Goal: Task Accomplishment & Management: Complete application form

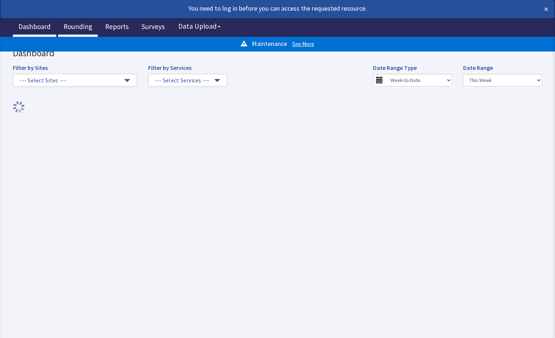
click at [83, 27] on link "Rounding" at bounding box center [78, 27] width 40 height 18
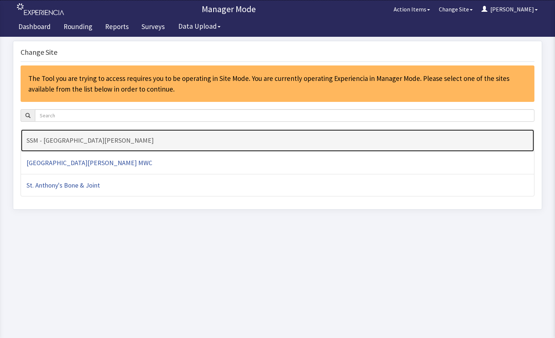
click at [119, 136] on link "SSM - [GEOGRAPHIC_DATA][PERSON_NAME]" at bounding box center [278, 140] width 514 height 23
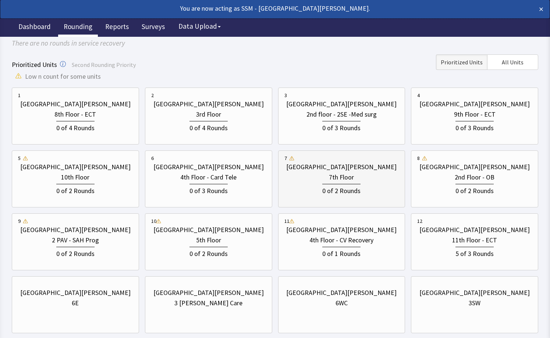
scroll to position [110, 0]
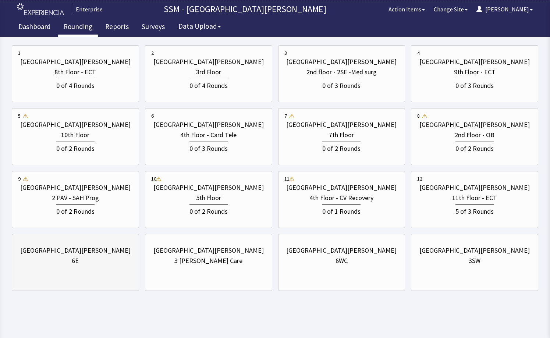
click at [121, 256] on div "6E" at bounding box center [75, 261] width 115 height 10
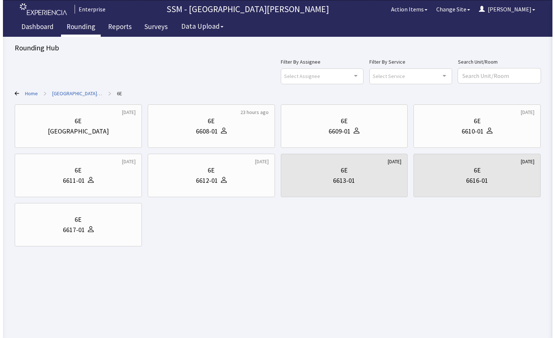
scroll to position [0, 0]
click at [469, 128] on div "6610-01" at bounding box center [475, 131] width 22 height 10
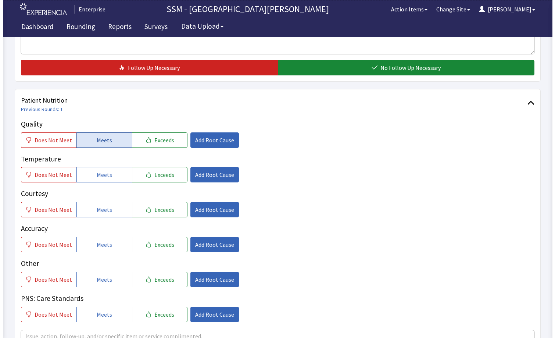
scroll to position [368, 0]
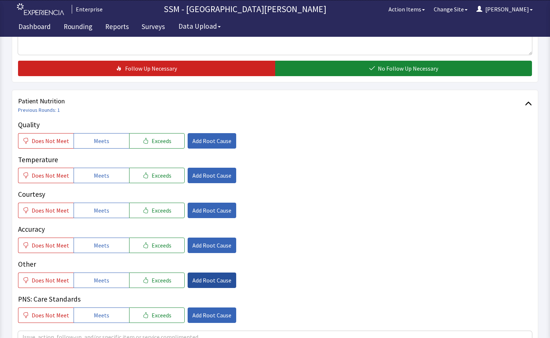
click at [194, 279] on span "Add Root Cause" at bounding box center [211, 280] width 39 height 9
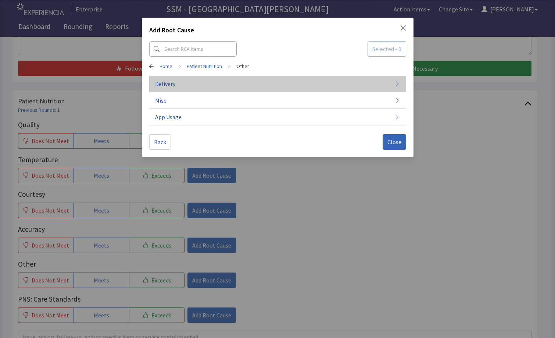
click at [303, 82] on button "Delivery" at bounding box center [277, 84] width 257 height 17
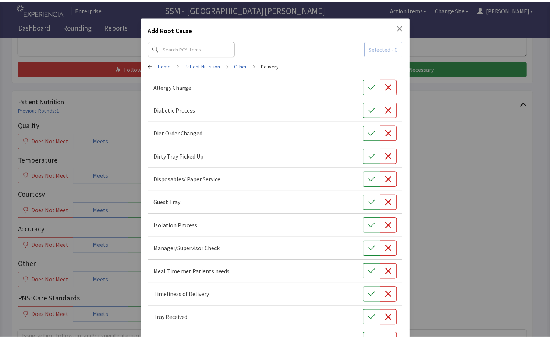
scroll to position [0, 0]
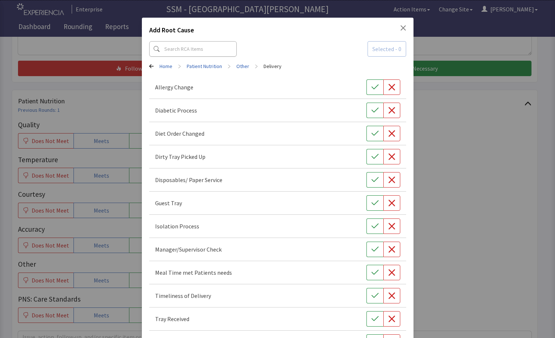
click at [400, 26] on icon "Close" at bounding box center [403, 28] width 6 height 6
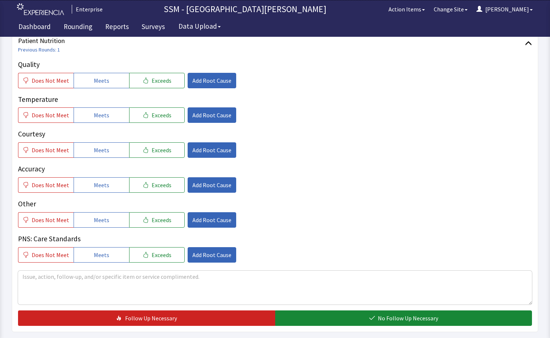
scroll to position [441, 0]
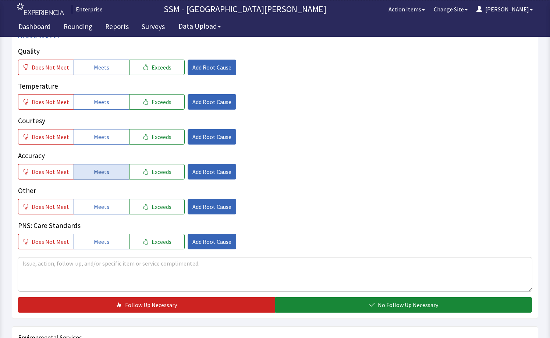
click at [100, 173] on span "Meets" at bounding box center [101, 171] width 15 height 9
click at [104, 211] on button "Meets" at bounding box center [102, 206] width 56 height 15
click at [289, 208] on div "Does Not Meet Meets Exceeds Add Root Cause" at bounding box center [275, 206] width 514 height 15
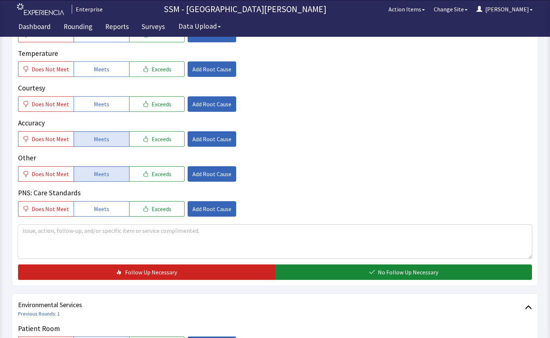
scroll to position [478, 0]
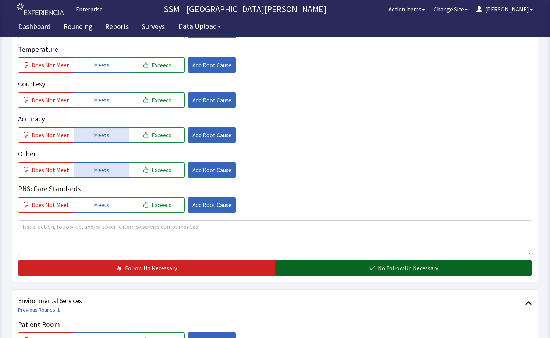
click at [385, 271] on span "No Follow Up Necessary" at bounding box center [408, 268] width 60 height 9
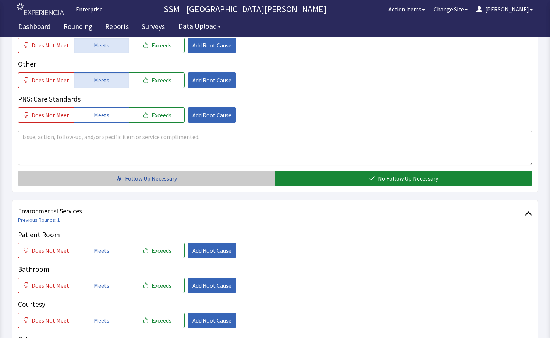
scroll to position [662, 0]
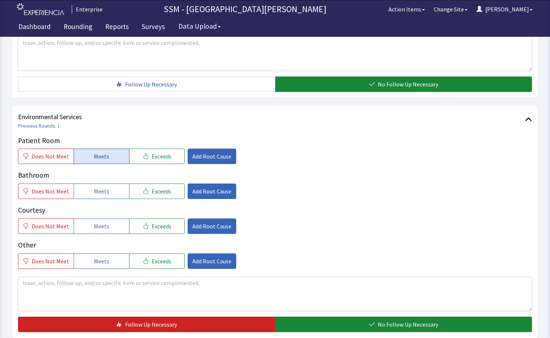
click at [104, 154] on span "Meets" at bounding box center [101, 156] width 15 height 9
click at [96, 195] on span "Meets" at bounding box center [101, 191] width 15 height 9
click at [97, 228] on span "Meets" at bounding box center [101, 226] width 15 height 9
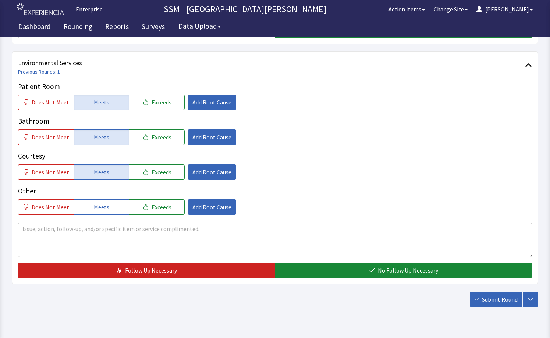
scroll to position [733, 0]
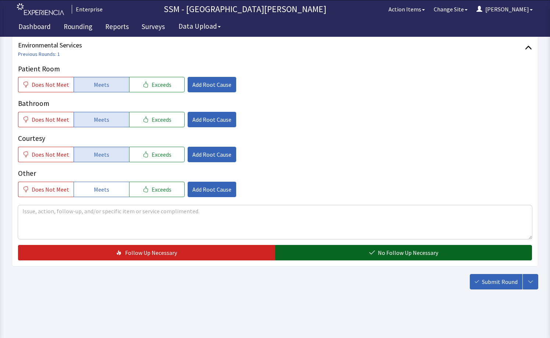
click at [368, 257] on button "No Follow Up Necessary" at bounding box center [403, 252] width 257 height 15
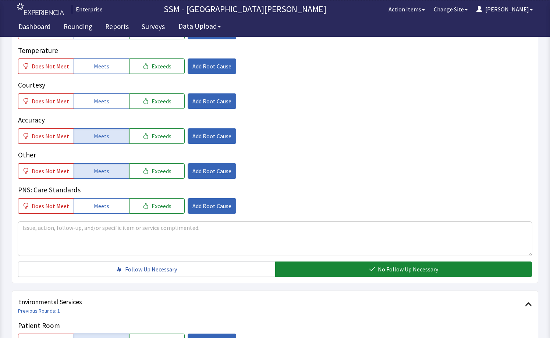
scroll to position [476, 0]
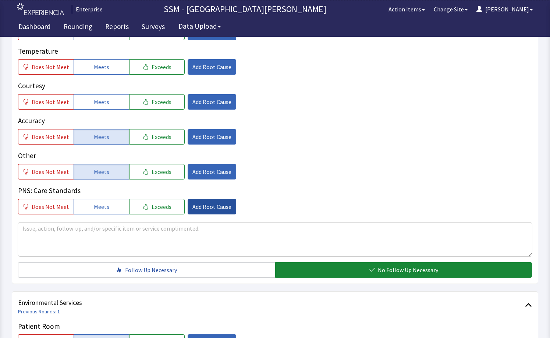
click at [199, 204] on span "Add Root Cause" at bounding box center [211, 206] width 39 height 9
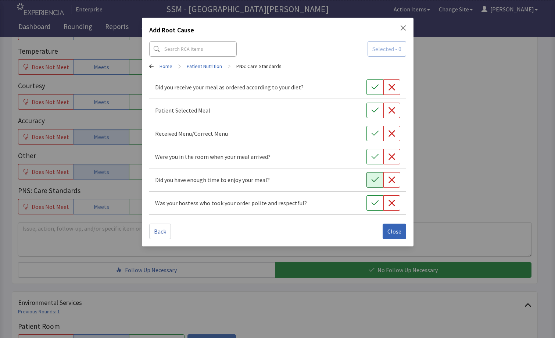
click at [375, 183] on icon "button" at bounding box center [374, 179] width 7 height 7
click at [369, 201] on button "button" at bounding box center [375, 202] width 17 height 15
click at [371, 90] on button "button" at bounding box center [375, 86] width 17 height 15
click at [392, 229] on span "Close" at bounding box center [395, 231] width 14 height 9
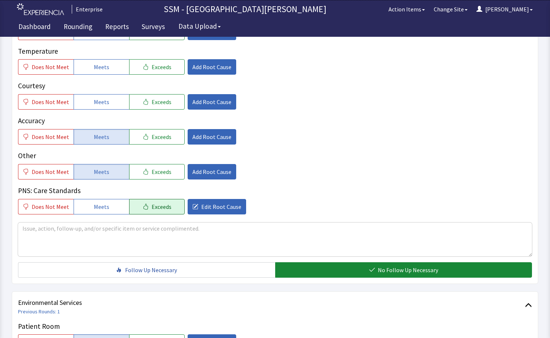
click at [154, 204] on span "Exceeds" at bounding box center [161, 206] width 20 height 9
click at [83, 238] on textarea at bounding box center [275, 239] width 514 height 34
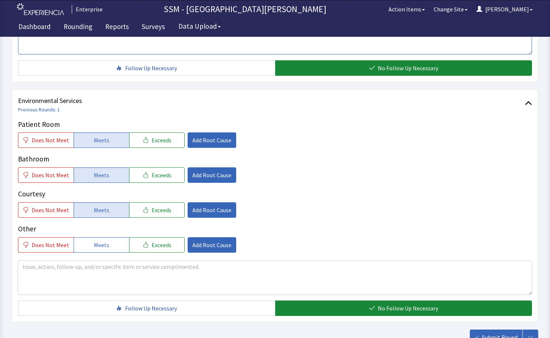
scroll to position [733, 0]
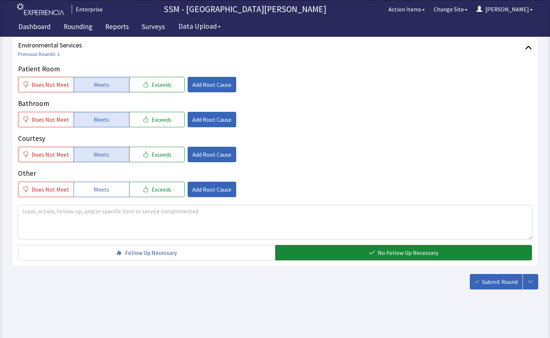
type textarea "meals are great, such an awesome selection"
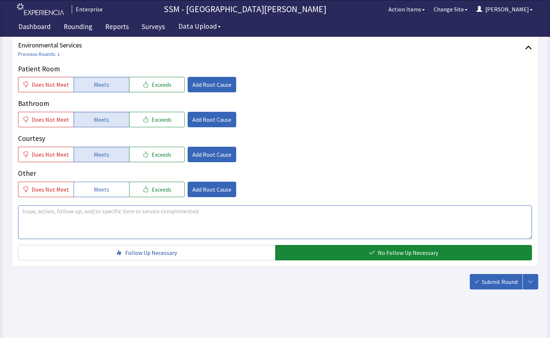
click at [132, 218] on textarea at bounding box center [275, 222] width 514 height 34
click at [103, 213] on textarea "Cece does an excellent job" at bounding box center [275, 222] width 514 height 34
type textarea "Cece does an excellent job"
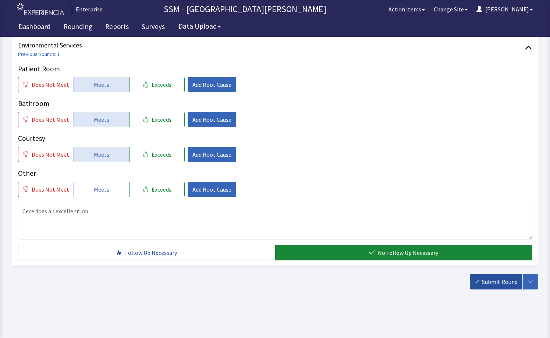
click at [495, 285] on span "Submit Round" at bounding box center [500, 281] width 36 height 9
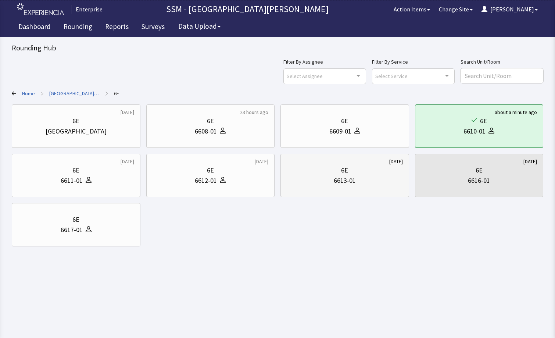
click at [328, 188] on div "6E 6613-01" at bounding box center [345, 175] width 116 height 35
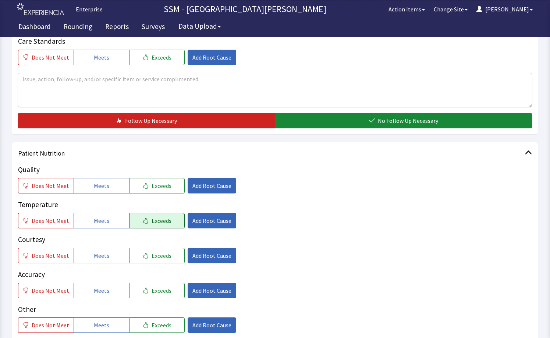
scroll to position [294, 0]
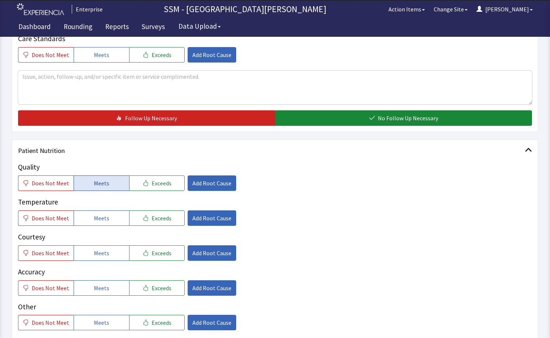
click at [81, 181] on button "Meets" at bounding box center [102, 182] width 56 height 15
click at [89, 215] on button "Meets" at bounding box center [102, 217] width 56 height 15
click at [97, 244] on div "Courtesy Does Not Meet Meets Exceeds Add Root Cause" at bounding box center [275, 246] width 514 height 29
click at [97, 253] on span "Meets" at bounding box center [101, 253] width 15 height 9
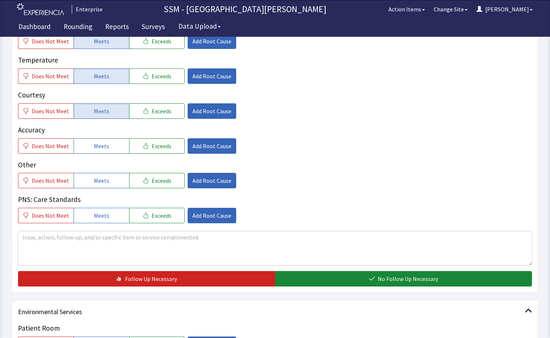
scroll to position [478, 0]
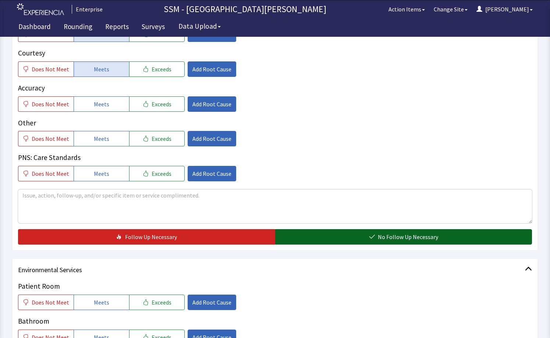
click at [332, 242] on button "No Follow Up Necessary" at bounding box center [403, 236] width 257 height 15
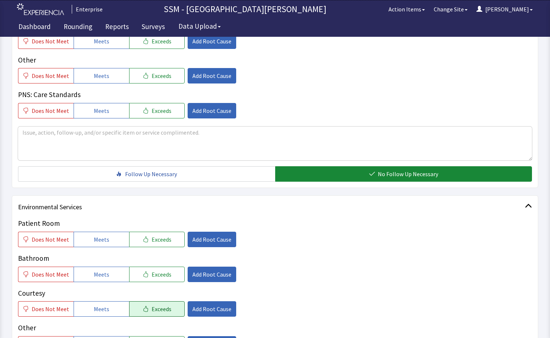
scroll to position [588, 0]
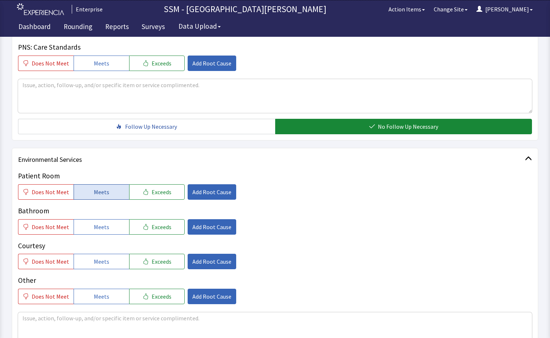
click at [101, 195] on span "Meets" at bounding box center [101, 192] width 15 height 9
click at [94, 232] on button "Meets" at bounding box center [102, 226] width 56 height 15
click at [87, 265] on button "Meets" at bounding box center [102, 261] width 56 height 15
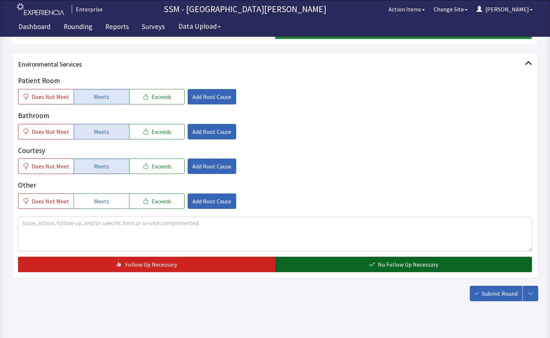
scroll to position [695, 0]
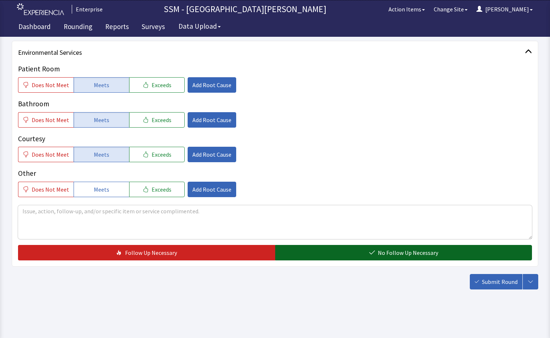
click at [364, 253] on button "No Follow Up Necessary" at bounding box center [403, 252] width 257 height 15
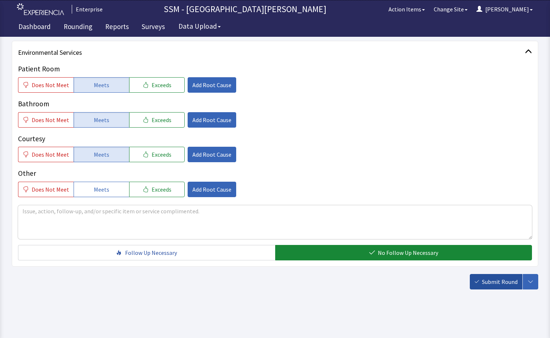
click at [486, 282] on span "Submit Round" at bounding box center [500, 281] width 36 height 9
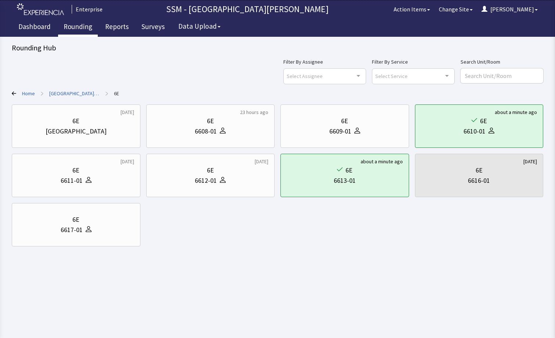
click at [86, 26] on link "Rounding" at bounding box center [78, 27] width 40 height 18
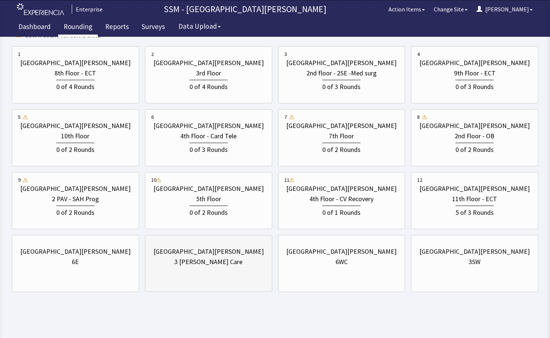
scroll to position [112, 0]
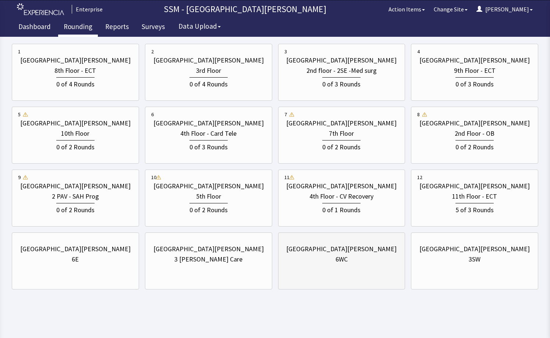
click at [341, 264] on div "6WC" at bounding box center [341, 259] width 12 height 10
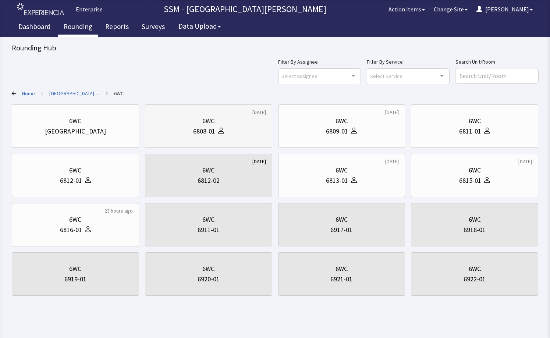
click at [211, 144] on div "[DATE] 6WC 6808-01" at bounding box center [208, 125] width 127 height 43
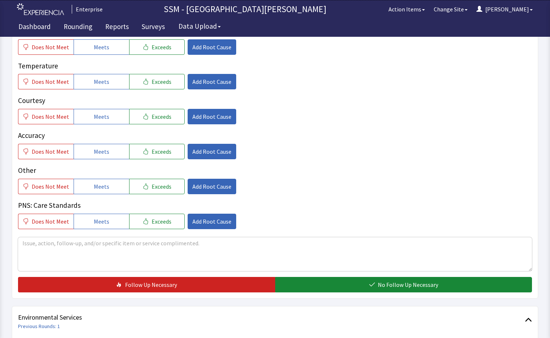
scroll to position [368, 0]
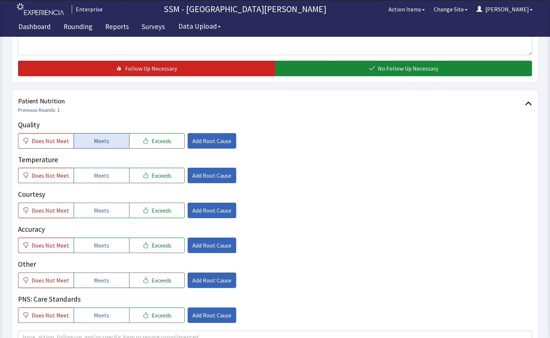
click at [105, 138] on span "Meets" at bounding box center [101, 140] width 15 height 9
click at [111, 174] on button "Meets" at bounding box center [102, 175] width 56 height 15
click at [107, 204] on button "Meets" at bounding box center [102, 210] width 56 height 15
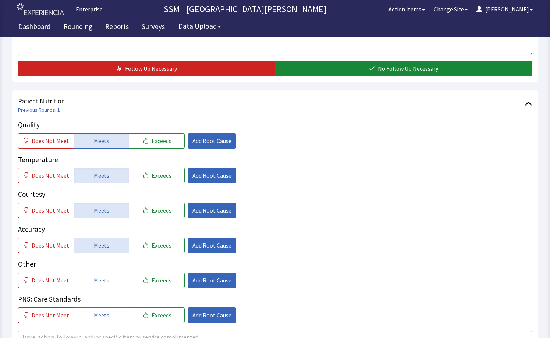
click at [110, 242] on button "Meets" at bounding box center [102, 245] width 56 height 15
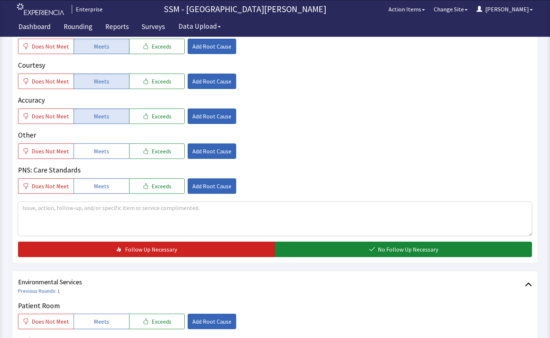
scroll to position [551, 0]
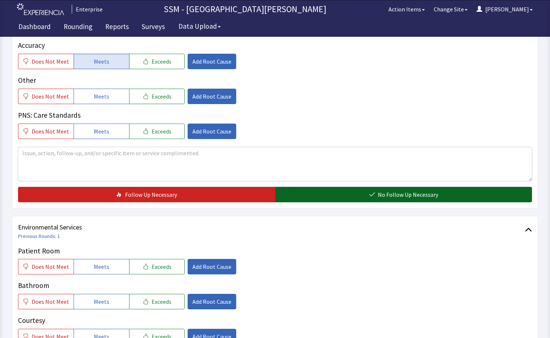
click at [382, 194] on span "No Follow Up Necessary" at bounding box center [408, 194] width 60 height 9
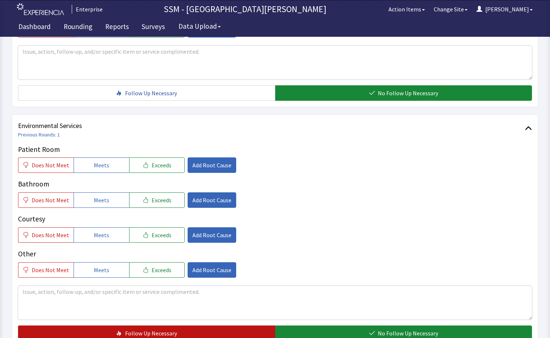
scroll to position [733, 0]
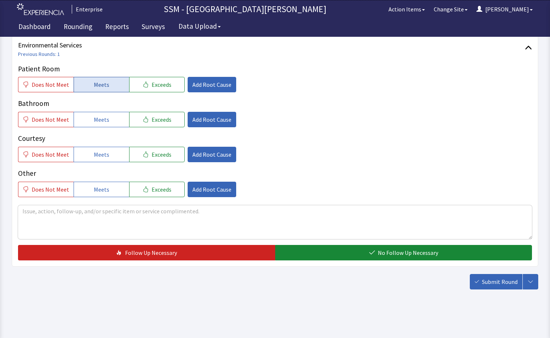
click at [94, 90] on button "Meets" at bounding box center [102, 84] width 56 height 15
click at [99, 121] on span "Meets" at bounding box center [101, 119] width 15 height 9
click at [98, 145] on div "Courtesy Does Not Meet Meets Exceeds Add Root Cause" at bounding box center [275, 147] width 514 height 29
click at [97, 149] on button "Meets" at bounding box center [102, 154] width 56 height 15
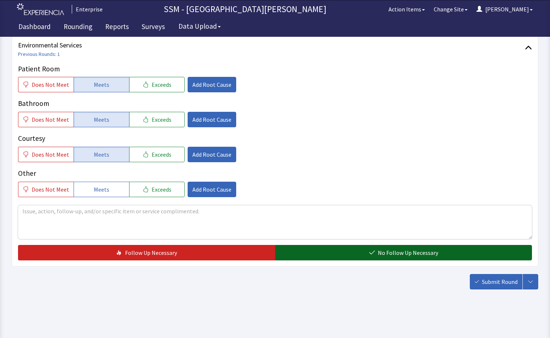
click at [333, 254] on button "No Follow Up Necessary" at bounding box center [403, 252] width 257 height 15
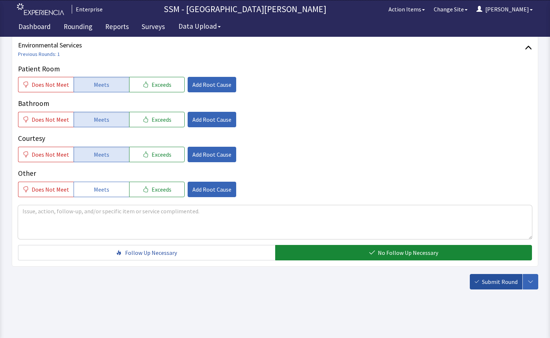
click at [500, 286] on button "Submit Round" at bounding box center [495, 281] width 53 height 15
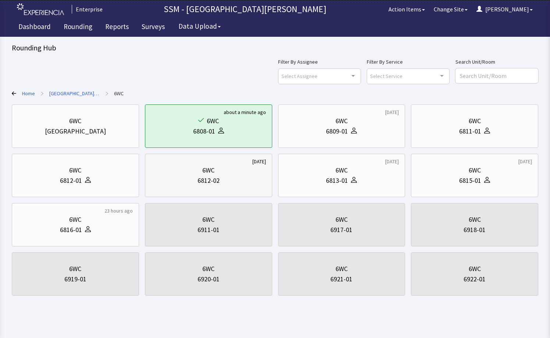
click at [239, 185] on div "6812-02" at bounding box center [208, 180] width 115 height 10
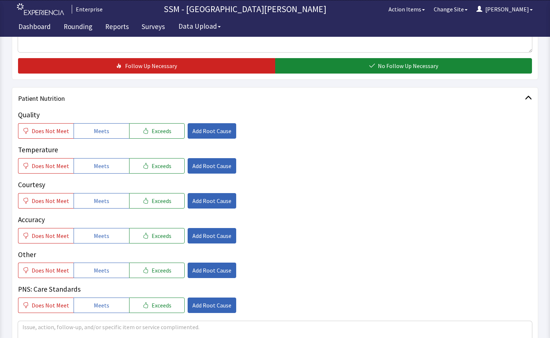
scroll to position [404, 0]
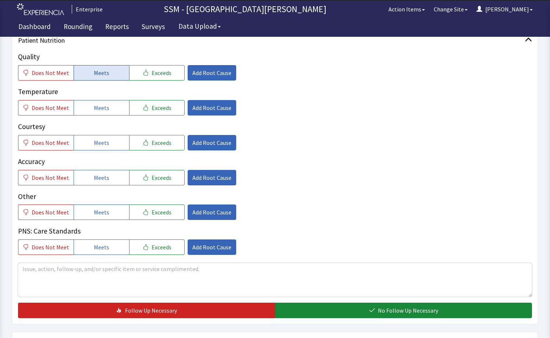
click at [95, 71] on span "Meets" at bounding box center [101, 72] width 15 height 9
click at [92, 114] on button "Meets" at bounding box center [102, 107] width 56 height 15
click at [98, 141] on span "Meets" at bounding box center [101, 142] width 15 height 9
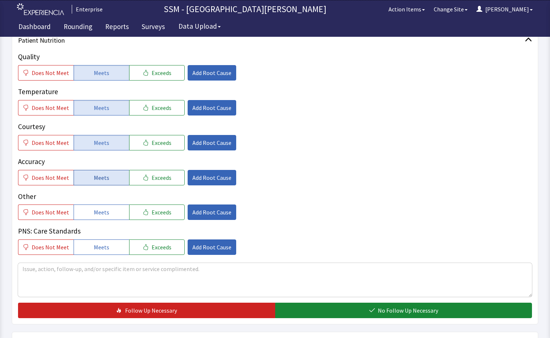
click at [100, 178] on span "Meets" at bounding box center [101, 177] width 15 height 9
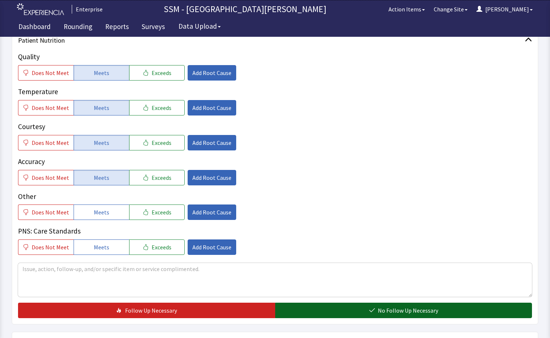
click at [351, 315] on button "No Follow Up Necessary" at bounding box center [403, 310] width 257 height 15
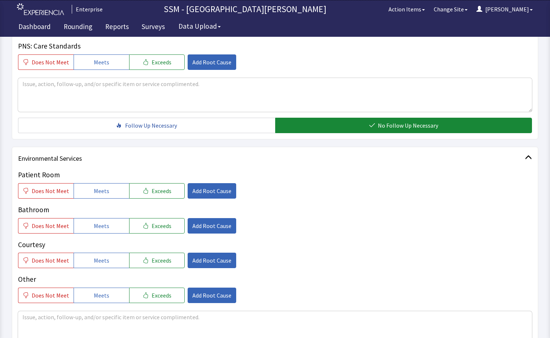
scroll to position [662, 0]
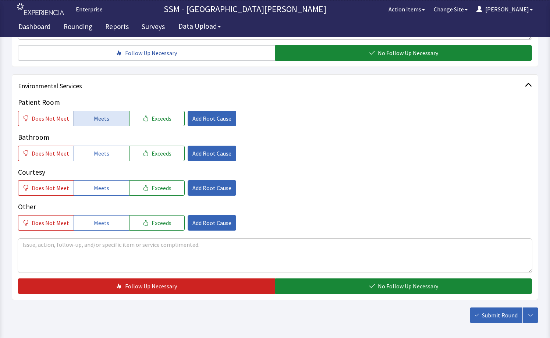
click at [98, 119] on span "Meets" at bounding box center [101, 118] width 15 height 9
click at [99, 149] on span "Meets" at bounding box center [101, 153] width 15 height 9
click at [104, 182] on button "Meets" at bounding box center [102, 187] width 56 height 15
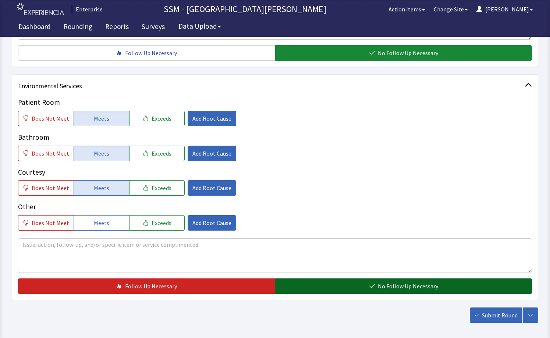
click at [346, 283] on button "No Follow Up Necessary" at bounding box center [403, 285] width 257 height 15
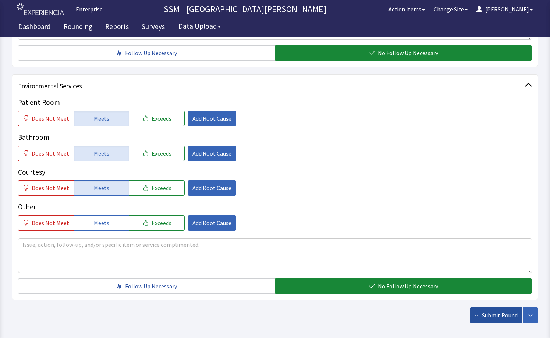
click at [497, 317] on span "Submit Round" at bounding box center [500, 315] width 36 height 9
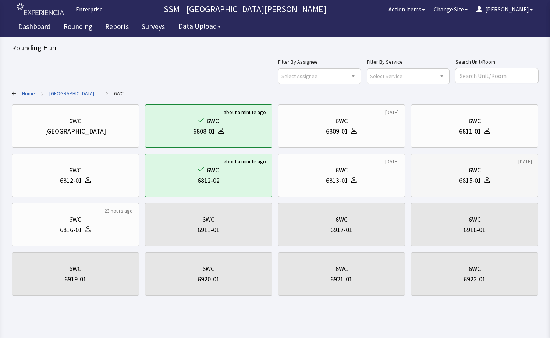
click at [486, 188] on div "6WC 6815-01" at bounding box center [474, 175] width 115 height 35
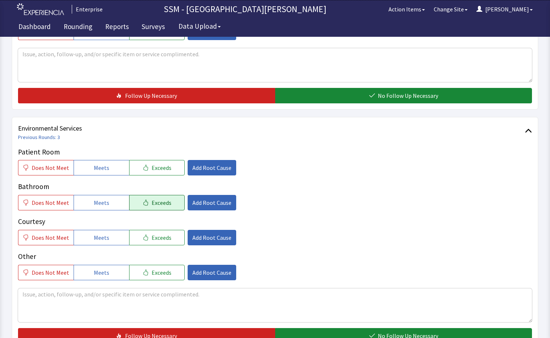
scroll to position [697, 0]
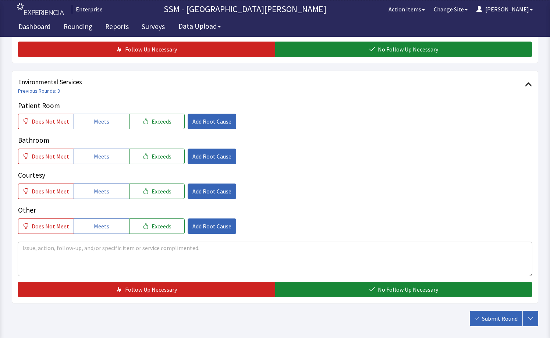
click at [283, 192] on div "Does Not Meet Meets Exceeds Add Root Cause" at bounding box center [275, 190] width 514 height 15
click at [94, 121] on span "Meets" at bounding box center [101, 121] width 15 height 9
click at [103, 160] on span "Meets" at bounding box center [101, 156] width 15 height 9
click at [107, 203] on div "Patient Room Does Not Meet Meets Exceeds Add Root Cause Bathroom Does Not Meet …" at bounding box center [275, 166] width 514 height 133
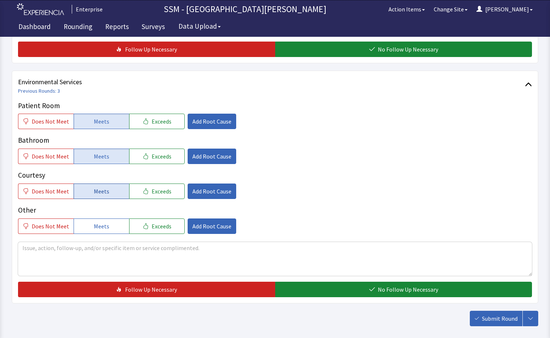
click at [107, 194] on button "Meets" at bounding box center [102, 190] width 56 height 15
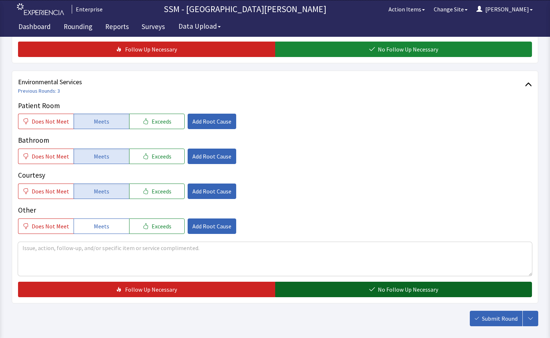
click at [379, 295] on button "No Follow Up Necessary" at bounding box center [403, 289] width 257 height 15
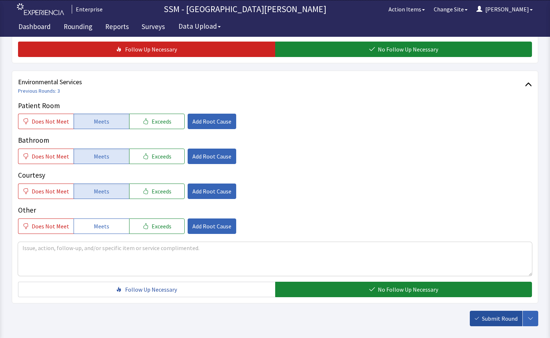
click at [486, 316] on span "Submit Round" at bounding box center [500, 318] width 36 height 9
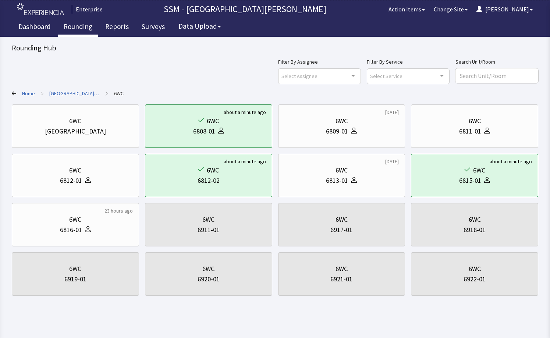
click at [75, 25] on link "Rounding" at bounding box center [78, 27] width 40 height 18
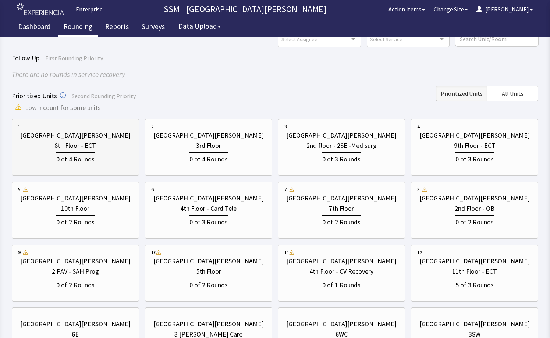
scroll to position [110, 0]
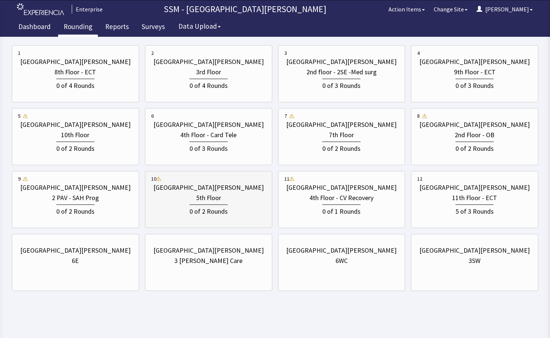
click at [183, 214] on div "0 of 2 Rounds" at bounding box center [208, 210] width 115 height 14
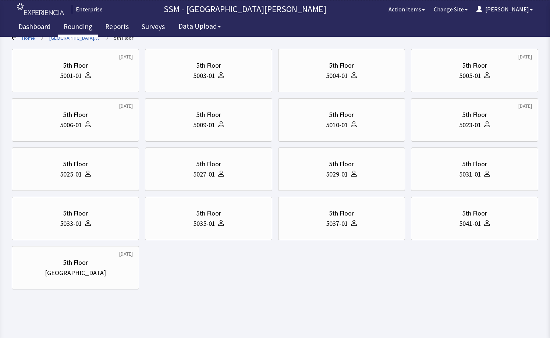
scroll to position [0, 0]
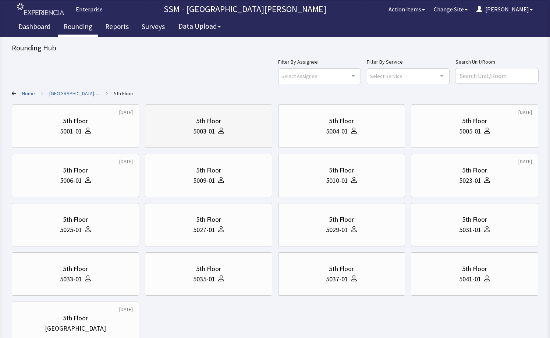
click at [196, 132] on div "5003-01" at bounding box center [204, 131] width 22 height 10
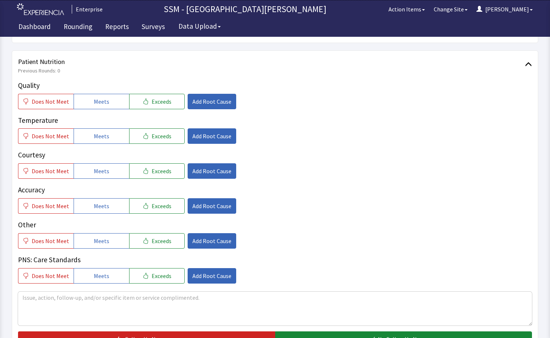
scroll to position [404, 0]
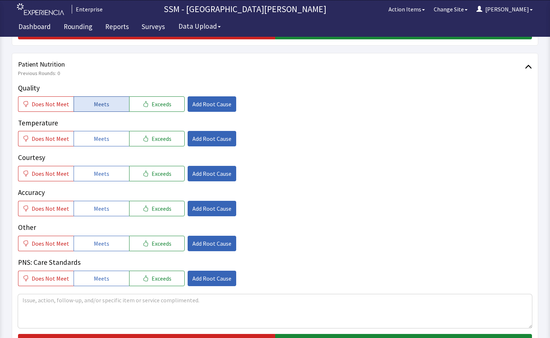
click at [106, 109] on button "Meets" at bounding box center [102, 103] width 56 height 15
click at [102, 136] on span "Meets" at bounding box center [101, 138] width 15 height 9
click at [101, 171] on span "Meets" at bounding box center [101, 173] width 15 height 9
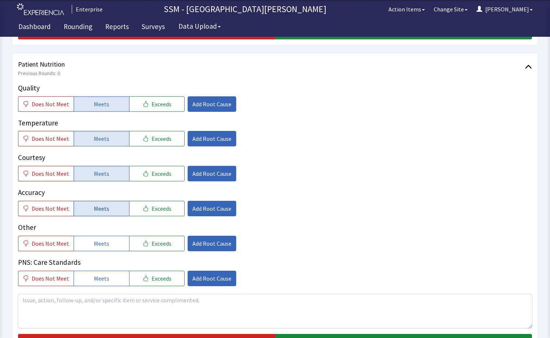
click at [112, 212] on button "Meets" at bounding box center [102, 208] width 56 height 15
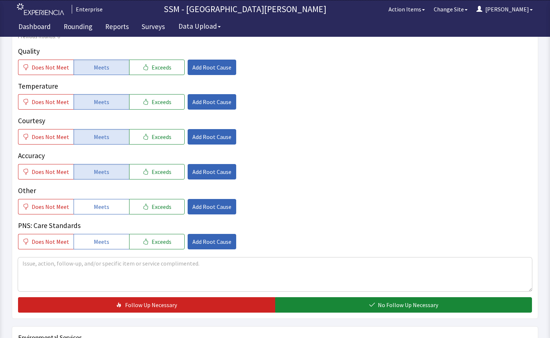
scroll to position [662, 0]
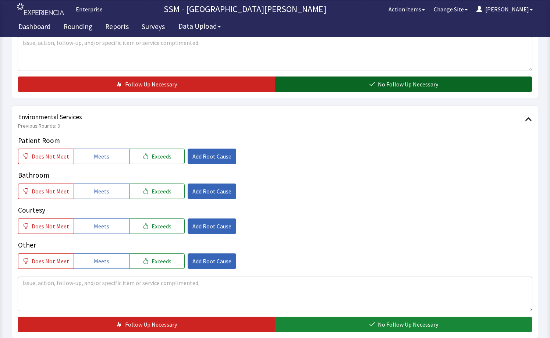
click at [353, 79] on button "No Follow Up Necessary" at bounding box center [403, 83] width 257 height 15
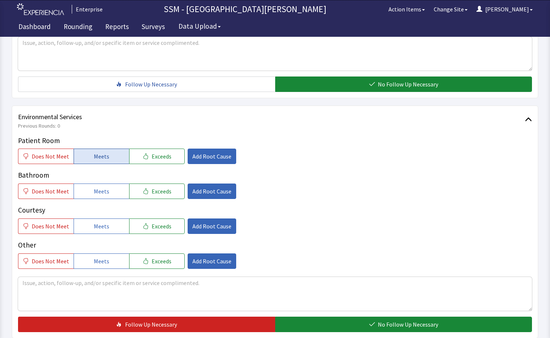
click at [100, 158] on span "Meets" at bounding box center [101, 156] width 15 height 9
click at [99, 191] on span "Meets" at bounding box center [101, 191] width 15 height 9
click at [95, 226] on span "Meets" at bounding box center [101, 226] width 15 height 9
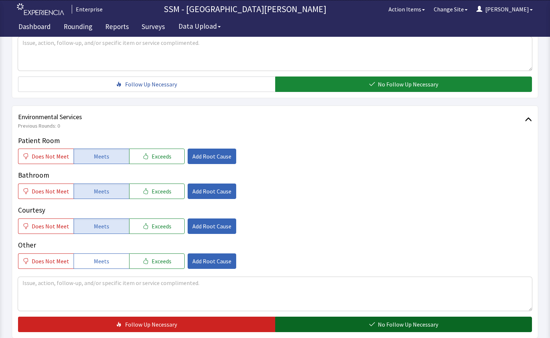
click at [337, 321] on button "No Follow Up Necessary" at bounding box center [403, 324] width 257 height 15
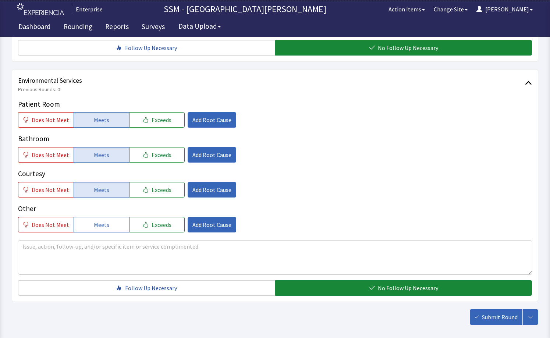
scroll to position [733, 0]
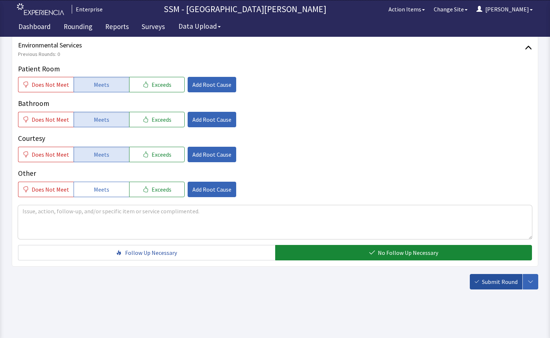
click at [494, 281] on span "Submit Round" at bounding box center [500, 281] width 36 height 9
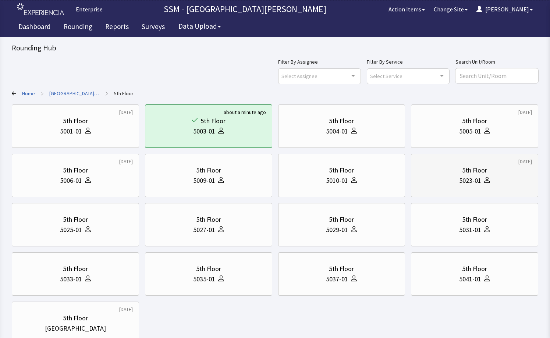
click at [443, 180] on div "5023-01" at bounding box center [474, 180] width 115 height 10
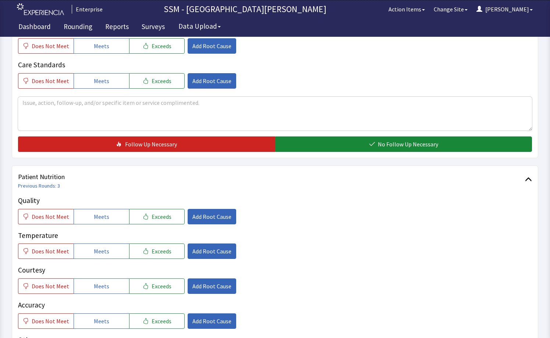
scroll to position [368, 0]
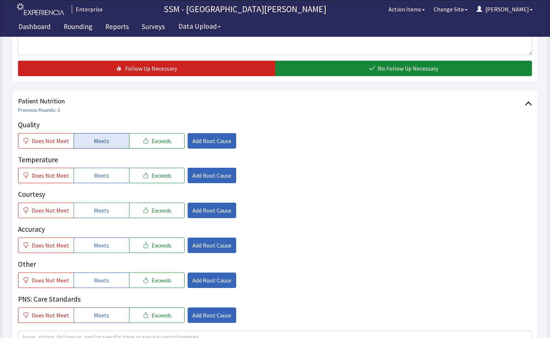
click at [100, 138] on span "Meets" at bounding box center [101, 140] width 15 height 9
click at [100, 173] on span "Meets" at bounding box center [101, 175] width 15 height 9
click at [101, 215] on span "Meets" at bounding box center [101, 210] width 15 height 9
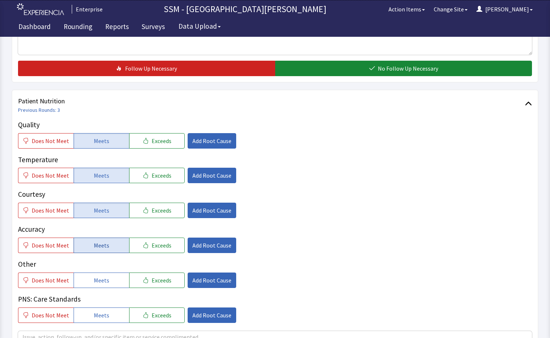
click at [106, 245] on span "Meets" at bounding box center [101, 245] width 15 height 9
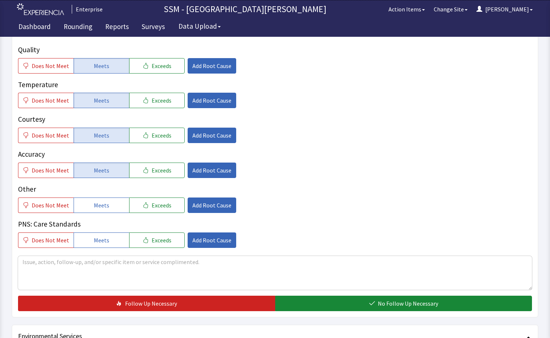
scroll to position [515, 0]
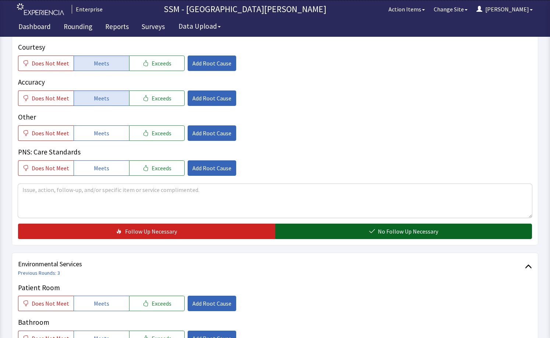
click at [344, 233] on button "No Follow Up Necessary" at bounding box center [403, 231] width 257 height 15
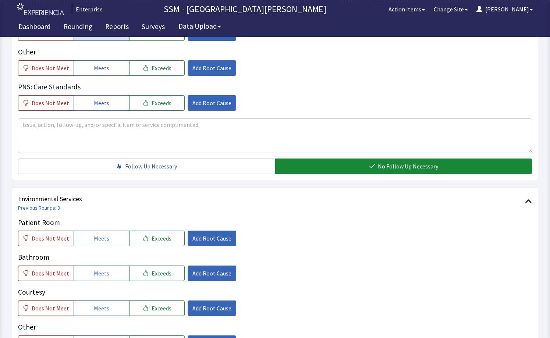
scroll to position [662, 0]
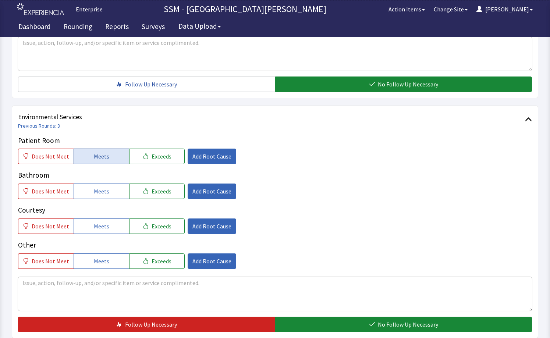
click at [107, 157] on button "Meets" at bounding box center [102, 156] width 56 height 15
click at [104, 184] on button "Meets" at bounding box center [102, 190] width 56 height 15
click at [100, 225] on span "Meets" at bounding box center [101, 226] width 15 height 9
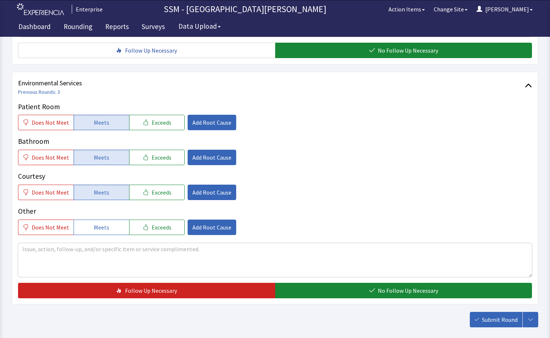
scroll to position [697, 0]
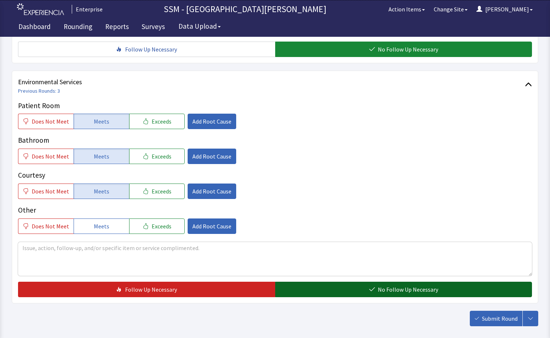
click at [388, 290] on span "No Follow Up Necessary" at bounding box center [408, 289] width 60 height 9
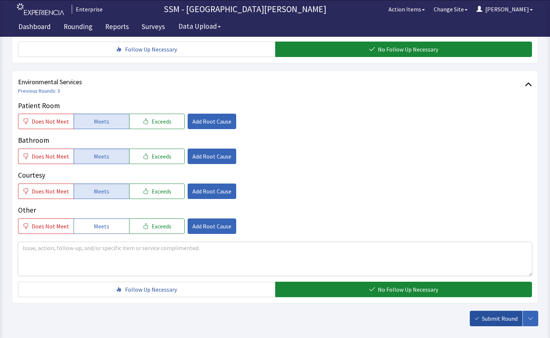
click at [475, 318] on icon "button" at bounding box center [476, 318] width 4 height 4
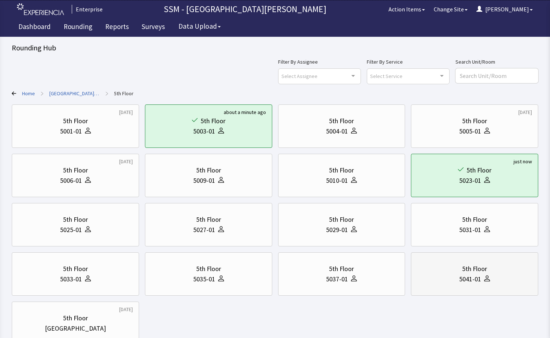
click at [488, 285] on div "5th Floor 5041-01" at bounding box center [474, 273] width 115 height 35
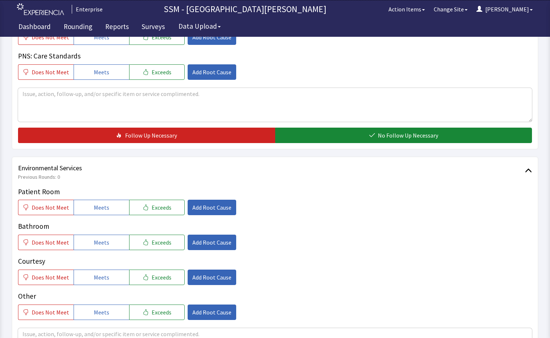
scroll to position [662, 0]
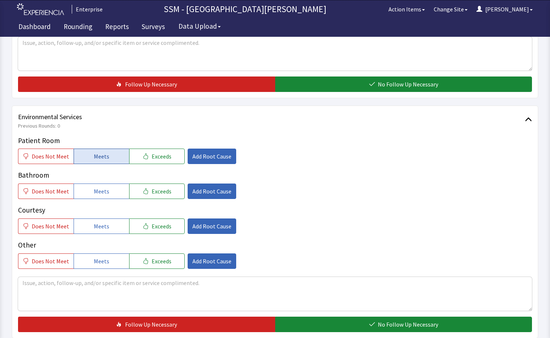
click at [103, 154] on span "Meets" at bounding box center [101, 156] width 15 height 9
click at [106, 193] on button "Meets" at bounding box center [102, 190] width 56 height 15
click at [109, 225] on button "Meets" at bounding box center [102, 225] width 56 height 15
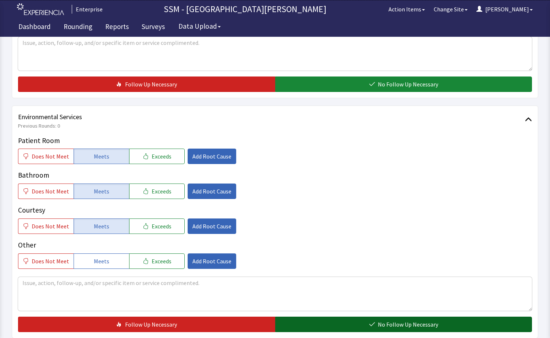
click at [316, 322] on button "No Follow Up Necessary" at bounding box center [403, 324] width 257 height 15
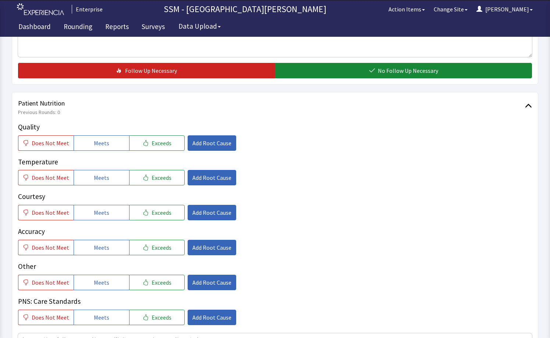
scroll to position [368, 0]
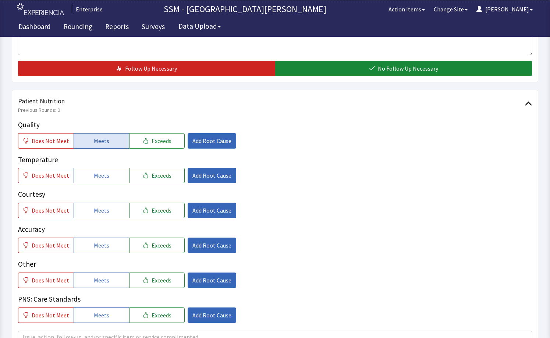
click at [104, 139] on span "Meets" at bounding box center [101, 140] width 15 height 9
click at [104, 177] on span "Meets" at bounding box center [101, 175] width 15 height 9
click at [105, 210] on span "Meets" at bounding box center [101, 210] width 15 height 9
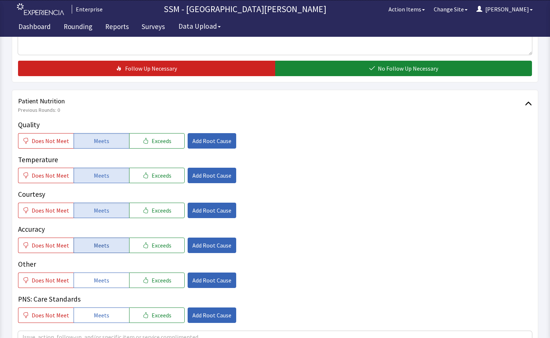
click at [108, 242] on button "Meets" at bounding box center [102, 245] width 56 height 15
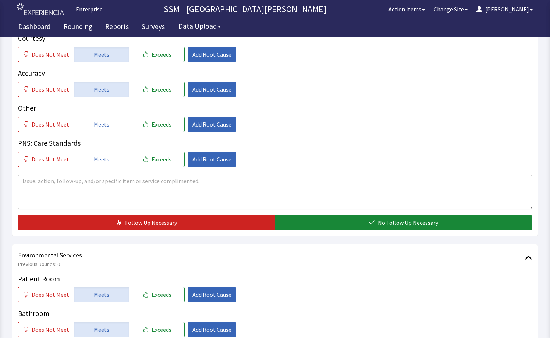
scroll to position [588, 0]
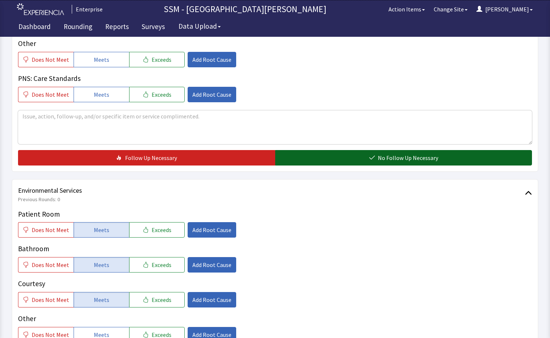
click at [328, 159] on button "No Follow Up Necessary" at bounding box center [403, 157] width 257 height 15
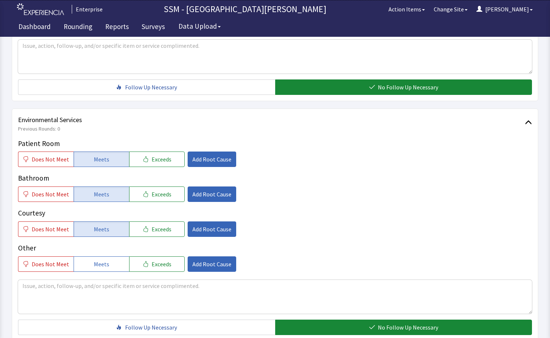
scroll to position [733, 0]
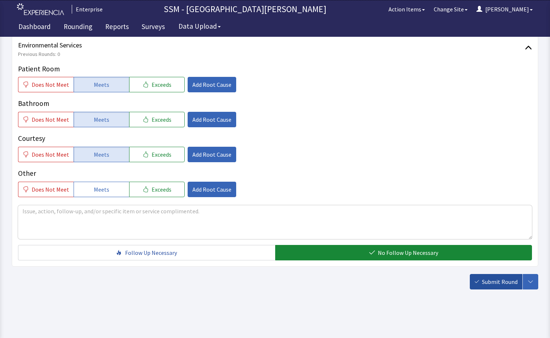
click at [479, 279] on button "Submit Round" at bounding box center [495, 281] width 53 height 15
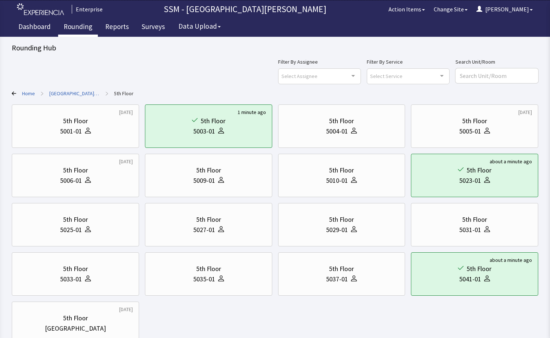
click at [68, 26] on link "Rounding" at bounding box center [78, 27] width 40 height 18
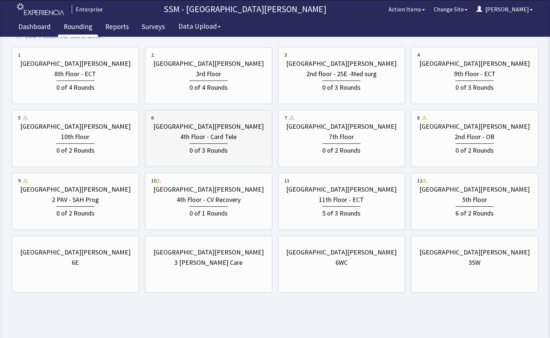
scroll to position [112, 0]
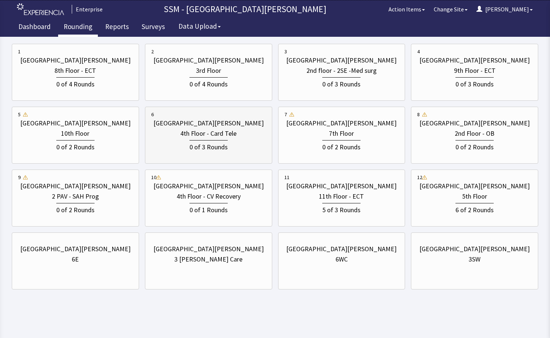
click at [227, 135] on div "4th Floor - Card Tele" at bounding box center [208, 133] width 56 height 10
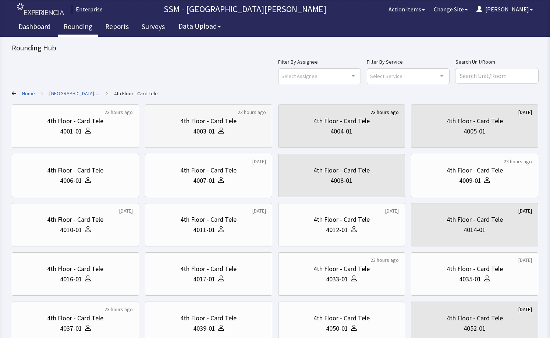
click at [204, 143] on div "4th Floor - Card Tele 4003-01" at bounding box center [208, 125] width 115 height 35
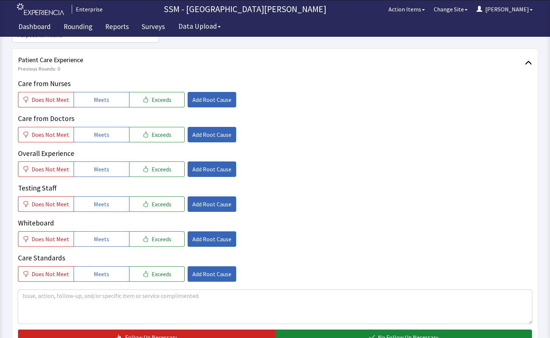
scroll to position [110, 0]
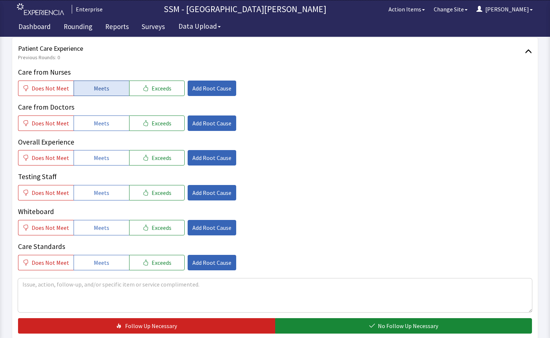
click at [96, 90] on span "Meets" at bounding box center [101, 88] width 15 height 9
click at [94, 119] on span "Meets" at bounding box center [101, 123] width 15 height 9
click at [103, 164] on button "Meets" at bounding box center [102, 157] width 56 height 15
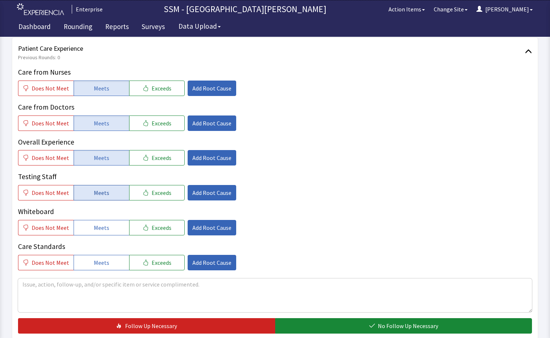
click at [106, 198] on button "Meets" at bounding box center [102, 192] width 56 height 15
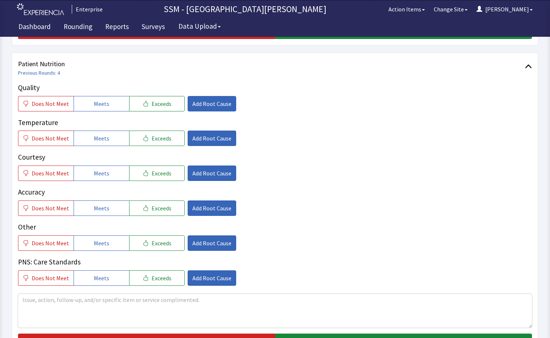
scroll to position [404, 0]
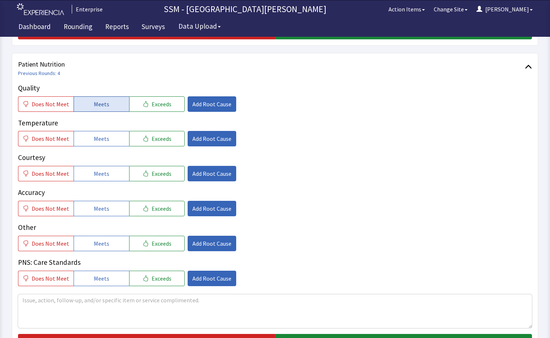
click at [102, 96] on button "Meets" at bounding box center [102, 103] width 56 height 15
click at [104, 136] on span "Meets" at bounding box center [101, 138] width 15 height 9
click at [101, 174] on span "Meets" at bounding box center [101, 173] width 15 height 9
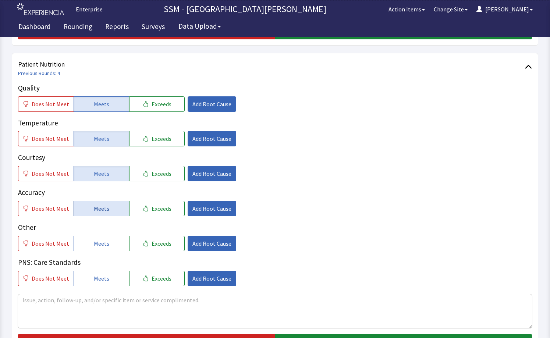
click at [105, 205] on span "Meets" at bounding box center [101, 208] width 15 height 9
click at [197, 243] on span "Add Root Cause" at bounding box center [211, 243] width 39 height 9
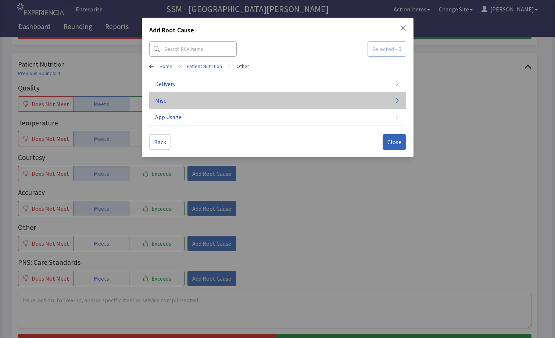
click at [206, 104] on button "Misc" at bounding box center [277, 100] width 257 height 17
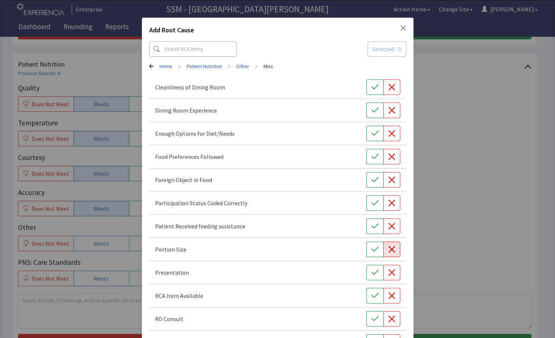
click at [391, 250] on icon "button" at bounding box center [391, 249] width 7 height 7
click at [389, 134] on icon "button" at bounding box center [392, 133] width 7 height 7
click at [488, 247] on div "Add Root Cause Selected - 2 Home > Patient Nutrition > Other > Misc Cleanliness…" at bounding box center [277, 219] width 555 height 438
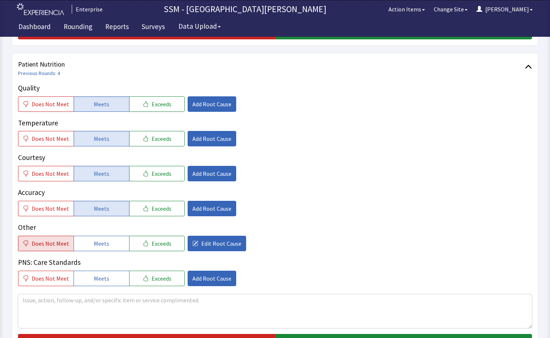
click at [48, 244] on span "Does Not Meet" at bounding box center [51, 243] width 38 height 9
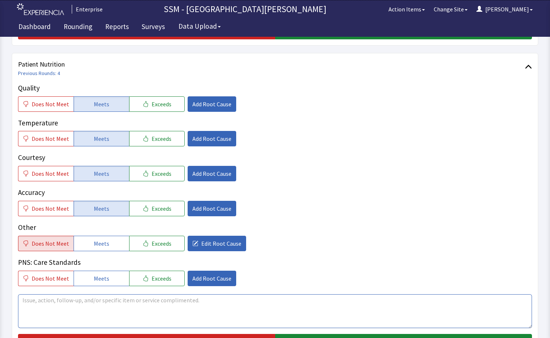
click at [153, 305] on textarea at bounding box center [275, 311] width 514 height 34
type textarea "i"
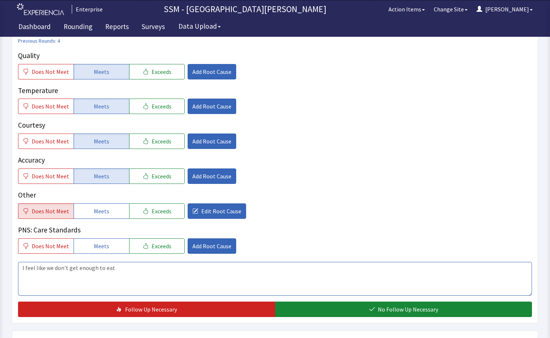
scroll to position [478, 0]
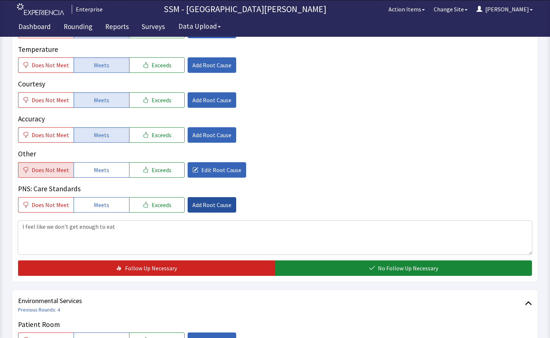
click at [214, 205] on span "Add Root Cause" at bounding box center [211, 204] width 39 height 9
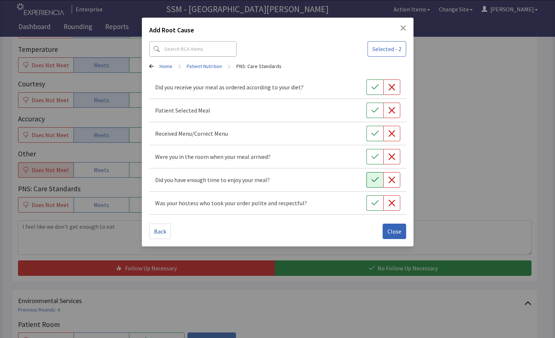
click at [376, 183] on icon "button" at bounding box center [374, 179] width 7 height 7
click at [438, 193] on div "Add Root Cause Selected - 3 Home > Patient Nutrition > PNS: Care Standards Did …" at bounding box center [277, 169] width 555 height 338
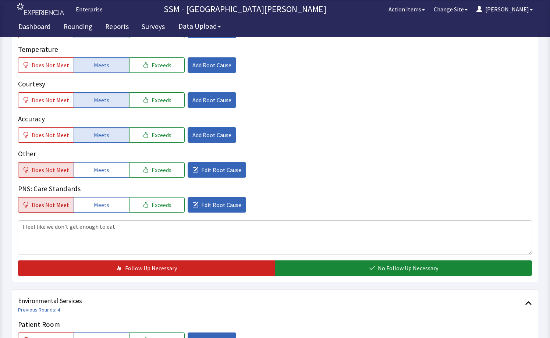
click at [49, 207] on span "Does Not Meet" at bounding box center [51, 204] width 38 height 9
click at [288, 174] on div "Does Not Meet Meets Exceeds Edit Root Cause" at bounding box center [275, 169] width 514 height 15
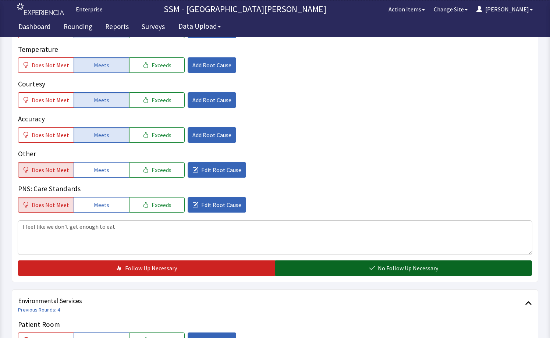
click at [332, 266] on button "No Follow Up Necessary" at bounding box center [403, 267] width 257 height 15
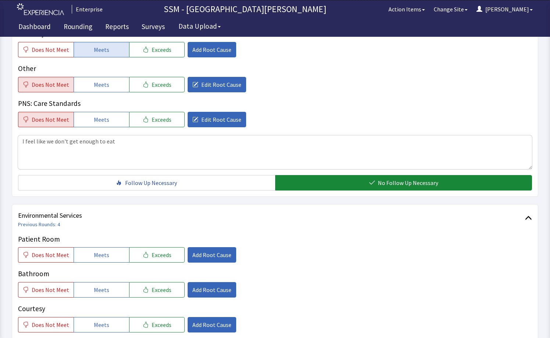
scroll to position [441, 0]
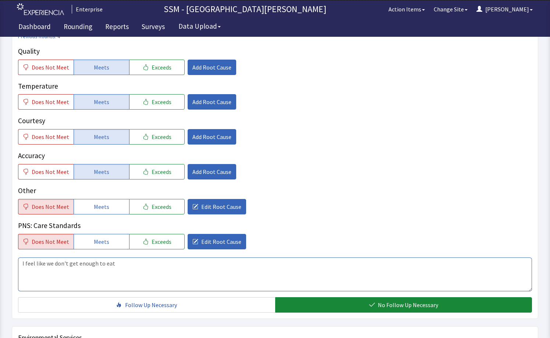
click at [52, 261] on textarea "I feel like we don't get enough to eat" at bounding box center [275, 274] width 514 height 34
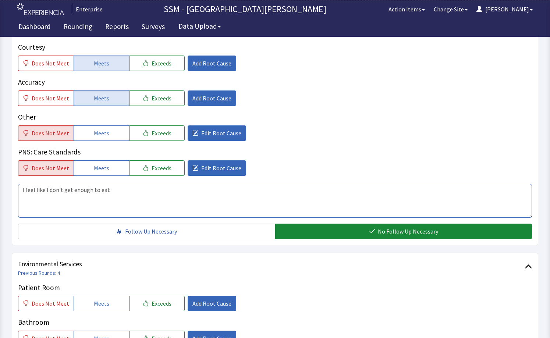
scroll to position [699, 0]
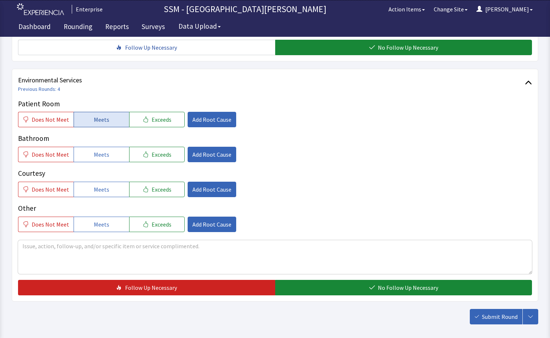
type textarea "I feel like I don't get enough to eat"
click at [105, 125] on button "Meets" at bounding box center [102, 119] width 56 height 15
click at [98, 158] on span "Meets" at bounding box center [101, 154] width 15 height 9
click at [94, 190] on span "Meets" at bounding box center [101, 189] width 15 height 9
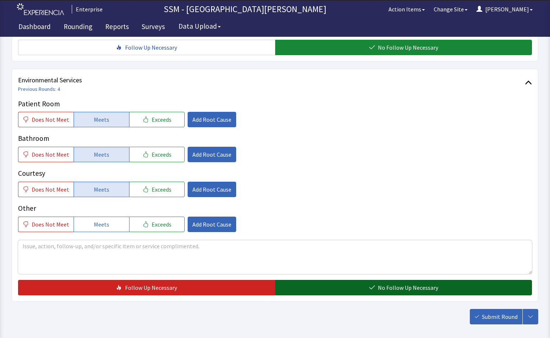
click at [372, 289] on icon "button" at bounding box center [372, 288] width 6 height 6
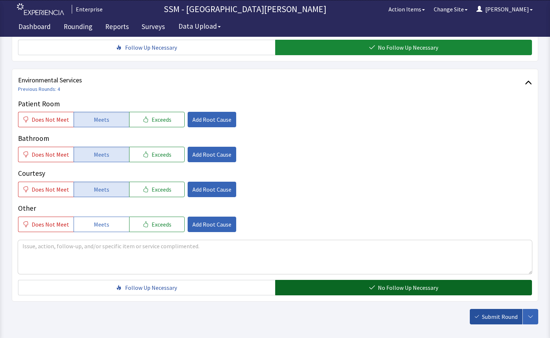
click at [481, 314] on button "Submit Round" at bounding box center [495, 316] width 53 height 15
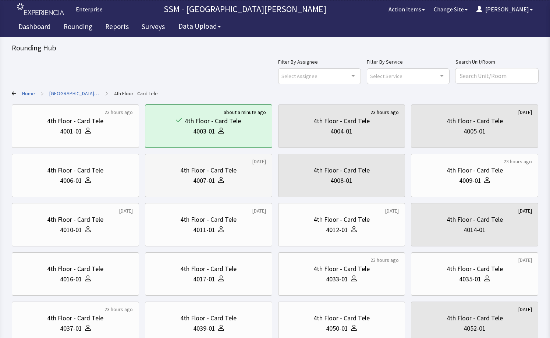
click at [215, 186] on div "4th Floor - Card Tele 4007-01" at bounding box center [208, 175] width 115 height 35
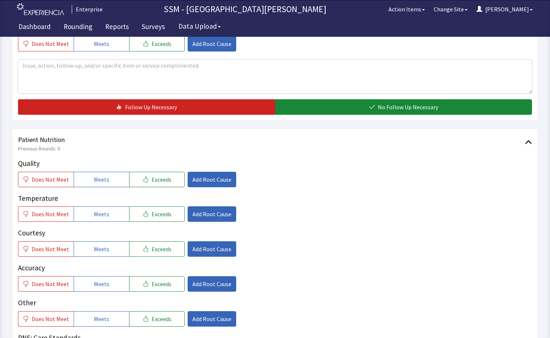
scroll to position [331, 0]
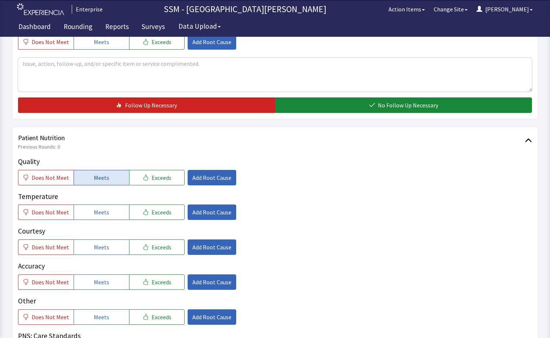
click at [83, 175] on button "Meets" at bounding box center [102, 177] width 56 height 15
click at [90, 207] on button "Meets" at bounding box center [102, 211] width 56 height 15
click at [94, 246] on span "Meets" at bounding box center [101, 247] width 15 height 9
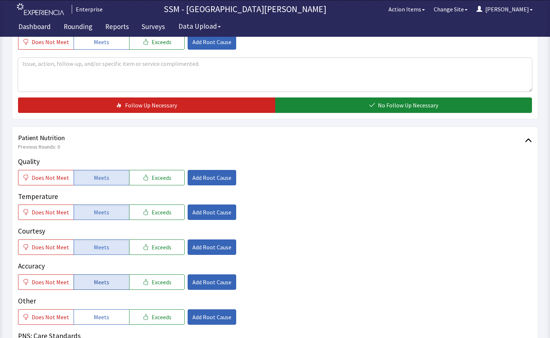
click at [98, 281] on span "Meets" at bounding box center [101, 282] width 15 height 9
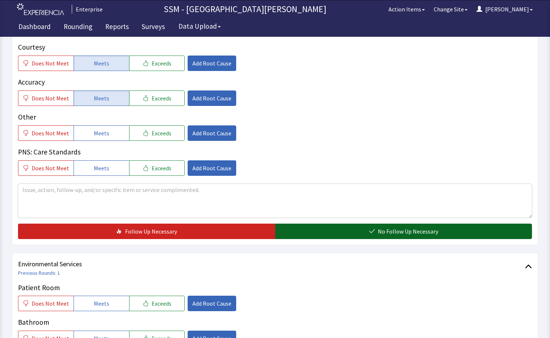
click at [309, 235] on button "No Follow Up Necessary" at bounding box center [403, 231] width 257 height 15
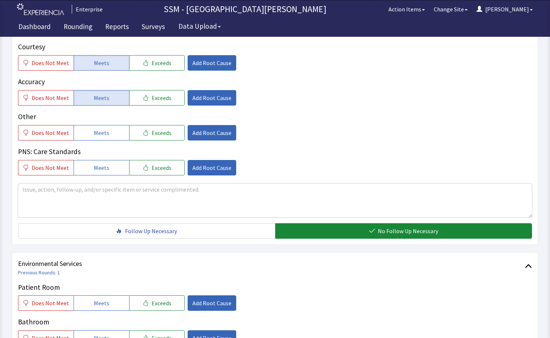
scroll to position [662, 0]
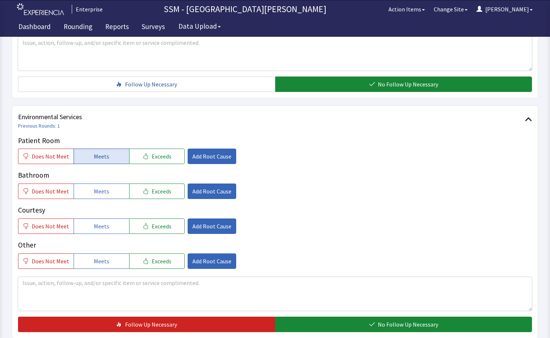
click at [90, 153] on button "Meets" at bounding box center [102, 156] width 56 height 15
click at [98, 184] on button "Meets" at bounding box center [102, 190] width 56 height 15
click at [96, 229] on span "Meets" at bounding box center [101, 226] width 15 height 9
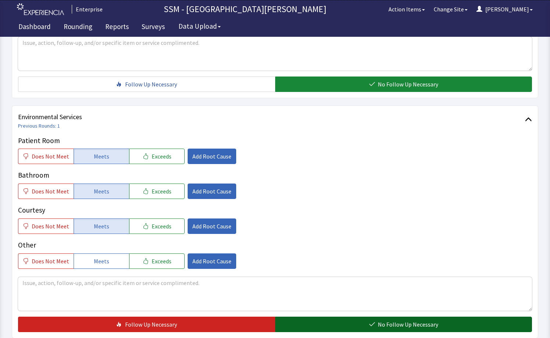
click at [368, 322] on button "No Follow Up Necessary" at bounding box center [403, 324] width 257 height 15
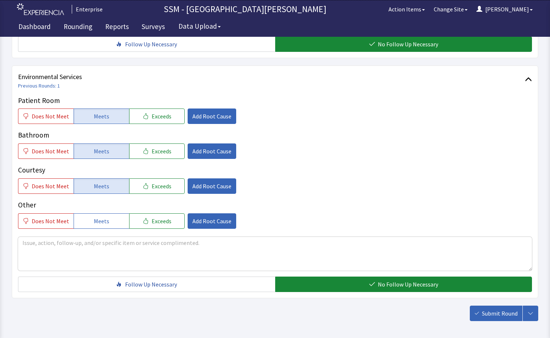
scroll to position [733, 0]
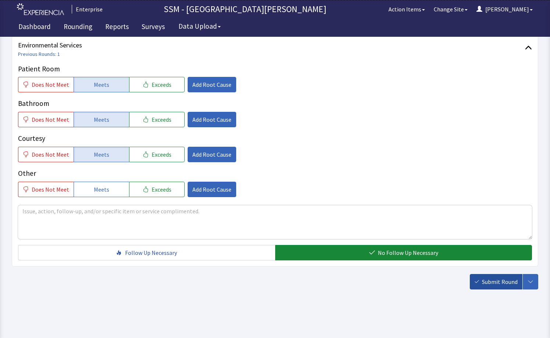
click at [490, 281] on span "Submit Round" at bounding box center [500, 281] width 36 height 9
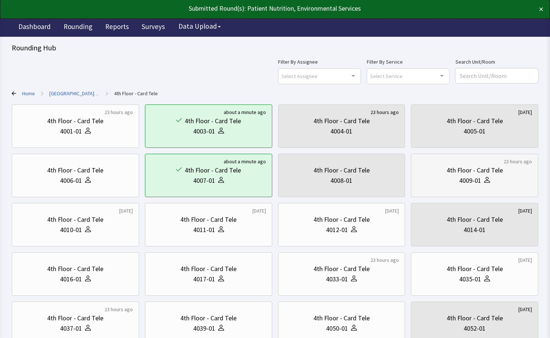
click at [448, 190] on div "4th Floor - Card Tele 4009-01" at bounding box center [474, 175] width 115 height 35
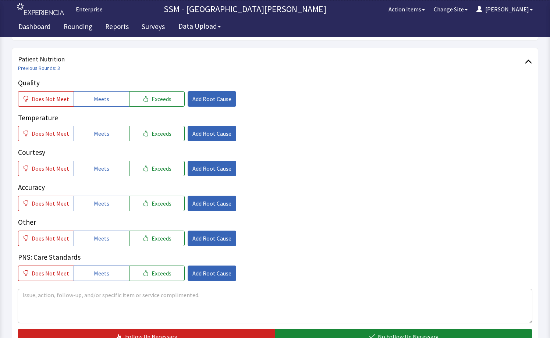
scroll to position [331, 0]
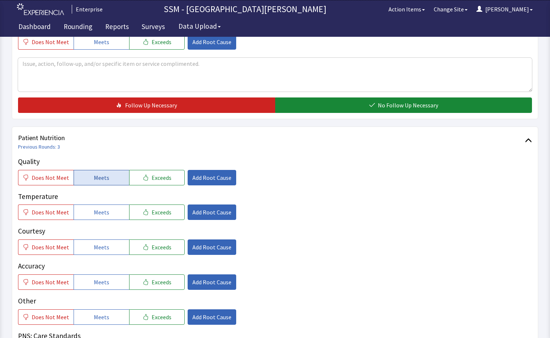
click at [95, 185] on button "Meets" at bounding box center [102, 177] width 56 height 15
click at [95, 217] on button "Meets" at bounding box center [102, 211] width 56 height 15
click at [99, 248] on span "Meets" at bounding box center [101, 247] width 15 height 9
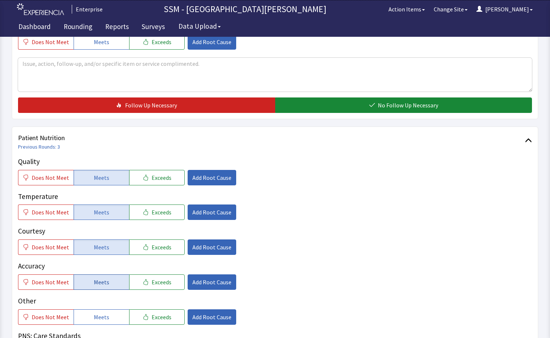
click at [100, 275] on button "Meets" at bounding box center [102, 281] width 56 height 15
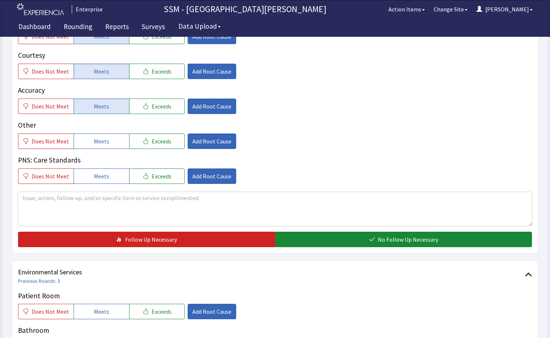
scroll to position [515, 0]
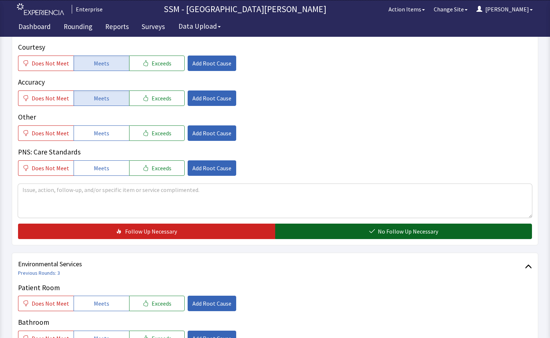
click at [329, 230] on button "No Follow Up Necessary" at bounding box center [403, 231] width 257 height 15
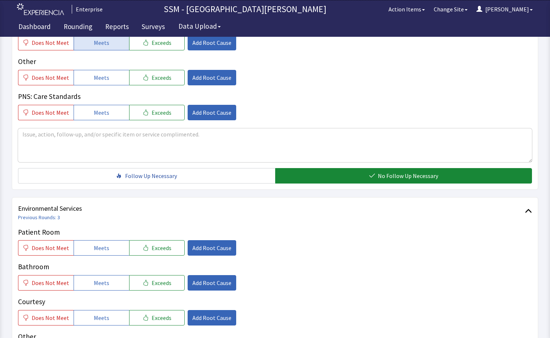
scroll to position [662, 0]
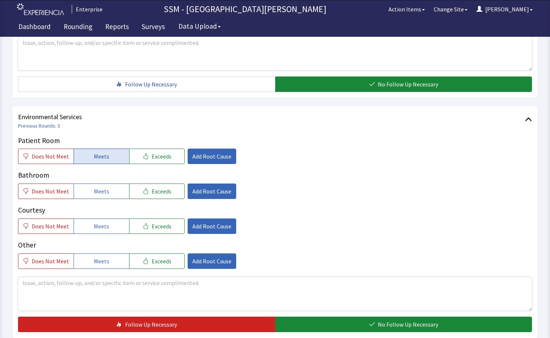
click at [97, 156] on span "Meets" at bounding box center [101, 156] width 15 height 9
drag, startPoint x: 103, startPoint y: 188, endPoint x: 107, endPoint y: 214, distance: 26.4
click at [103, 190] on span "Meets" at bounding box center [101, 191] width 15 height 9
click at [107, 229] on button "Meets" at bounding box center [102, 225] width 56 height 15
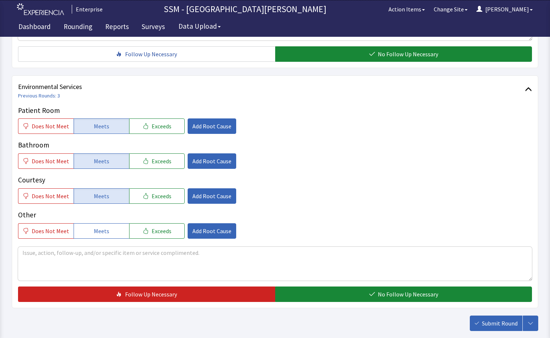
scroll to position [733, 0]
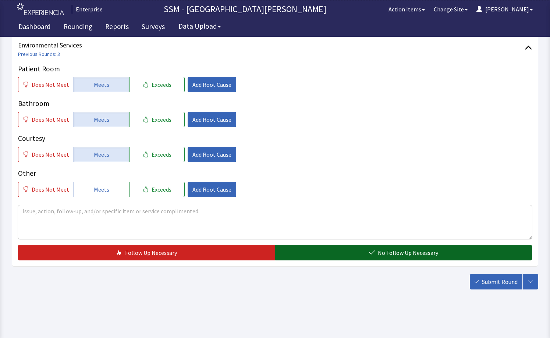
drag, startPoint x: 386, startPoint y: 252, endPoint x: 392, endPoint y: 254, distance: 6.4
click at [386, 253] on span "No Follow Up Necessary" at bounding box center [408, 252] width 60 height 9
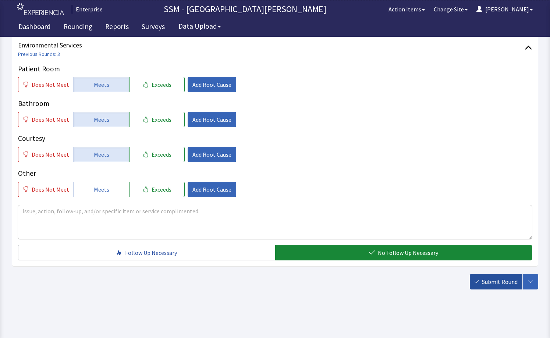
click at [496, 288] on button "Submit Round" at bounding box center [495, 281] width 53 height 15
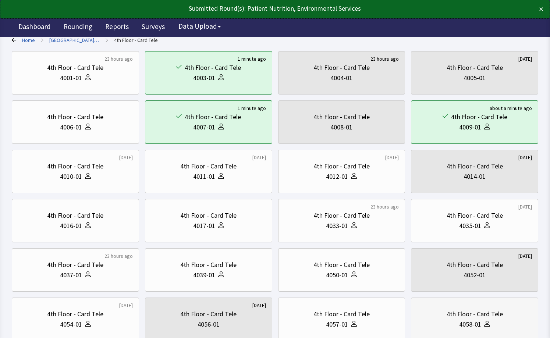
scroll to position [154, 0]
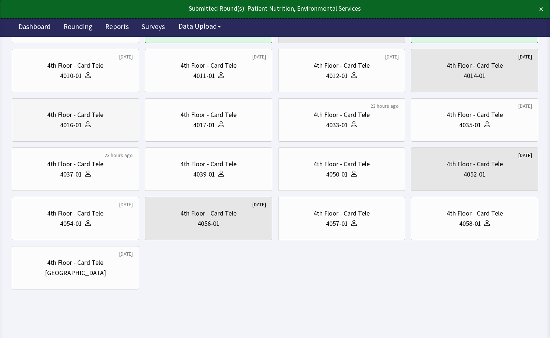
click at [76, 132] on div "4th Floor - Card Tele 4016-01" at bounding box center [75, 119] width 115 height 35
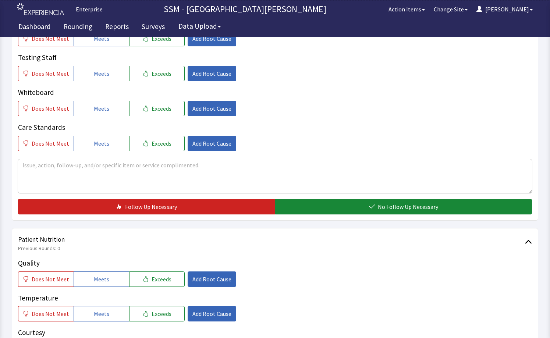
scroll to position [294, 0]
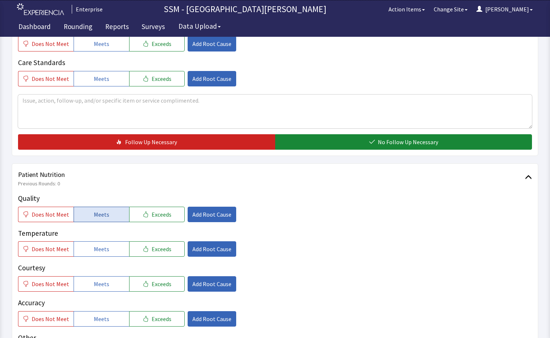
click at [96, 214] on span "Meets" at bounding box center [101, 214] width 15 height 9
click at [91, 256] on button "Meets" at bounding box center [102, 248] width 56 height 15
click at [90, 285] on button "Meets" at bounding box center [102, 283] width 56 height 15
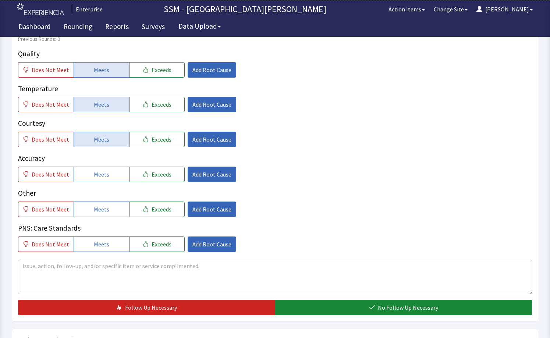
scroll to position [441, 0]
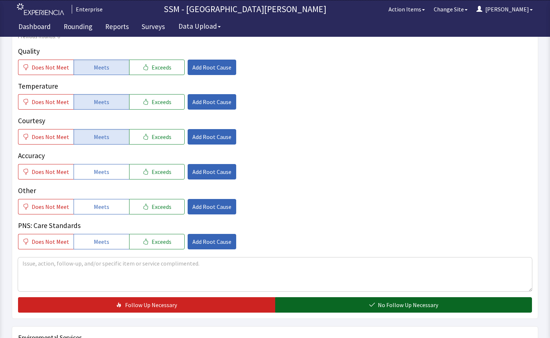
click at [319, 307] on button "No Follow Up Necessary" at bounding box center [403, 304] width 257 height 15
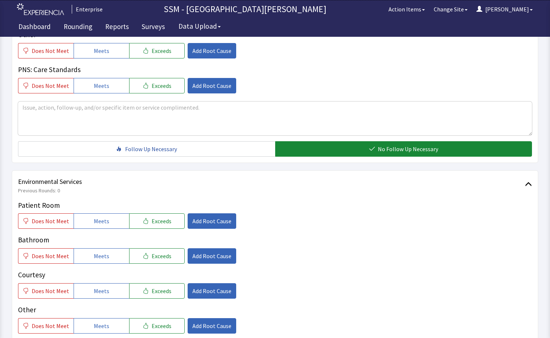
scroll to position [699, 0]
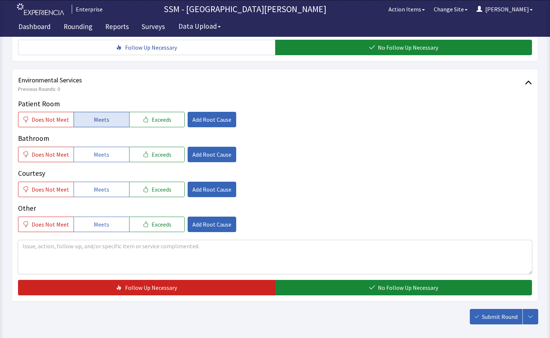
click at [94, 118] on span "Meets" at bounding box center [101, 119] width 15 height 9
click at [98, 156] on span "Meets" at bounding box center [101, 154] width 15 height 9
click at [96, 190] on span "Meets" at bounding box center [101, 189] width 15 height 9
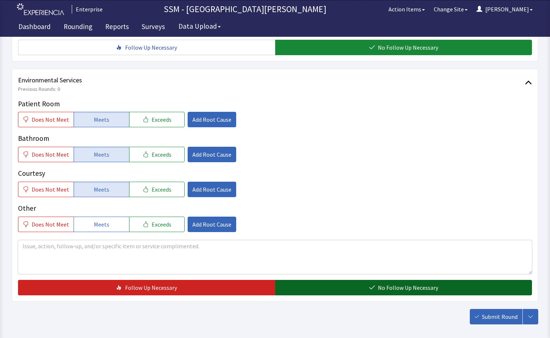
click at [336, 282] on button "No Follow Up Necessary" at bounding box center [403, 287] width 257 height 15
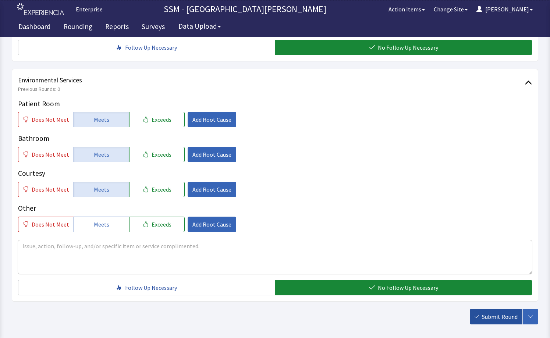
click at [493, 312] on span "Submit Round" at bounding box center [500, 316] width 36 height 9
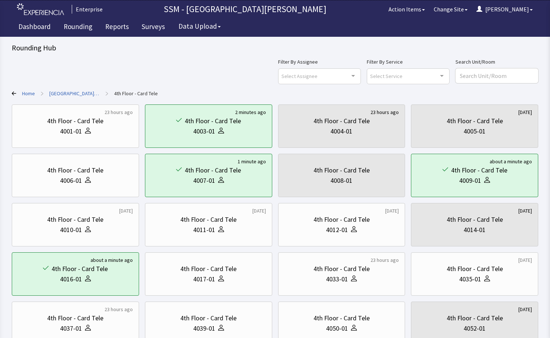
scroll to position [154, 0]
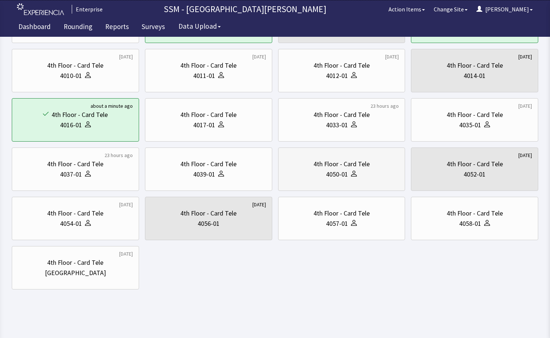
click at [367, 179] on div "4050-01" at bounding box center [341, 174] width 115 height 10
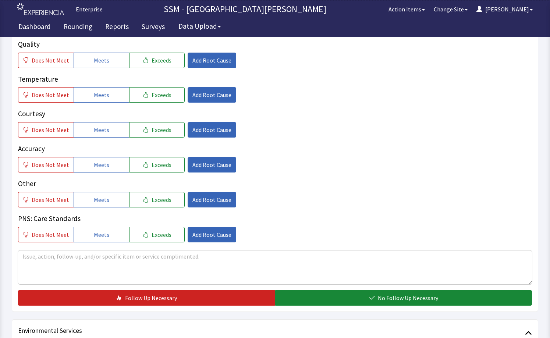
scroll to position [368, 0]
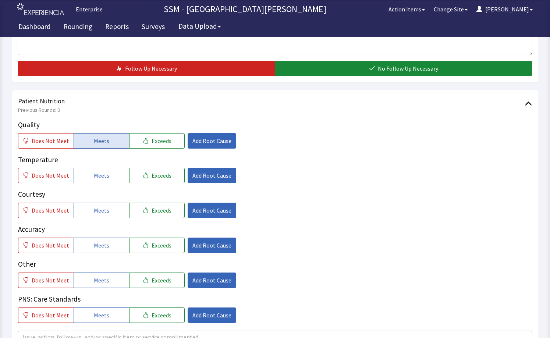
click at [94, 144] on span "Meets" at bounding box center [101, 140] width 15 height 9
click at [96, 184] on div "Quality Does Not Meet Meets Exceeds Add Root Cause Temperature Does Not Meet Me…" at bounding box center [275, 220] width 514 height 203
click at [103, 178] on span "Meets" at bounding box center [101, 175] width 15 height 9
click at [101, 214] on span "Meets" at bounding box center [101, 210] width 15 height 9
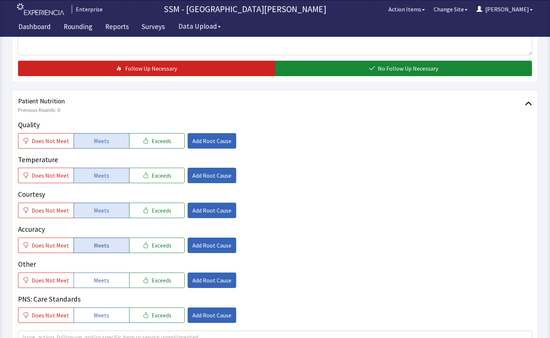
click at [101, 252] on button "Meets" at bounding box center [102, 245] width 56 height 15
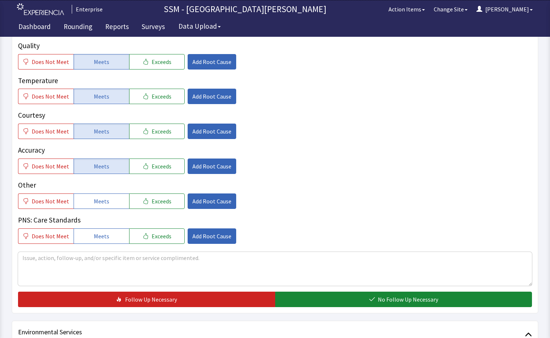
scroll to position [551, 0]
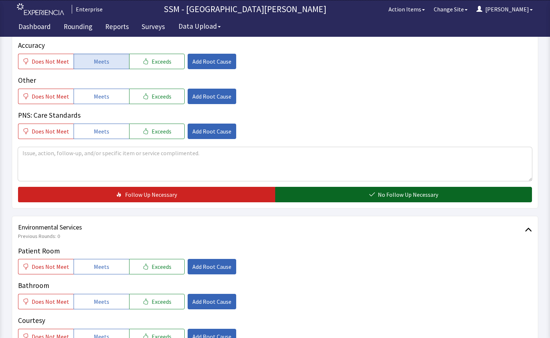
click at [353, 189] on button "No Follow Up Necessary" at bounding box center [403, 194] width 257 height 15
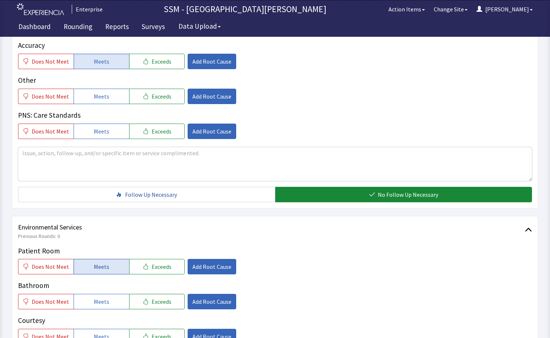
click at [99, 268] on span "Meets" at bounding box center [101, 266] width 15 height 9
click at [96, 299] on span "Meets" at bounding box center [101, 301] width 15 height 9
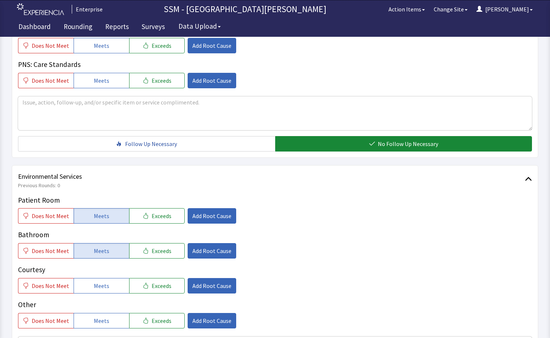
scroll to position [662, 0]
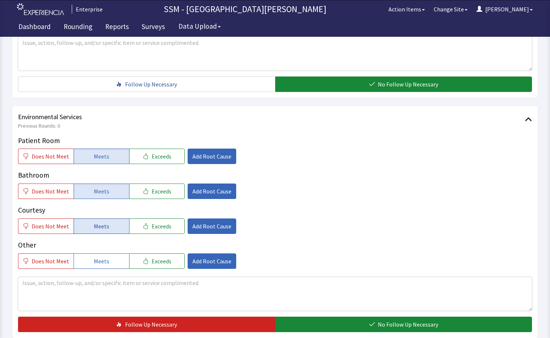
click at [104, 222] on span "Meets" at bounding box center [101, 226] width 15 height 9
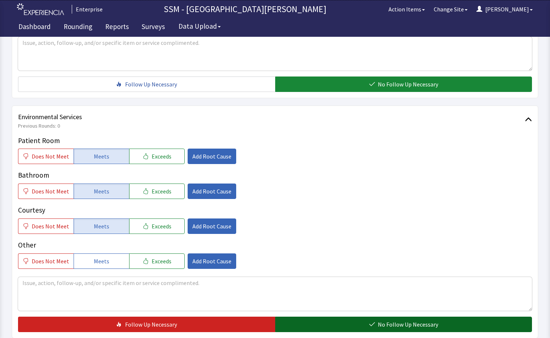
click at [311, 322] on button "No Follow Up Necessary" at bounding box center [403, 324] width 257 height 15
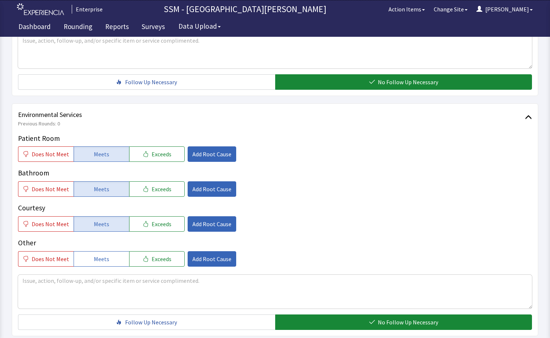
scroll to position [699, 0]
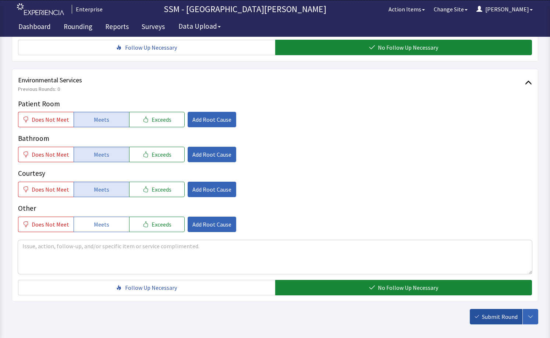
click at [488, 314] on span "Submit Round" at bounding box center [500, 316] width 36 height 9
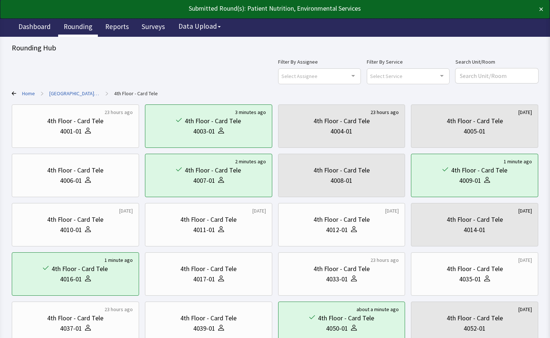
click at [75, 29] on link "Rounding" at bounding box center [78, 27] width 40 height 18
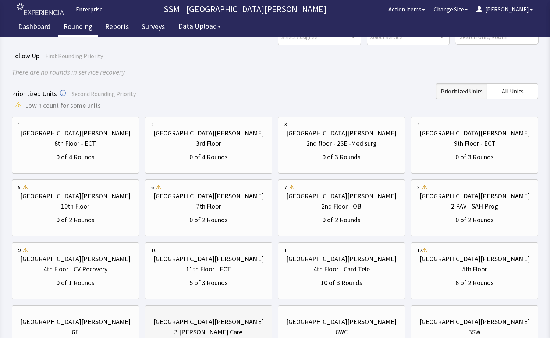
scroll to position [38, 0]
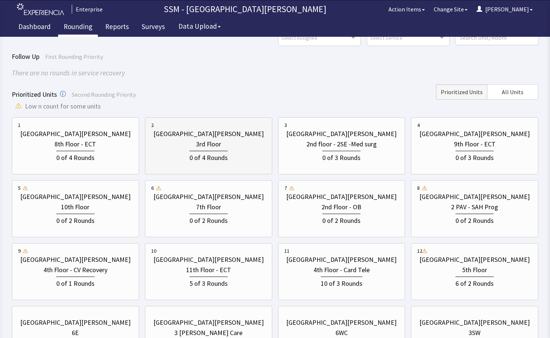
click at [202, 153] on div "0 of 4 Rounds" at bounding box center [208, 157] width 38 height 12
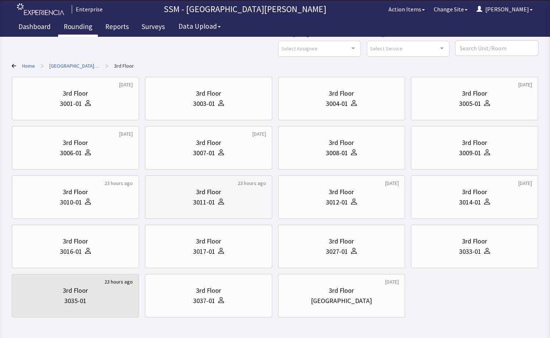
scroll to position [56, 0]
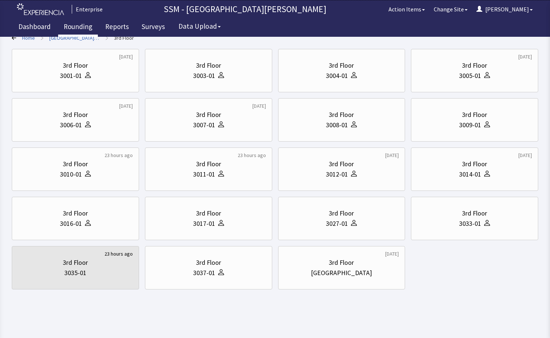
click at [73, 27] on link "Rounding" at bounding box center [78, 27] width 40 height 18
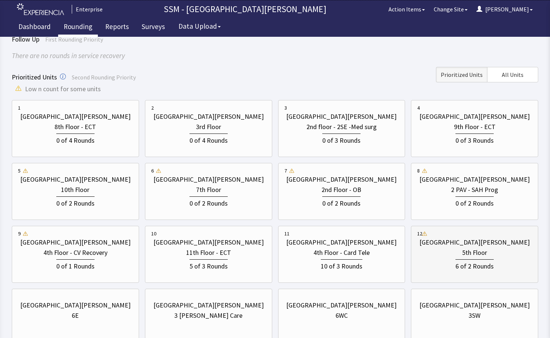
scroll to position [112, 0]
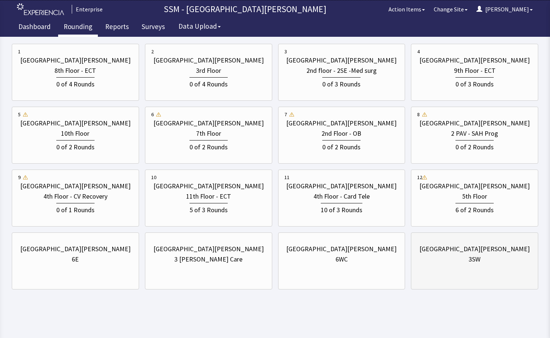
click at [454, 269] on div "[GEOGRAPHIC_DATA][PERSON_NAME] 3SW" at bounding box center [474, 253] width 115 height 35
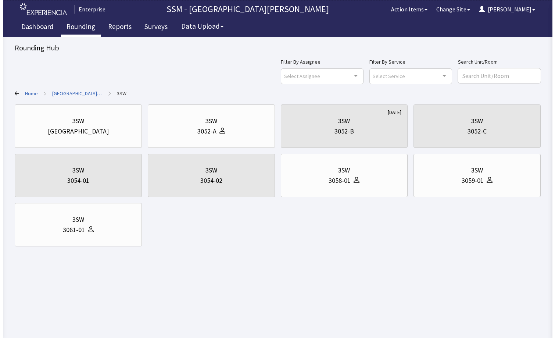
scroll to position [0, 0]
click at [207, 135] on div "3052-A" at bounding box center [205, 131] width 19 height 10
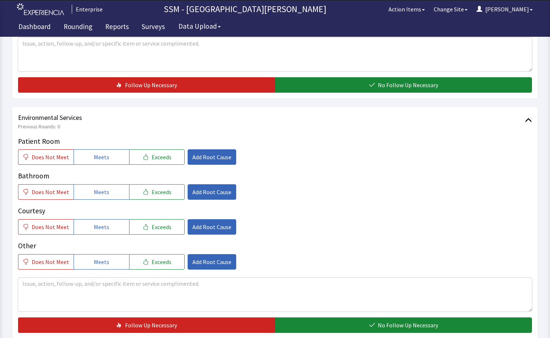
scroll to position [733, 0]
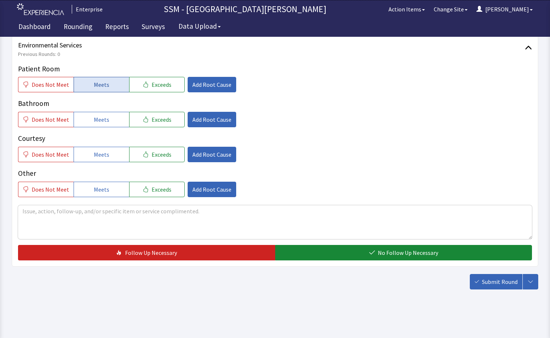
click at [83, 81] on button "Meets" at bounding box center [102, 84] width 56 height 15
click at [89, 122] on button "Meets" at bounding box center [102, 119] width 56 height 15
click at [94, 152] on span "Meets" at bounding box center [101, 154] width 15 height 9
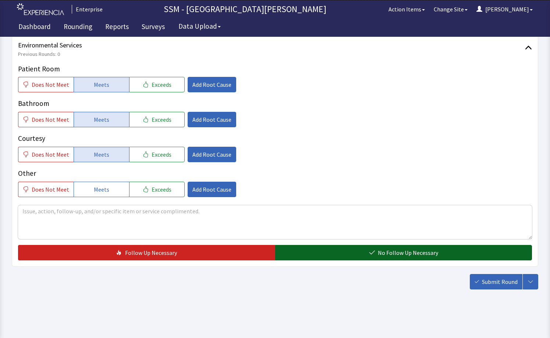
click at [334, 250] on button "No Follow Up Necessary" at bounding box center [403, 252] width 257 height 15
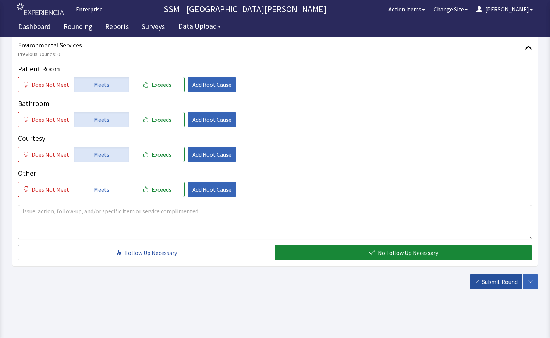
click at [477, 284] on button "Submit Round" at bounding box center [495, 281] width 53 height 15
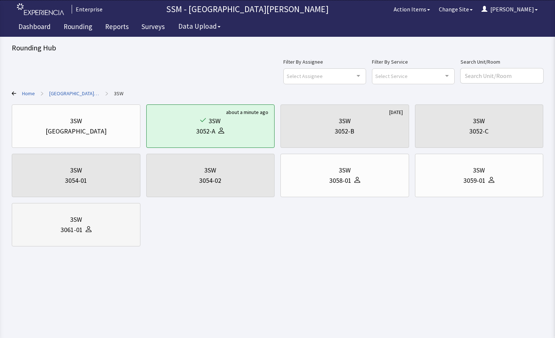
click at [101, 224] on div "3SW" at bounding box center [76, 219] width 116 height 10
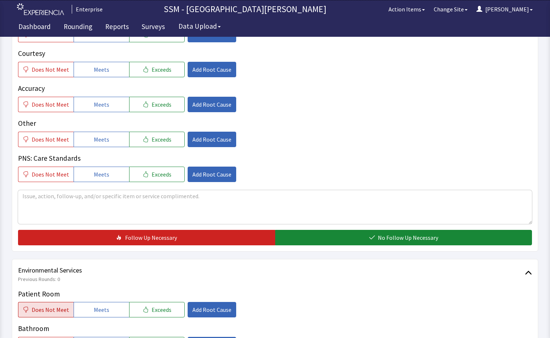
scroll to position [625, 0]
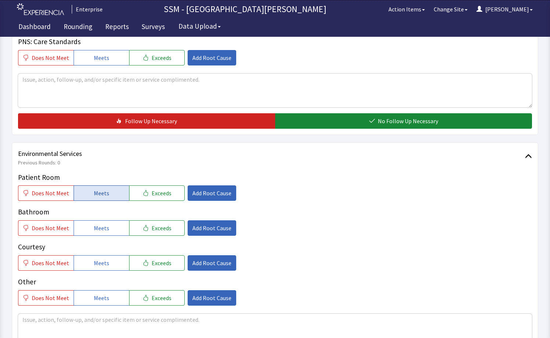
click at [104, 193] on span "Meets" at bounding box center [101, 193] width 15 height 9
click at [104, 230] on span "Meets" at bounding box center [101, 228] width 15 height 9
click at [108, 260] on button "Meets" at bounding box center [102, 262] width 56 height 15
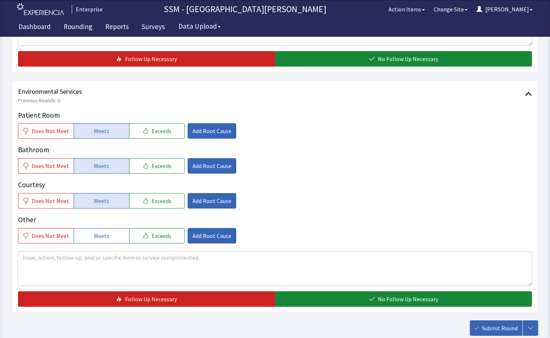
scroll to position [733, 0]
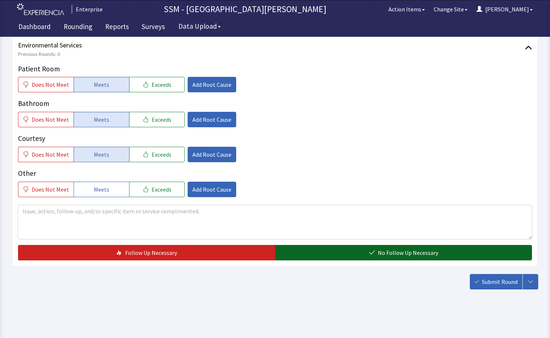
click at [338, 252] on button "No Follow Up Necessary" at bounding box center [403, 252] width 257 height 15
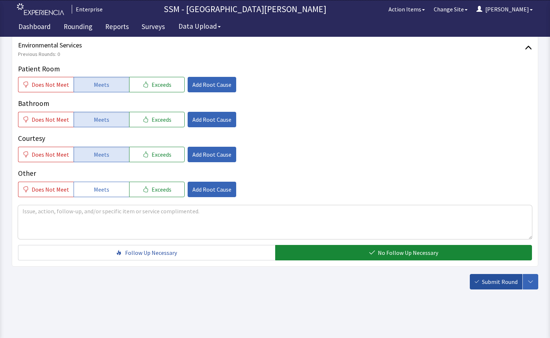
click at [492, 284] on span "Submit Round" at bounding box center [500, 281] width 36 height 9
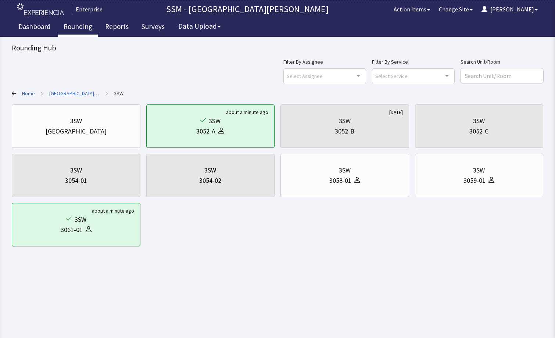
click at [74, 25] on link "Rounding" at bounding box center [78, 27] width 40 height 18
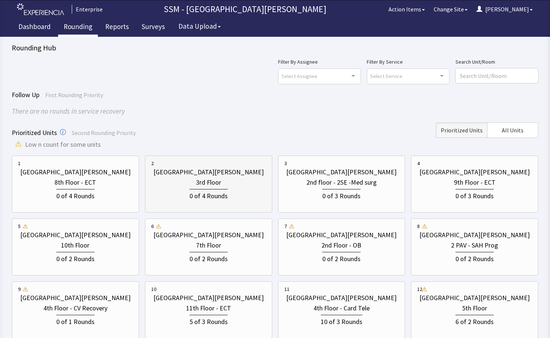
click at [241, 189] on div "0 of 4 Rounds" at bounding box center [208, 195] width 115 height 14
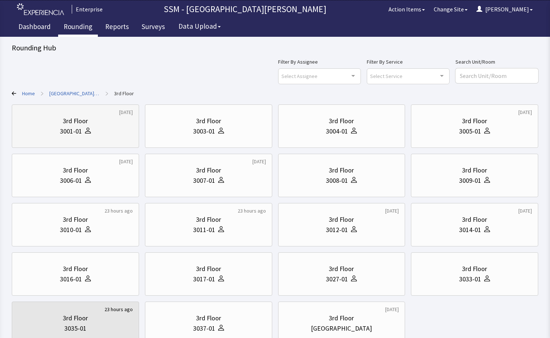
click at [94, 130] on div "3001-01" at bounding box center [75, 131] width 115 height 10
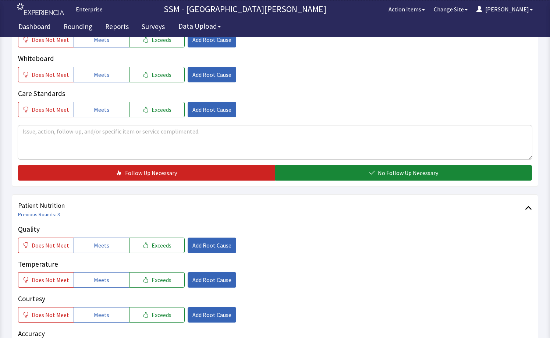
scroll to position [404, 0]
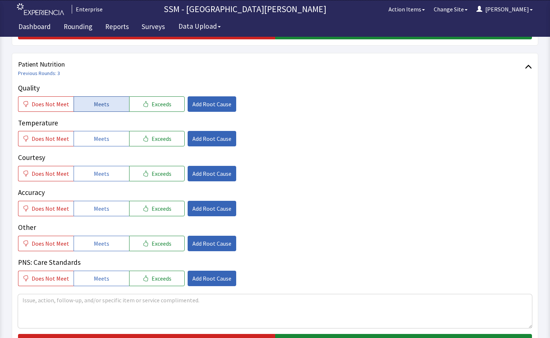
click at [94, 100] on span "Meets" at bounding box center [101, 104] width 15 height 9
click at [97, 139] on span "Meets" at bounding box center [101, 138] width 15 height 9
click at [100, 179] on button "Meets" at bounding box center [102, 173] width 56 height 15
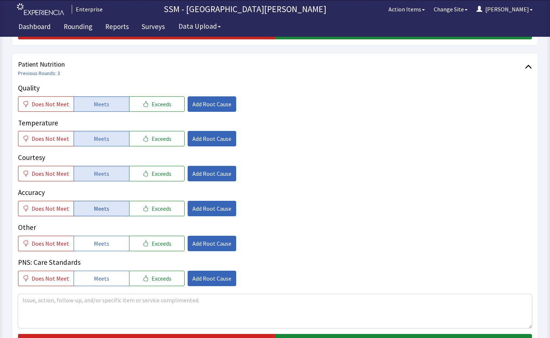
click at [105, 207] on span "Meets" at bounding box center [101, 208] width 15 height 9
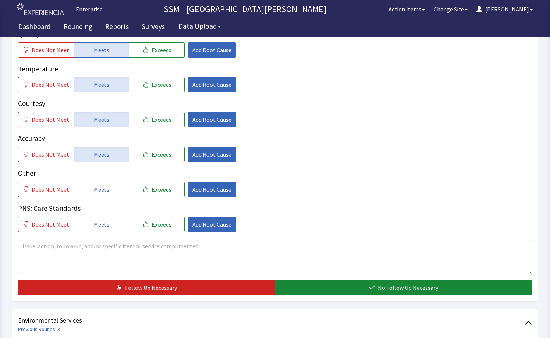
scroll to position [551, 0]
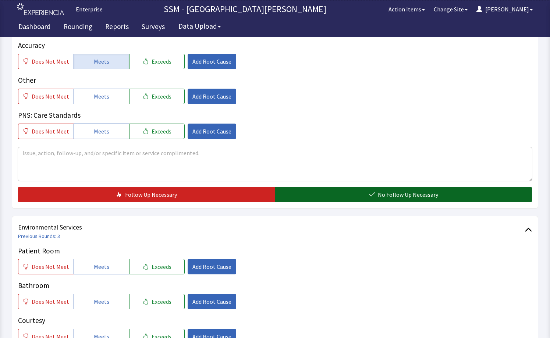
click at [314, 194] on button "No Follow Up Necessary" at bounding box center [403, 194] width 257 height 15
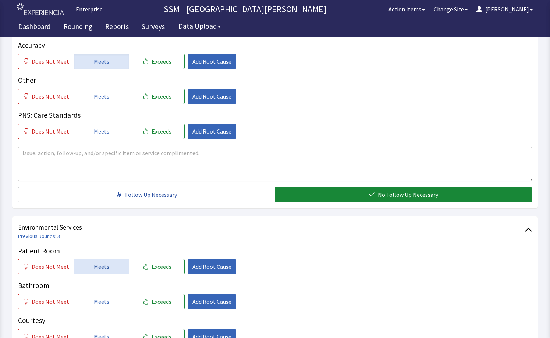
click at [101, 267] on span "Meets" at bounding box center [101, 266] width 15 height 9
click at [106, 295] on button "Meets" at bounding box center [102, 301] width 56 height 15
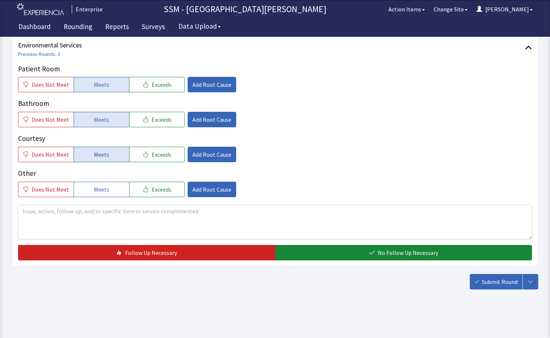
click at [103, 153] on span "Meets" at bounding box center [101, 154] width 15 height 9
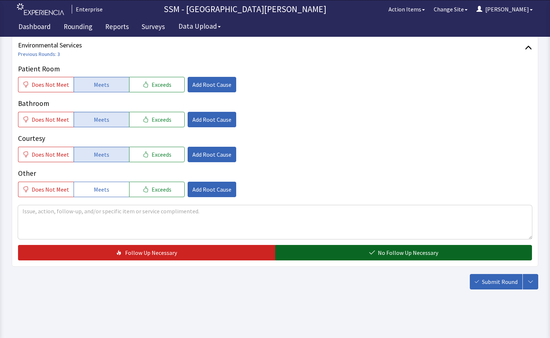
click at [406, 256] on span "No Follow Up Necessary" at bounding box center [408, 252] width 60 height 9
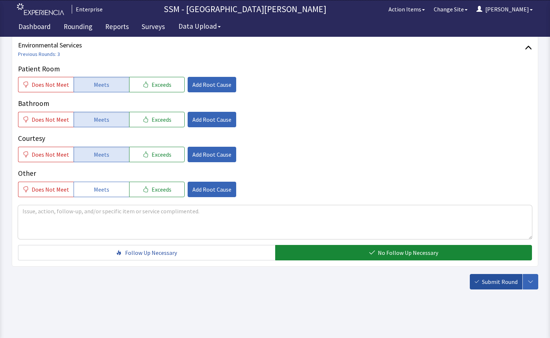
click at [489, 284] on span "Submit Round" at bounding box center [500, 281] width 36 height 9
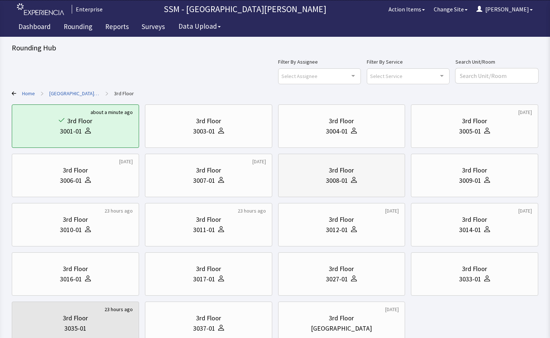
click at [336, 187] on div "3rd Floor 3008-01" at bounding box center [341, 175] width 115 height 35
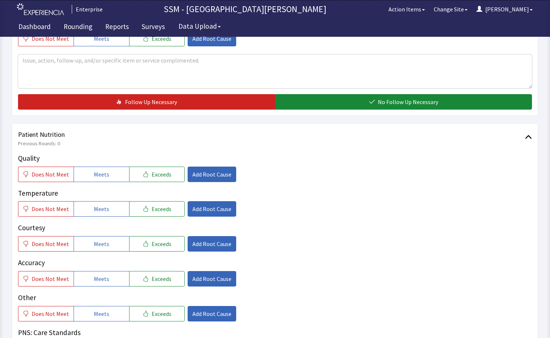
scroll to position [368, 0]
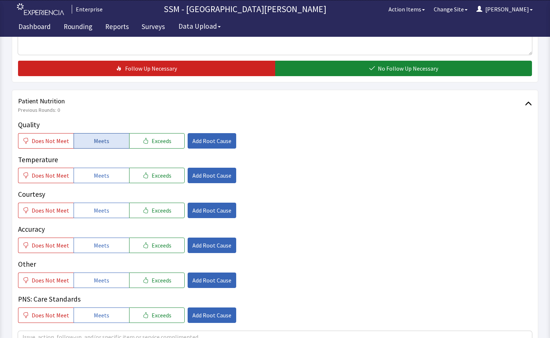
click at [103, 142] on span "Meets" at bounding box center [101, 140] width 15 height 9
click at [104, 176] on span "Meets" at bounding box center [101, 175] width 15 height 9
click at [109, 215] on button "Meets" at bounding box center [102, 210] width 56 height 15
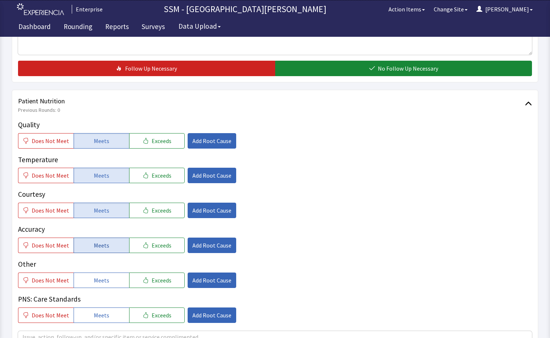
click at [109, 242] on button "Meets" at bounding box center [102, 245] width 56 height 15
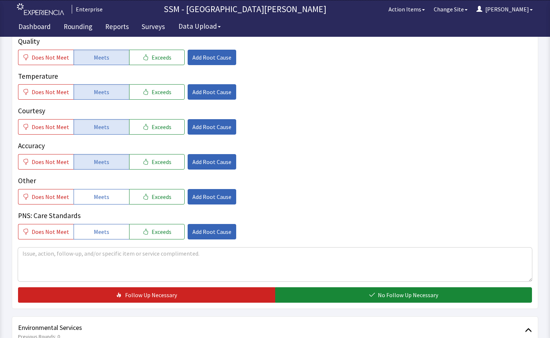
scroll to position [515, 0]
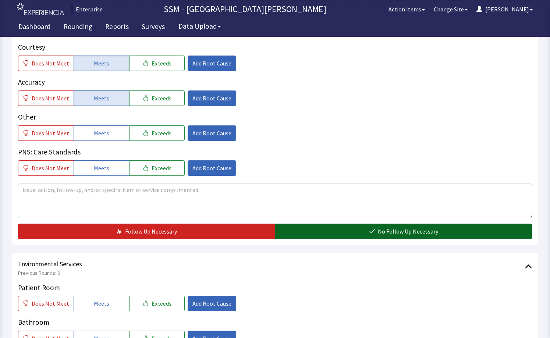
click at [340, 235] on button "No Follow Up Necessary" at bounding box center [403, 231] width 257 height 15
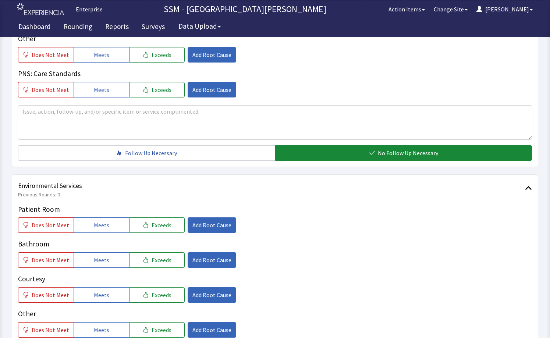
scroll to position [662, 0]
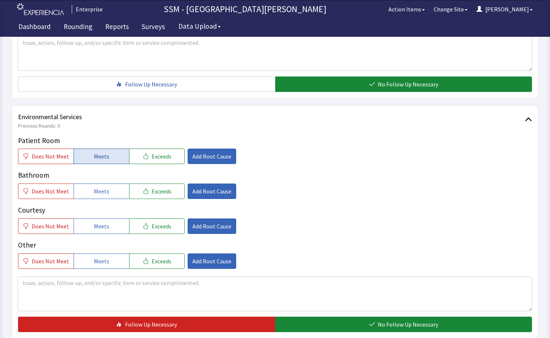
click at [107, 160] on button "Meets" at bounding box center [102, 156] width 56 height 15
click at [102, 189] on span "Meets" at bounding box center [101, 191] width 15 height 9
click at [106, 232] on button "Meets" at bounding box center [102, 225] width 56 height 15
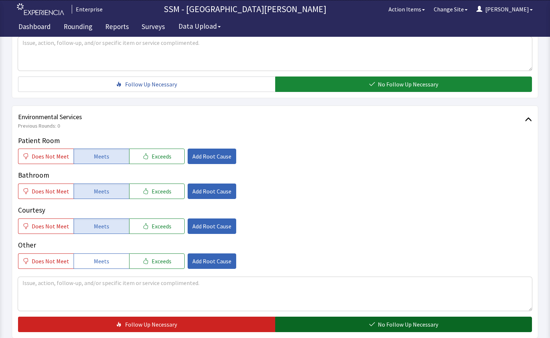
click at [397, 322] on span "No Follow Up Necessary" at bounding box center [408, 324] width 60 height 9
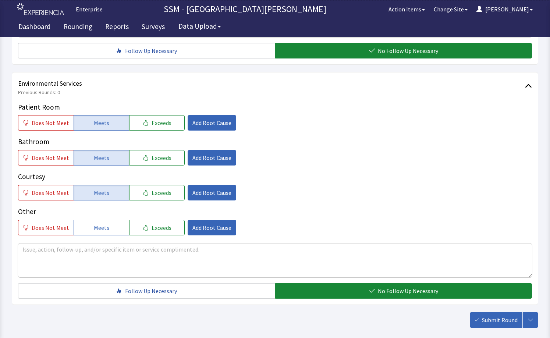
scroll to position [733, 0]
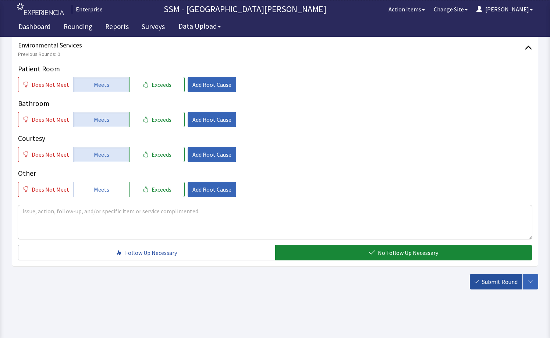
click at [481, 283] on button "Submit Round" at bounding box center [495, 281] width 53 height 15
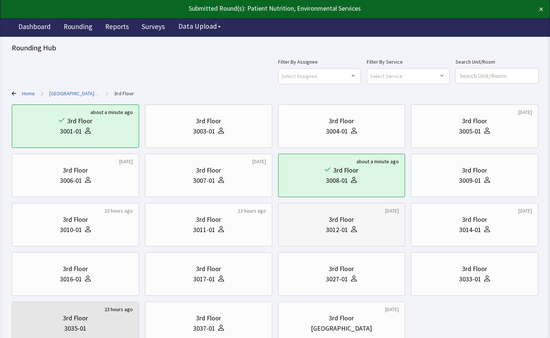
click at [315, 227] on div "3012-01" at bounding box center [341, 230] width 115 height 10
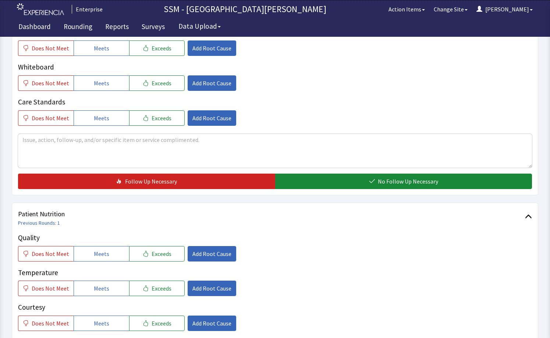
scroll to position [368, 0]
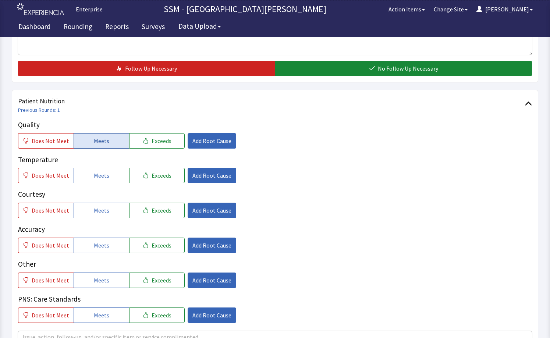
click at [98, 143] on span "Meets" at bounding box center [101, 140] width 15 height 9
click at [113, 185] on div "Quality Does Not Meet Meets Exceeds Add Root Cause Temperature Does Not Meet Me…" at bounding box center [275, 220] width 514 height 203
click at [111, 177] on button "Meets" at bounding box center [102, 175] width 56 height 15
click at [113, 207] on button "Meets" at bounding box center [102, 210] width 56 height 15
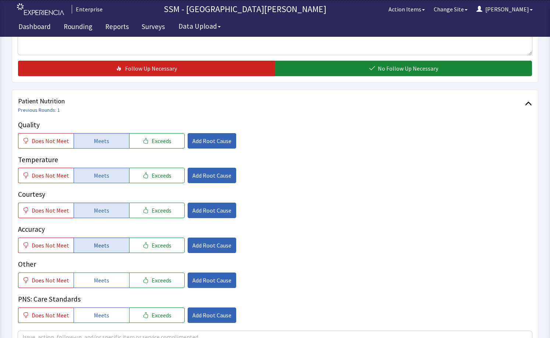
click at [99, 244] on span "Meets" at bounding box center [101, 245] width 15 height 9
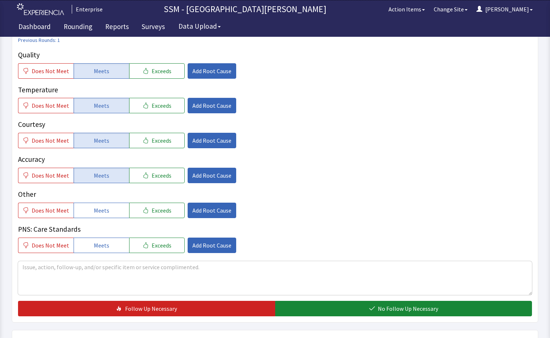
scroll to position [478, 0]
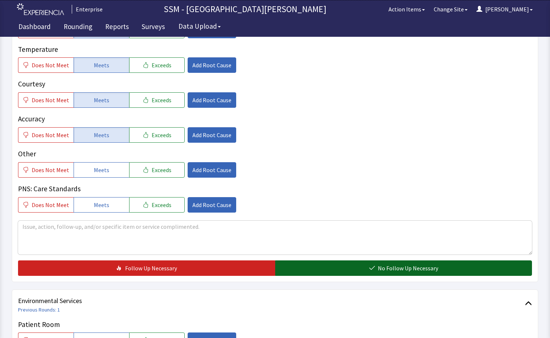
click at [344, 267] on button "No Follow Up Necessary" at bounding box center [403, 267] width 257 height 15
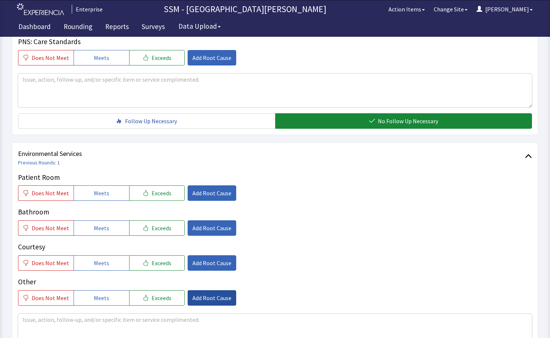
scroll to position [699, 0]
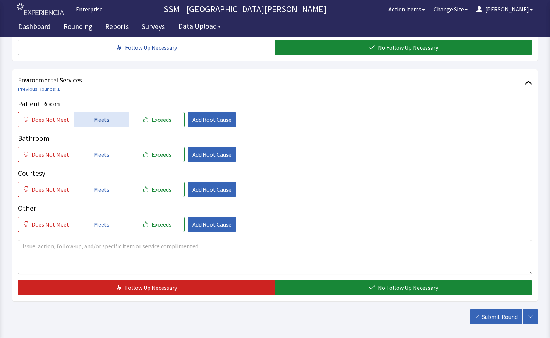
click at [98, 113] on button "Meets" at bounding box center [102, 119] width 56 height 15
click at [104, 160] on button "Meets" at bounding box center [102, 154] width 56 height 15
click at [99, 191] on span "Meets" at bounding box center [101, 189] width 15 height 9
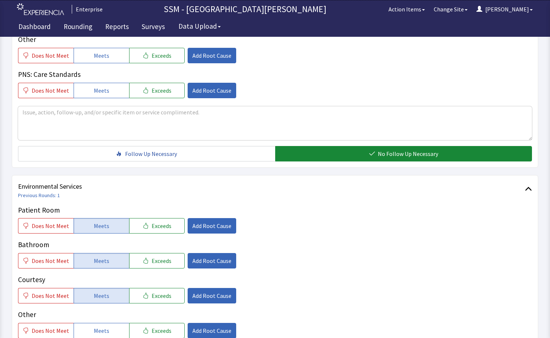
scroll to position [441, 0]
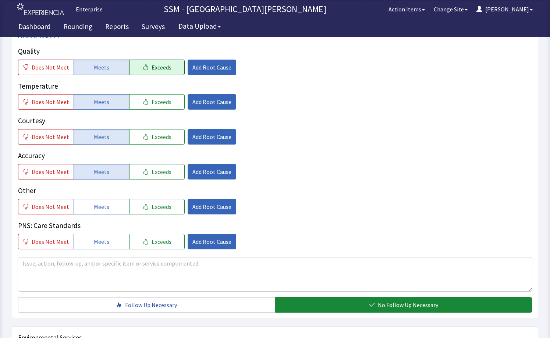
click at [151, 66] on span "Exceeds" at bounding box center [161, 67] width 20 height 9
click at [68, 264] on textarea at bounding box center [275, 274] width 514 height 34
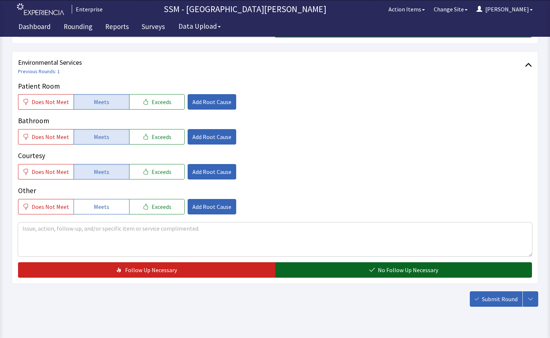
scroll to position [733, 0]
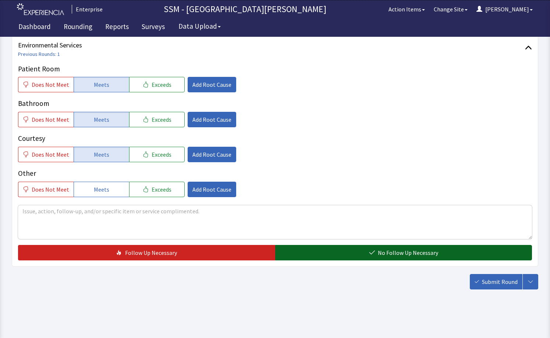
type textarea "very good meals"
click at [346, 255] on button "No Follow Up Necessary" at bounding box center [403, 252] width 257 height 15
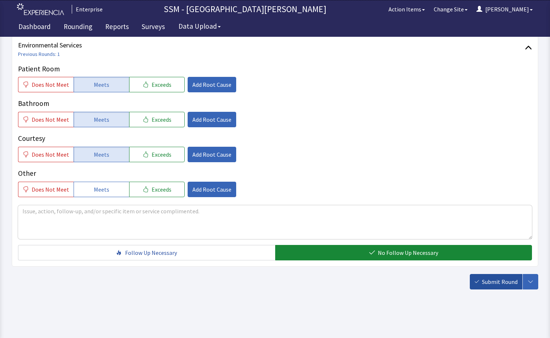
click at [493, 278] on span "Submit Round" at bounding box center [500, 281] width 36 height 9
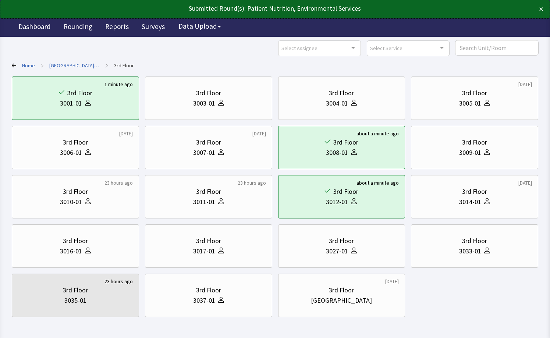
scroll to position [56, 0]
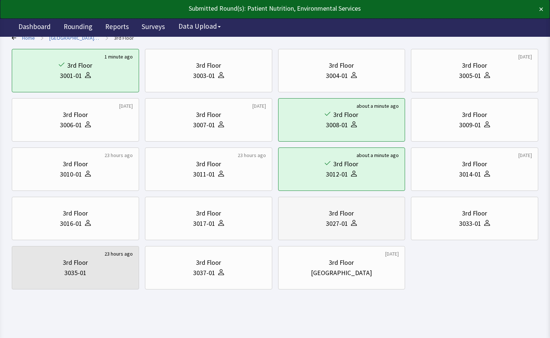
click at [323, 223] on div "3027-01" at bounding box center [341, 223] width 115 height 10
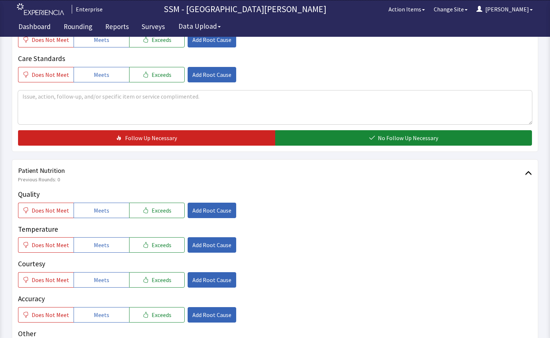
scroll to position [404, 0]
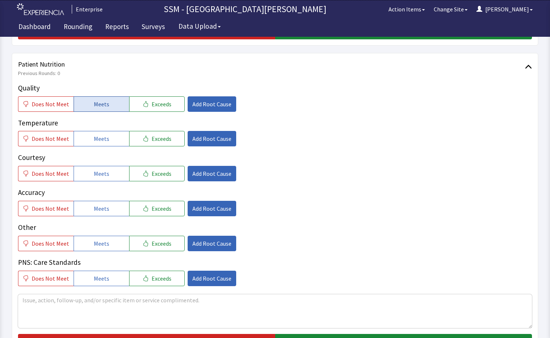
click at [90, 101] on button "Meets" at bounding box center [102, 103] width 56 height 15
click at [101, 144] on button "Meets" at bounding box center [102, 138] width 56 height 15
click at [97, 172] on span "Meets" at bounding box center [101, 173] width 15 height 9
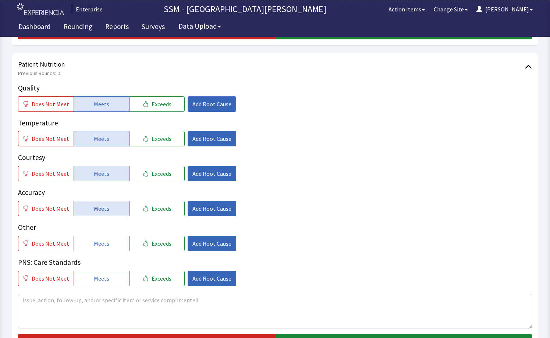
click at [99, 204] on span "Meets" at bounding box center [101, 208] width 15 height 9
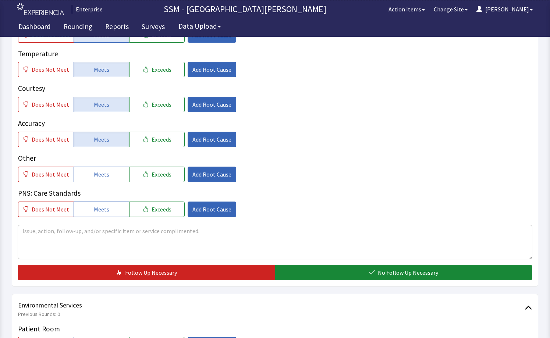
scroll to position [551, 0]
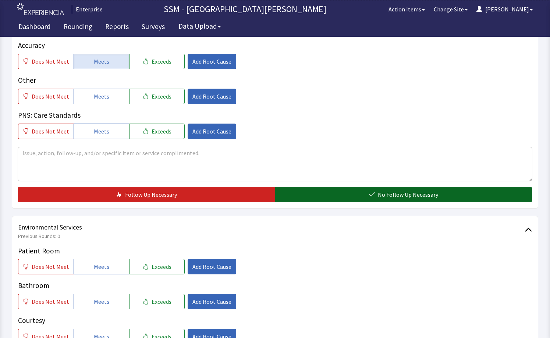
click at [335, 193] on button "No Follow Up Necessary" at bounding box center [403, 194] width 257 height 15
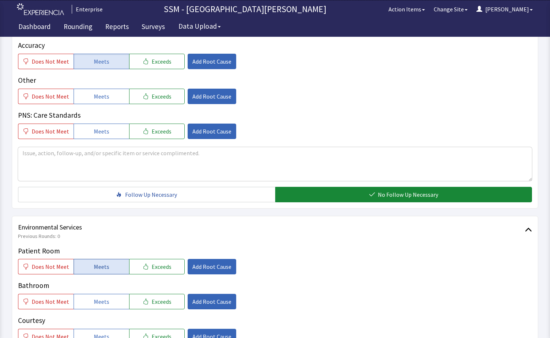
click at [83, 263] on button "Meets" at bounding box center [102, 266] width 56 height 15
click at [95, 303] on span "Meets" at bounding box center [101, 301] width 15 height 9
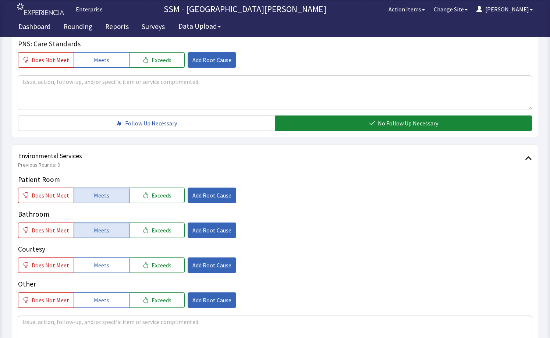
scroll to position [699, 0]
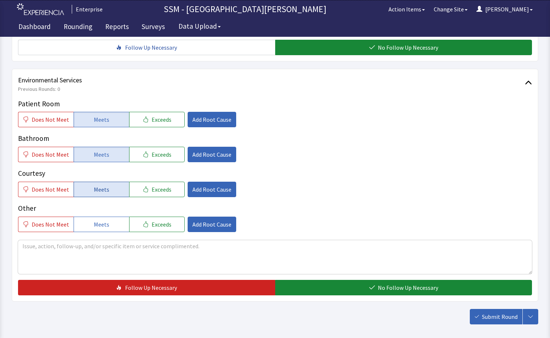
click at [96, 190] on span "Meets" at bounding box center [101, 189] width 15 height 9
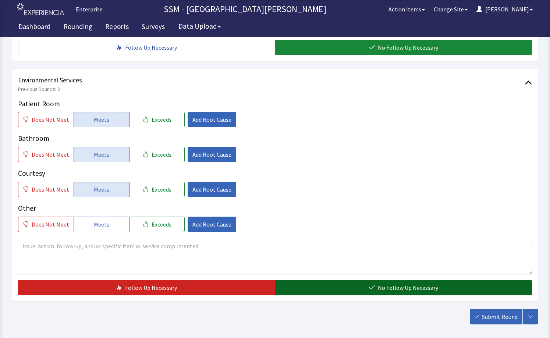
click at [303, 288] on button "No Follow Up Necessary" at bounding box center [403, 287] width 257 height 15
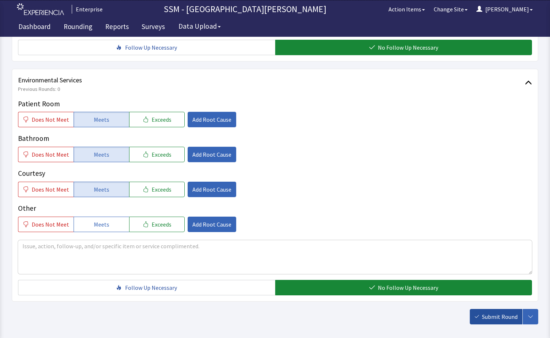
click at [479, 312] on button "Submit Round" at bounding box center [495, 316] width 53 height 15
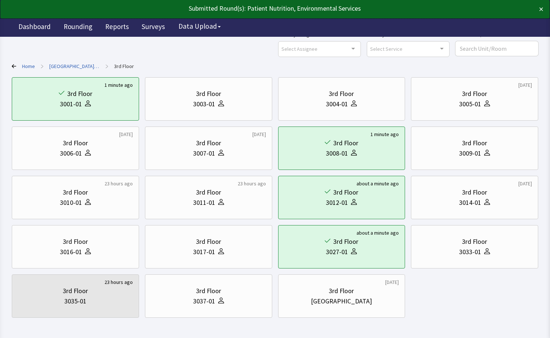
scroll to position [56, 0]
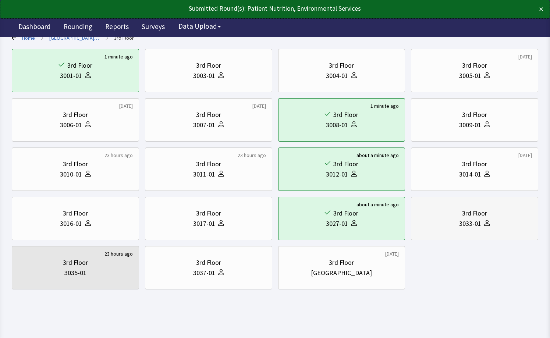
click at [487, 217] on div "3rd Floor" at bounding box center [474, 213] width 115 height 10
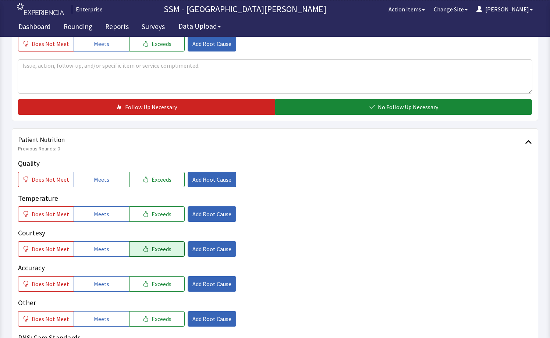
scroll to position [368, 0]
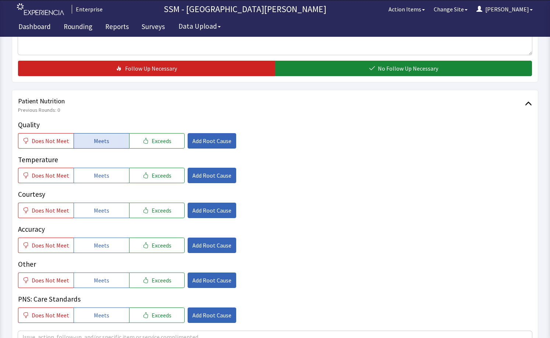
click at [107, 141] on button "Meets" at bounding box center [102, 140] width 56 height 15
click at [95, 176] on span "Meets" at bounding box center [101, 175] width 15 height 9
click at [97, 206] on span "Meets" at bounding box center [101, 210] width 15 height 9
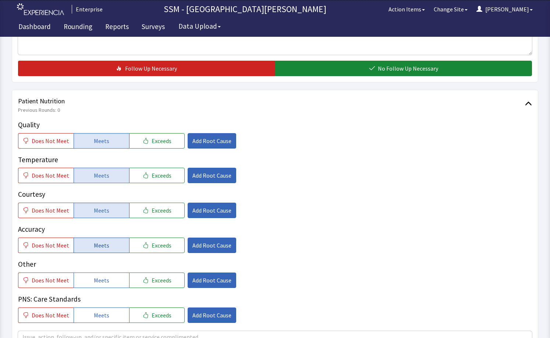
click at [103, 249] on span "Meets" at bounding box center [101, 245] width 15 height 9
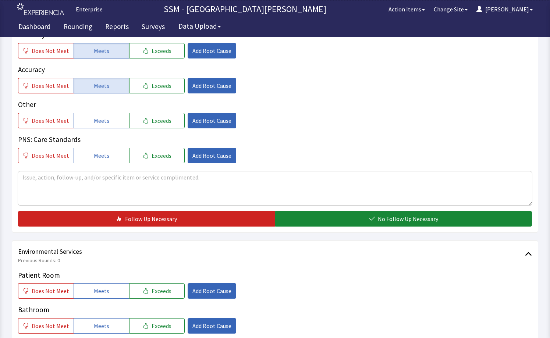
scroll to position [588, 0]
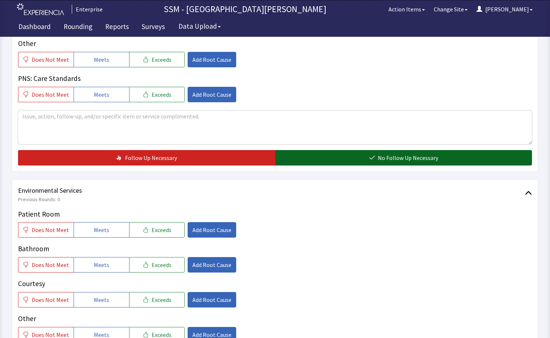
click at [337, 160] on button "No Follow Up Necessary" at bounding box center [403, 157] width 257 height 15
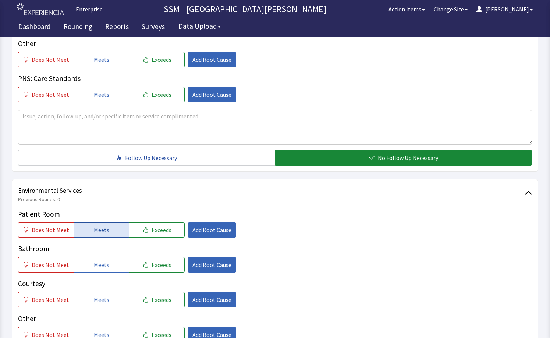
click at [89, 226] on button "Meets" at bounding box center [102, 229] width 56 height 15
click at [94, 269] on span "Meets" at bounding box center [101, 264] width 15 height 9
click at [99, 298] on span "Meets" at bounding box center [101, 299] width 15 height 9
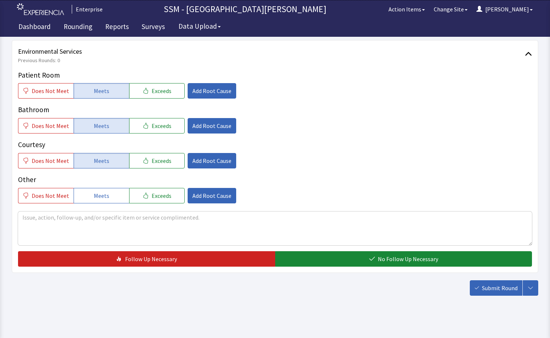
scroll to position [733, 0]
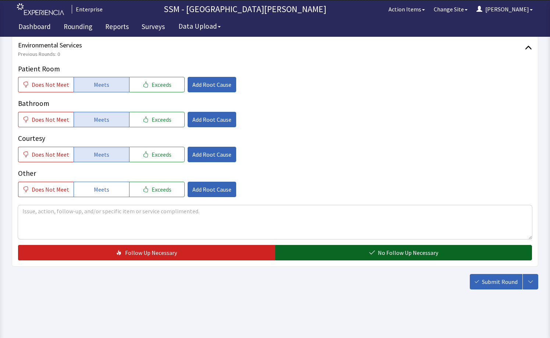
click at [374, 254] on icon "button" at bounding box center [372, 253] width 6 height 6
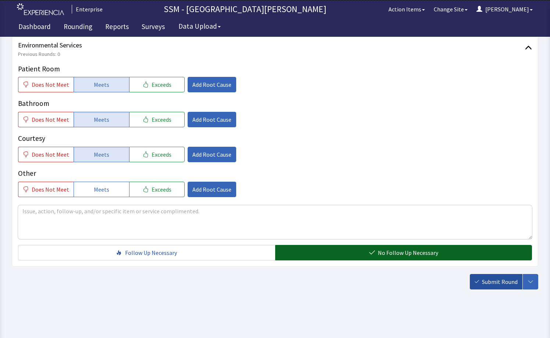
click at [499, 281] on span "Submit Round" at bounding box center [500, 281] width 36 height 9
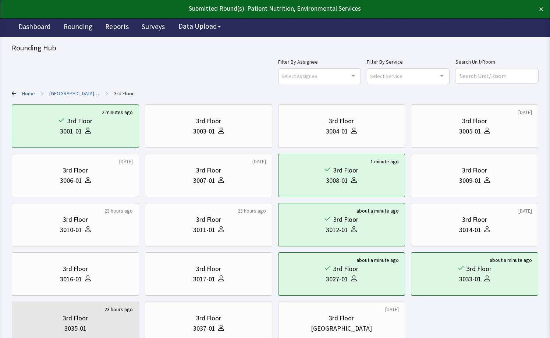
scroll to position [56, 0]
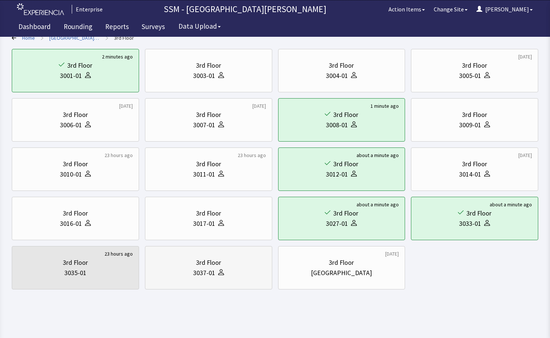
click at [207, 284] on div "3rd Floor 3037-01" at bounding box center [208, 267] width 115 height 35
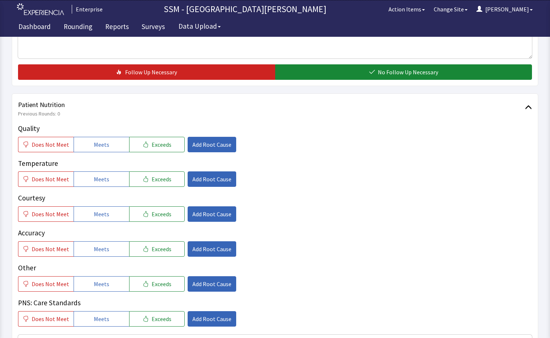
scroll to position [404, 0]
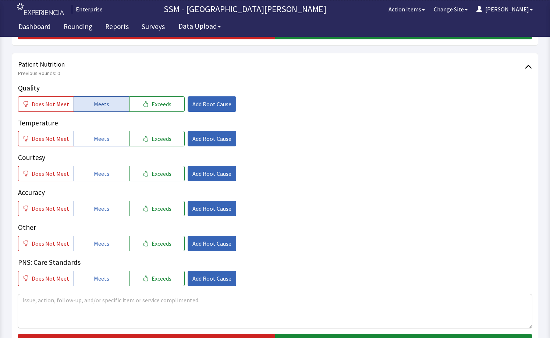
click at [85, 102] on button "Meets" at bounding box center [102, 103] width 56 height 15
drag, startPoint x: 101, startPoint y: 143, endPoint x: 98, endPoint y: 171, distance: 28.9
click at [102, 144] on button "Meets" at bounding box center [102, 138] width 56 height 15
drag, startPoint x: 98, startPoint y: 172, endPoint x: 100, endPoint y: 215, distance: 43.1
click at [98, 174] on span "Meets" at bounding box center [101, 173] width 15 height 9
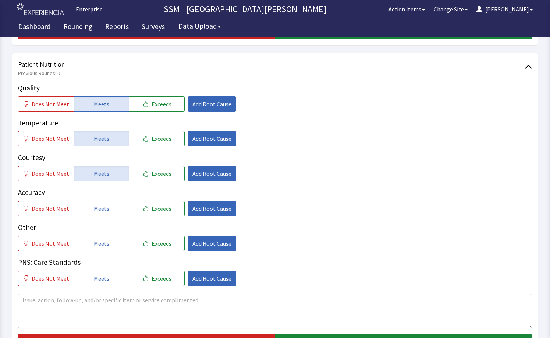
click at [100, 216] on div "Quality Does Not Meet Meets Exceeds Add Root Cause Temperature Does Not Meet Me…" at bounding box center [275, 184] width 514 height 203
click at [106, 213] on button "Meets" at bounding box center [102, 208] width 56 height 15
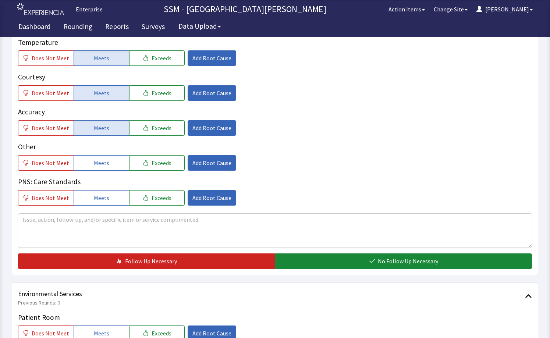
scroll to position [551, 0]
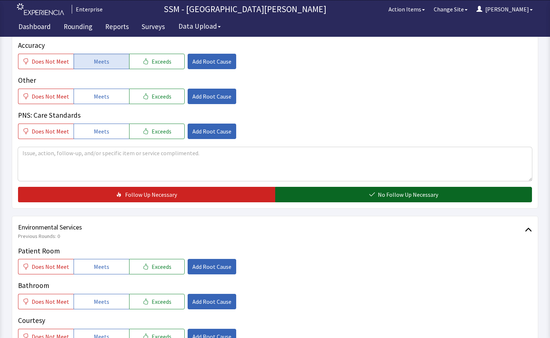
click at [310, 196] on button "No Follow Up Necessary" at bounding box center [403, 194] width 257 height 15
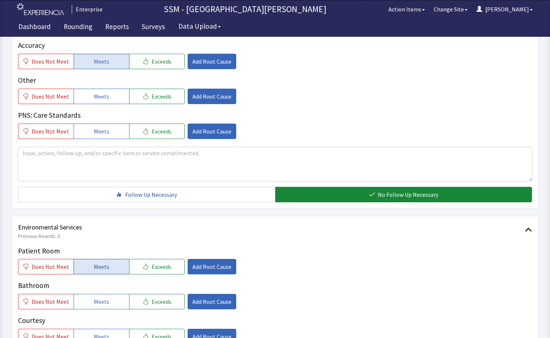
scroll to position [699, 0]
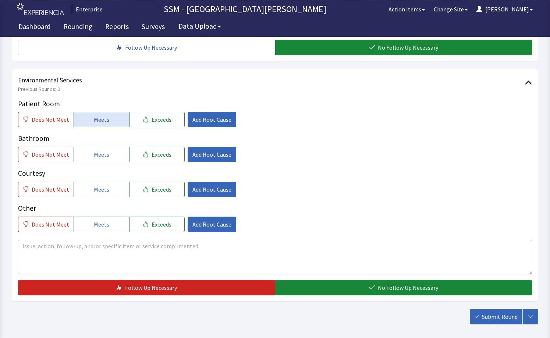
click at [108, 122] on button "Meets" at bounding box center [102, 119] width 56 height 15
click at [100, 154] on span "Meets" at bounding box center [101, 154] width 15 height 9
click at [97, 192] on span "Meets" at bounding box center [101, 189] width 15 height 9
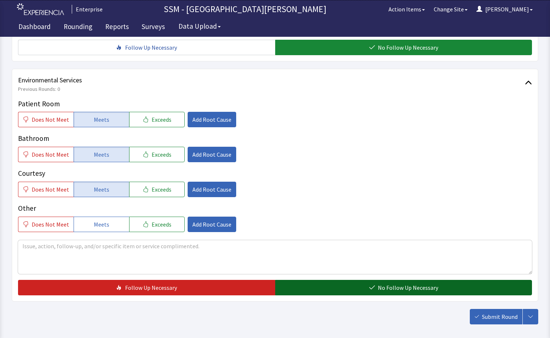
click at [365, 290] on button "No Follow Up Necessary" at bounding box center [403, 287] width 257 height 15
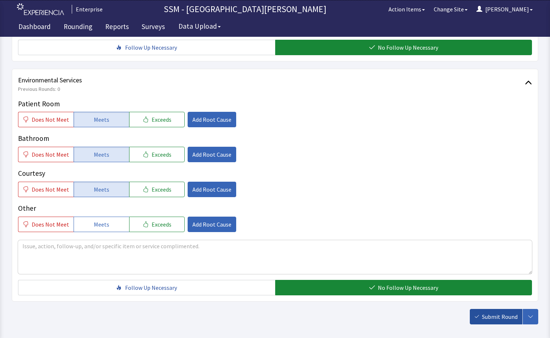
click at [486, 314] on span "Submit Round" at bounding box center [500, 316] width 36 height 9
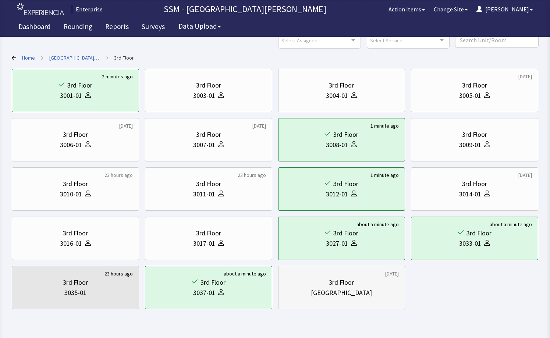
scroll to position [56, 0]
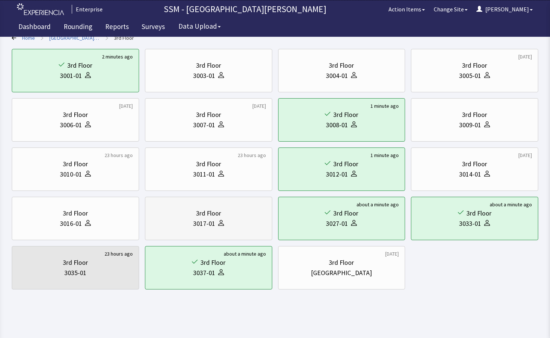
click at [238, 208] on div "3rd Floor 3017-01" at bounding box center [208, 218] width 115 height 35
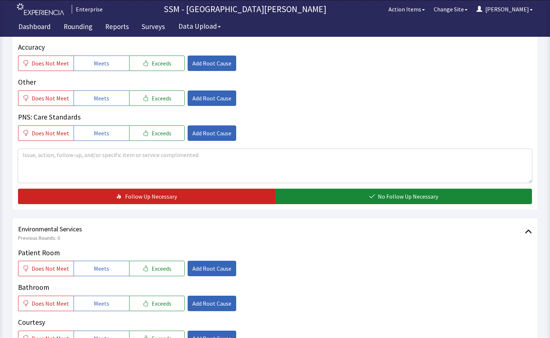
scroll to position [697, 0]
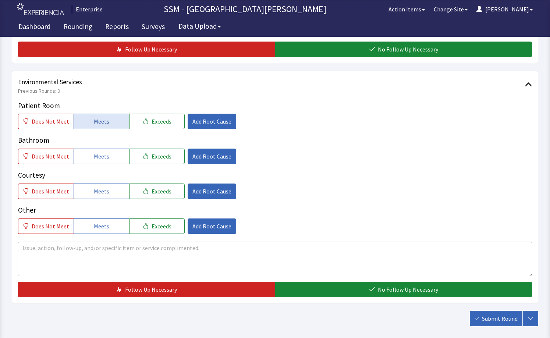
click at [106, 122] on button "Meets" at bounding box center [102, 121] width 56 height 15
click at [108, 158] on button "Meets" at bounding box center [102, 156] width 56 height 15
click at [104, 188] on span "Meets" at bounding box center [101, 191] width 15 height 9
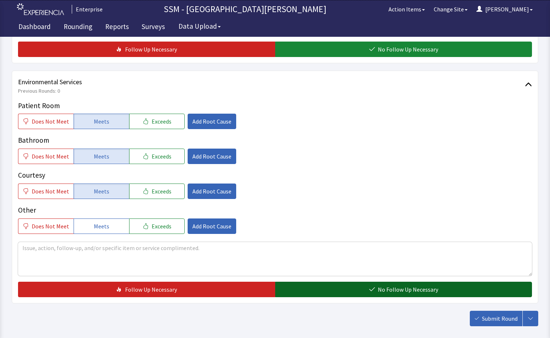
click at [436, 293] on span "No Follow Up Necessary" at bounding box center [408, 289] width 60 height 9
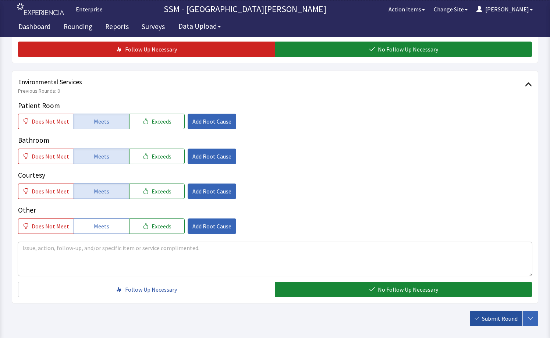
click at [479, 318] on icon "button" at bounding box center [476, 318] width 4 height 4
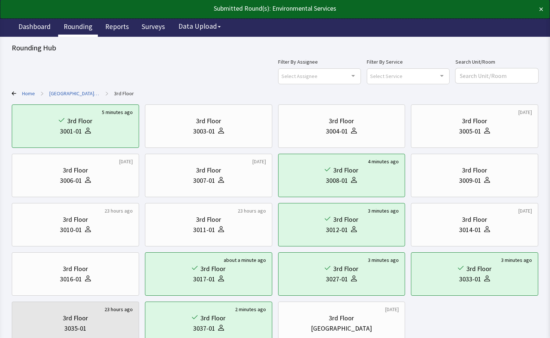
click at [72, 25] on link "Rounding" at bounding box center [78, 27] width 40 height 18
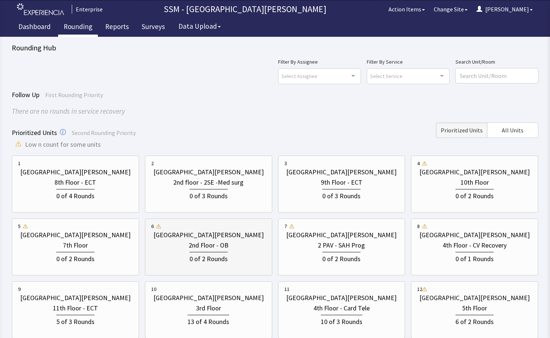
click at [212, 242] on div "2nd Floor - OB" at bounding box center [209, 245] width 40 height 10
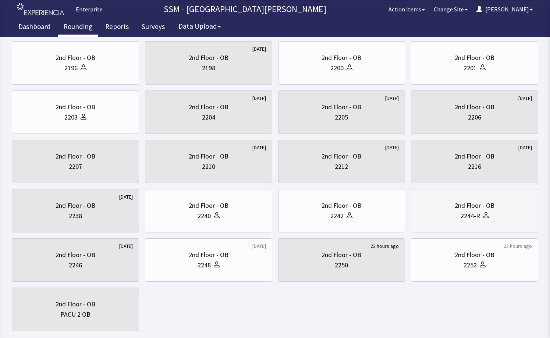
scroll to position [154, 0]
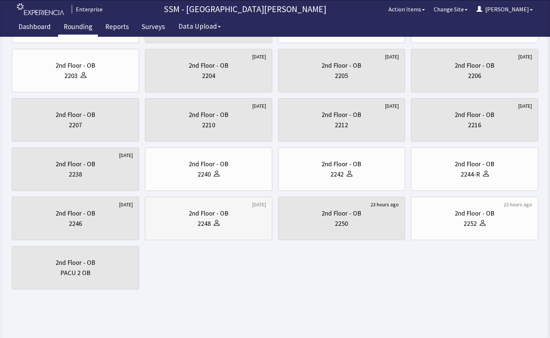
click at [226, 220] on div "2248" at bounding box center [208, 223] width 115 height 10
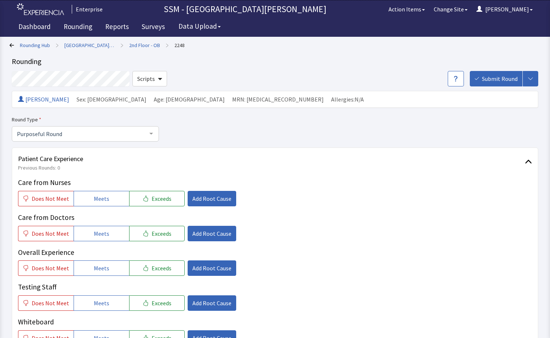
click at [10, 43] on icon at bounding box center [12, 45] width 4 height 4
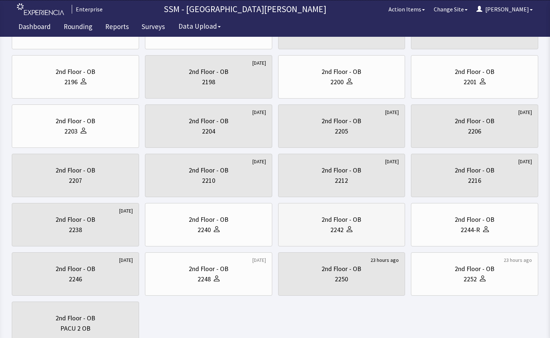
scroll to position [147, 0]
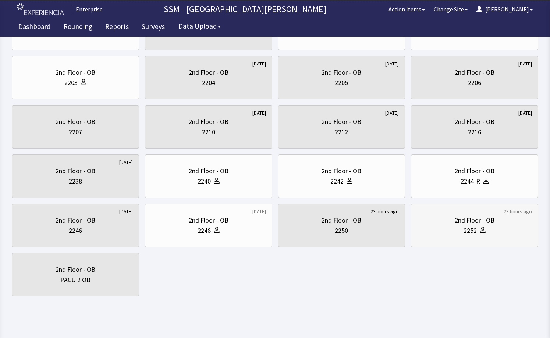
click at [485, 240] on div "2nd Floor - OB 2252" at bounding box center [474, 225] width 115 height 35
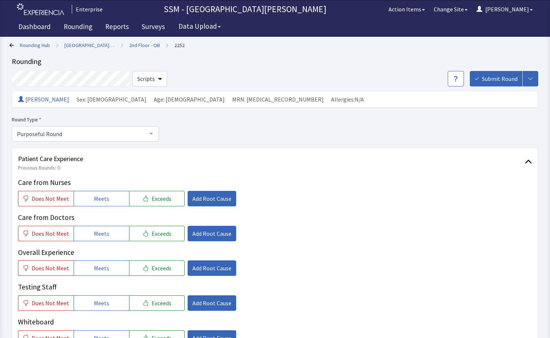
click at [13, 45] on icon at bounding box center [12, 45] width 4 height 4
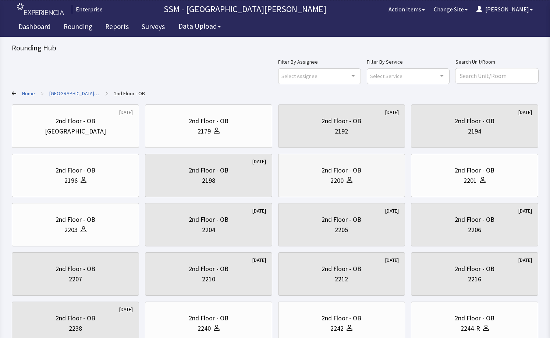
click at [366, 175] on div "2nd Floor - OB" at bounding box center [341, 170] width 115 height 10
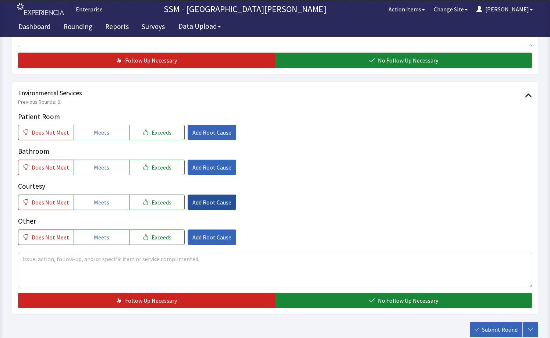
scroll to position [733, 0]
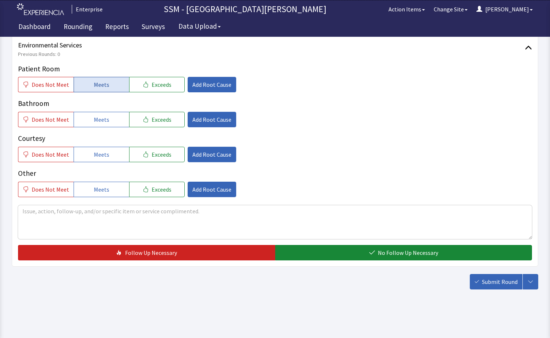
click at [100, 85] on span "Meets" at bounding box center [101, 84] width 15 height 9
drag, startPoint x: 97, startPoint y: 121, endPoint x: 102, endPoint y: 144, distance: 23.8
click at [97, 122] on span "Meets" at bounding box center [101, 119] width 15 height 9
drag, startPoint x: 103, startPoint y: 158, endPoint x: 257, endPoint y: 206, distance: 161.0
click at [104, 158] on span "Meets" at bounding box center [101, 154] width 15 height 9
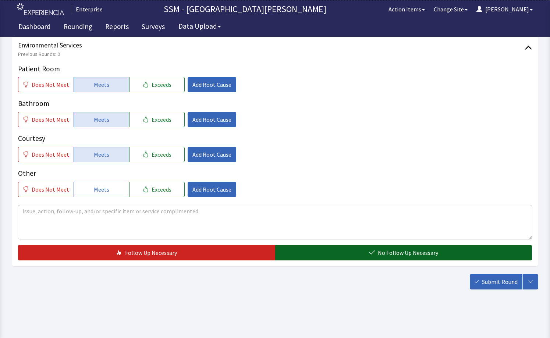
click at [407, 251] on span "No Follow Up Necessary" at bounding box center [408, 252] width 60 height 9
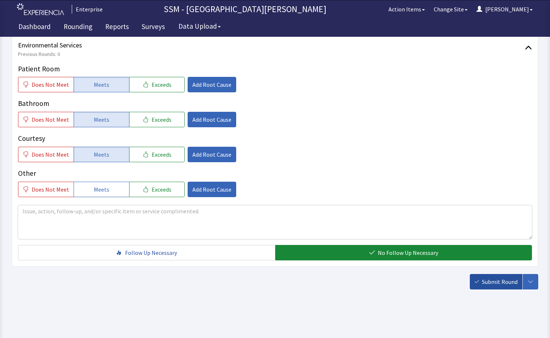
click at [482, 285] on span "Submit Round" at bounding box center [500, 281] width 36 height 9
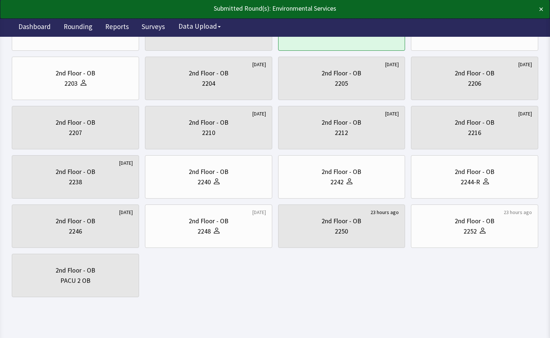
scroll to position [147, 0]
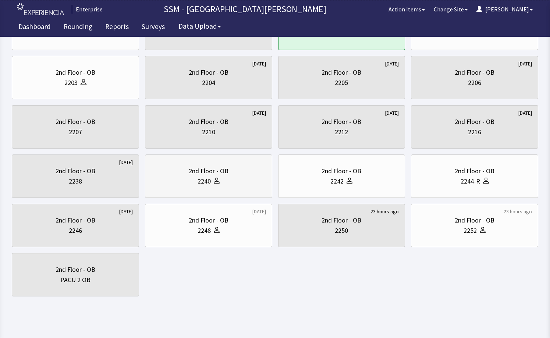
click at [212, 176] on div at bounding box center [215, 181] width 9 height 10
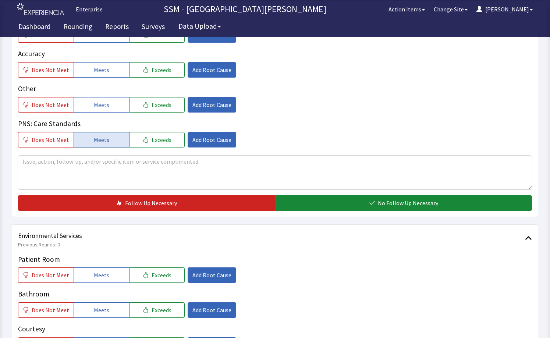
scroll to position [625, 0]
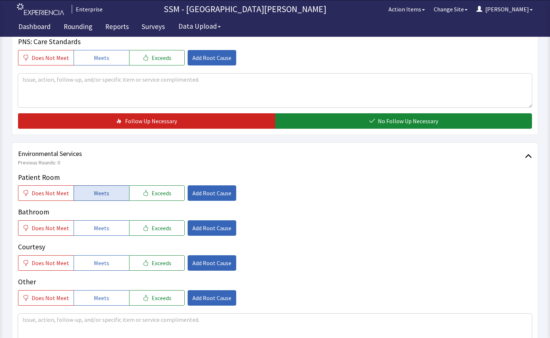
click at [92, 199] on button "Meets" at bounding box center [102, 192] width 56 height 15
click at [94, 226] on span "Meets" at bounding box center [101, 228] width 15 height 9
click at [100, 269] on button "Meets" at bounding box center [102, 262] width 56 height 15
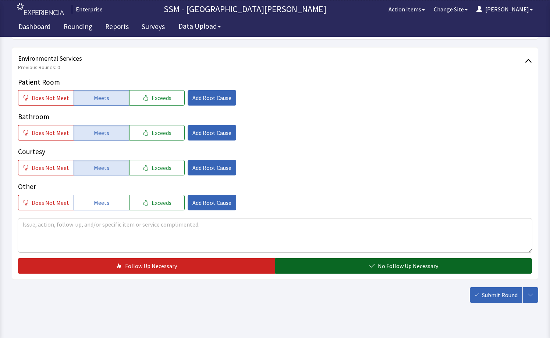
scroll to position [733, 0]
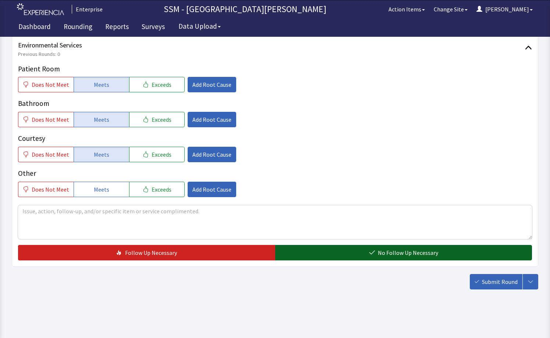
click at [363, 253] on button "No Follow Up Necessary" at bounding box center [403, 252] width 257 height 15
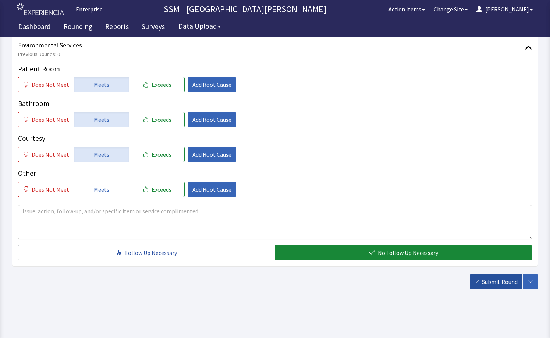
click at [495, 282] on span "Submit Round" at bounding box center [500, 281] width 36 height 9
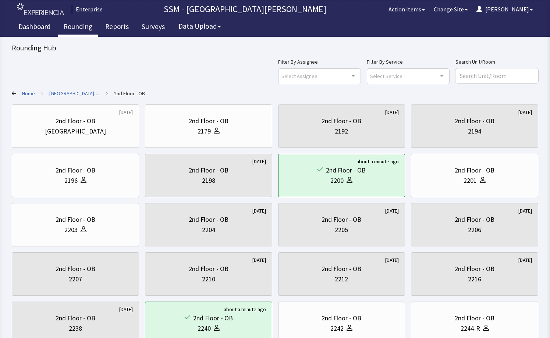
click at [85, 26] on link "Rounding" at bounding box center [78, 27] width 40 height 18
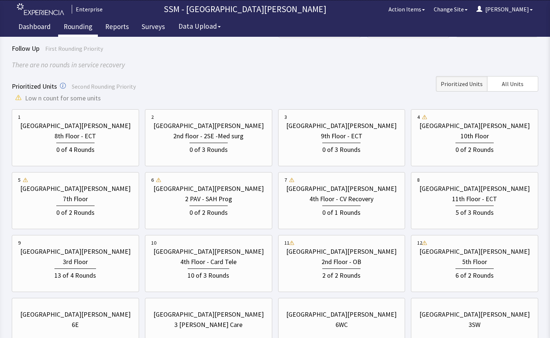
scroll to position [112, 0]
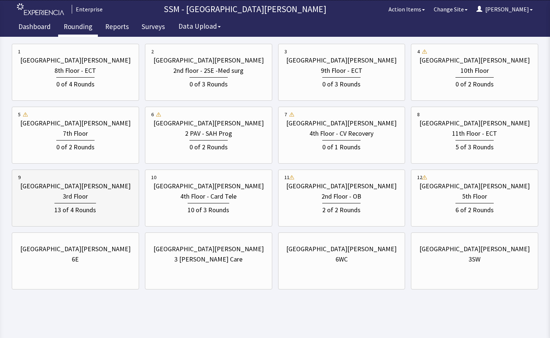
click at [73, 201] on div "3rd Floor" at bounding box center [75, 196] width 25 height 10
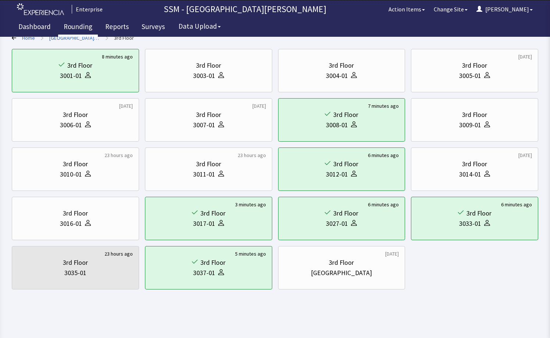
scroll to position [0, 0]
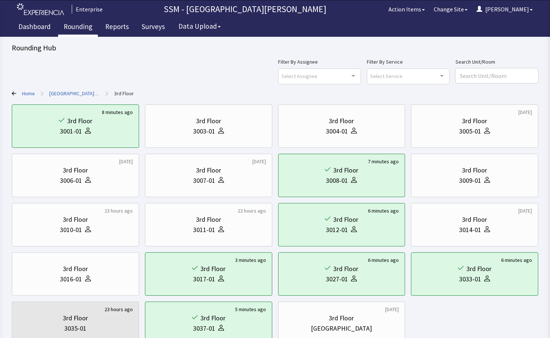
click at [83, 25] on link "Rounding" at bounding box center [78, 27] width 40 height 18
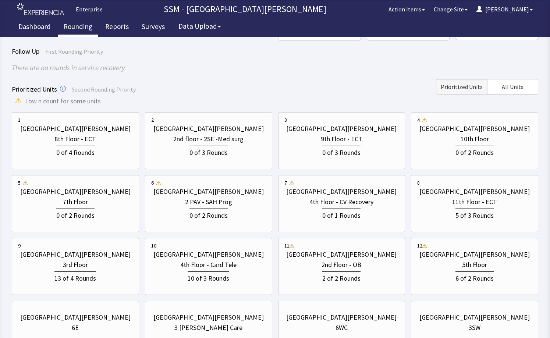
scroll to position [112, 0]
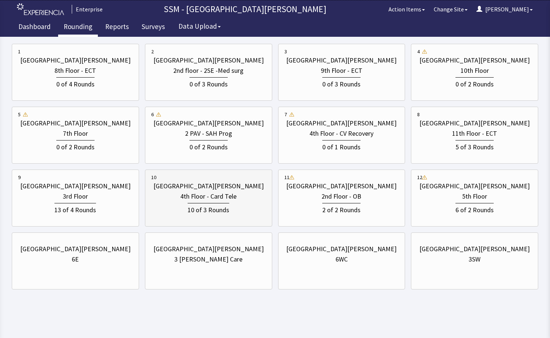
click at [174, 207] on div "10 of 3 Rounds" at bounding box center [208, 208] width 115 height 14
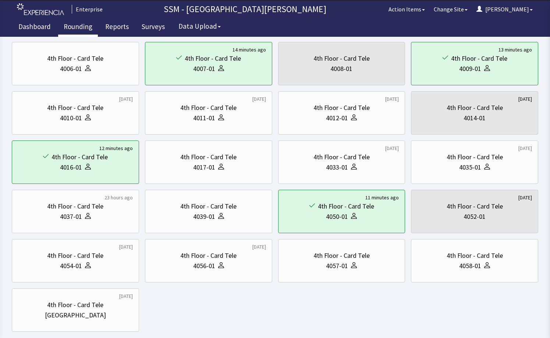
scroll to position [0, 0]
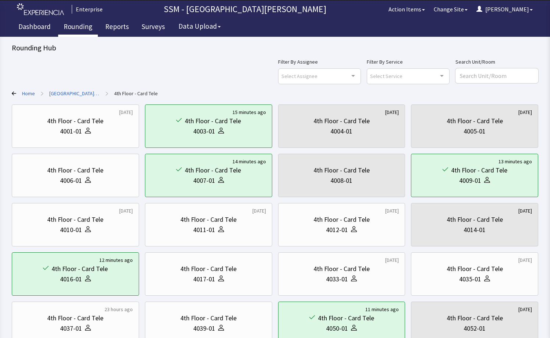
click at [76, 28] on link "Rounding" at bounding box center [78, 27] width 40 height 18
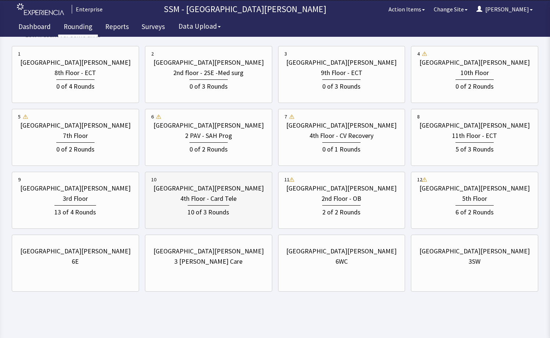
scroll to position [110, 0]
click at [426, 200] on div "5th Floor" at bounding box center [474, 198] width 115 height 10
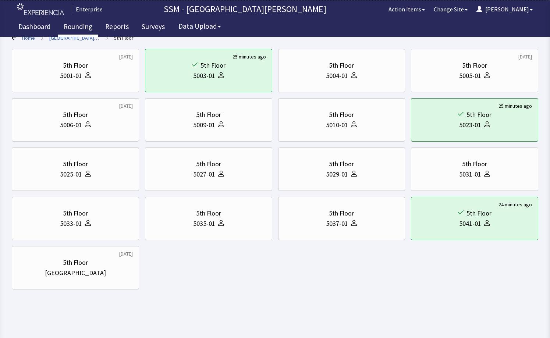
scroll to position [0, 0]
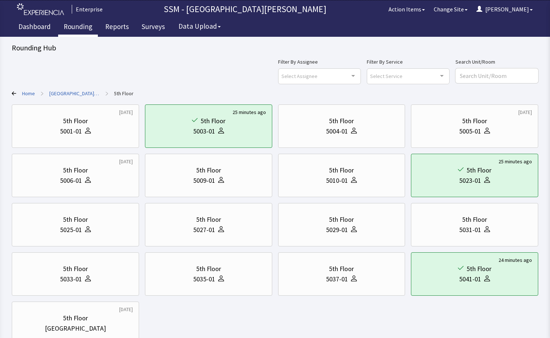
click at [77, 26] on link "Rounding" at bounding box center [78, 27] width 40 height 18
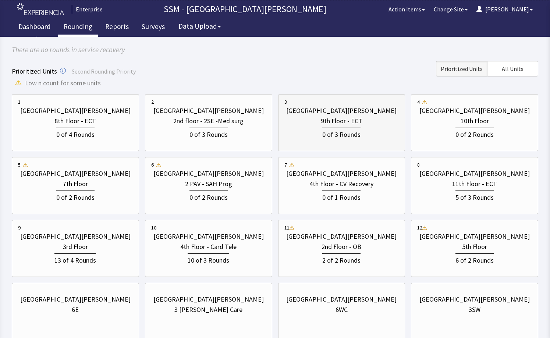
scroll to position [112, 0]
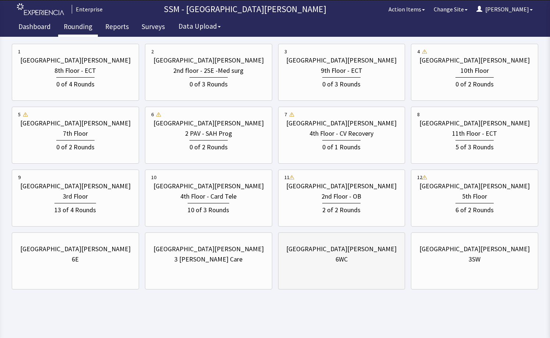
click at [351, 274] on div "St. Anthony Hospital 6WC" at bounding box center [341, 260] width 127 height 57
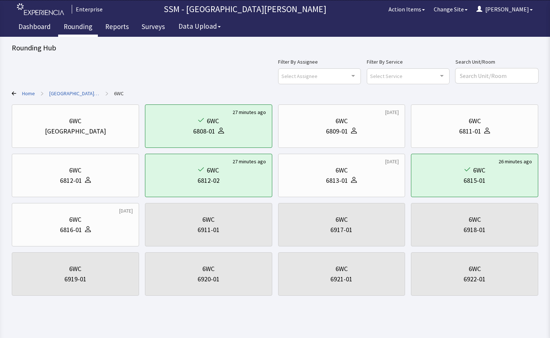
click at [73, 28] on link "Rounding" at bounding box center [78, 27] width 40 height 18
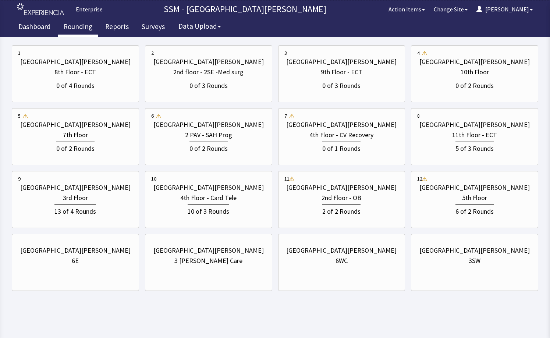
scroll to position [112, 0]
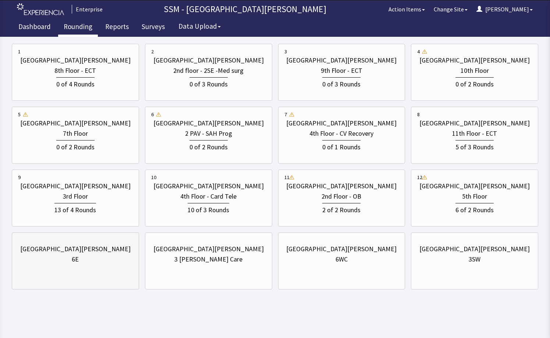
click at [93, 256] on div "6E" at bounding box center [75, 259] width 115 height 10
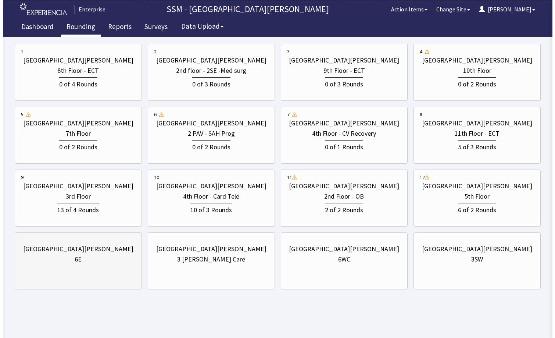
scroll to position [0, 0]
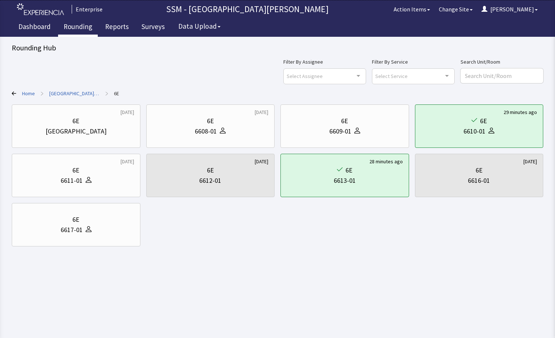
click at [74, 25] on link "Rounding" at bounding box center [78, 27] width 40 height 18
